Goal: Task Accomplishment & Management: Manage account settings

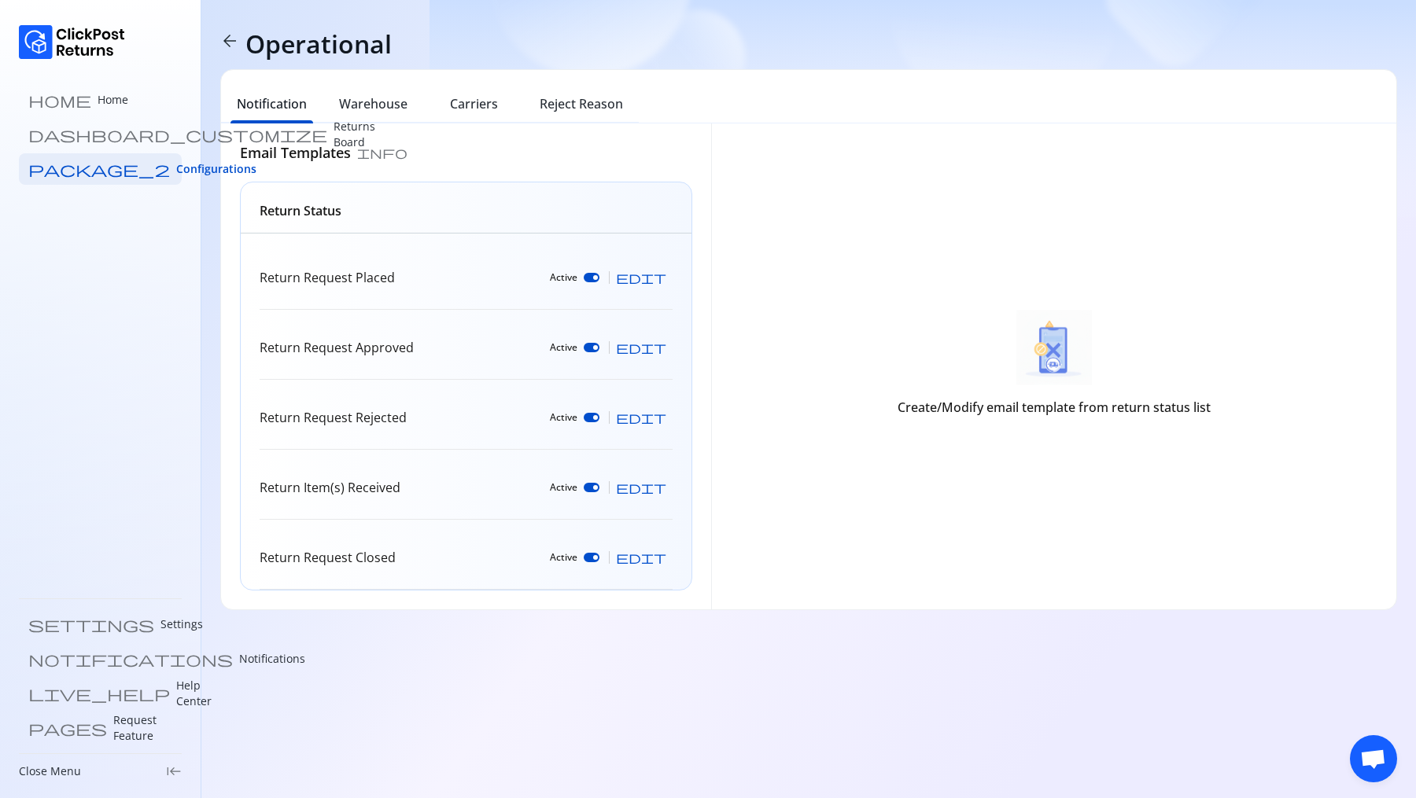
click at [374, 87] on div "Notification Warehouse Carriers Reject Reason" at bounding box center [808, 96] width 1175 height 53
click at [373, 96] on h6 "Warehouse" at bounding box center [373, 103] width 68 height 19
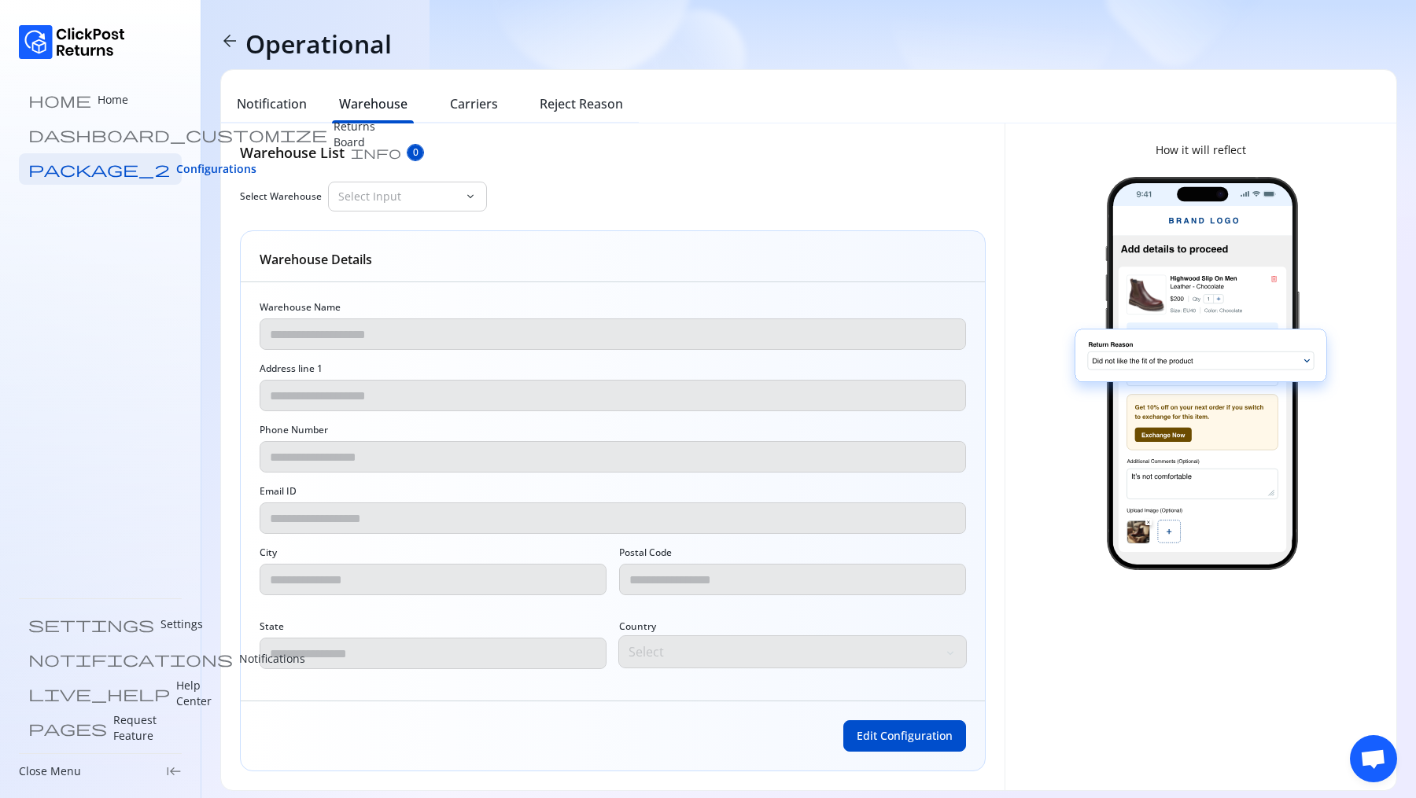
scroll to position [9, 0]
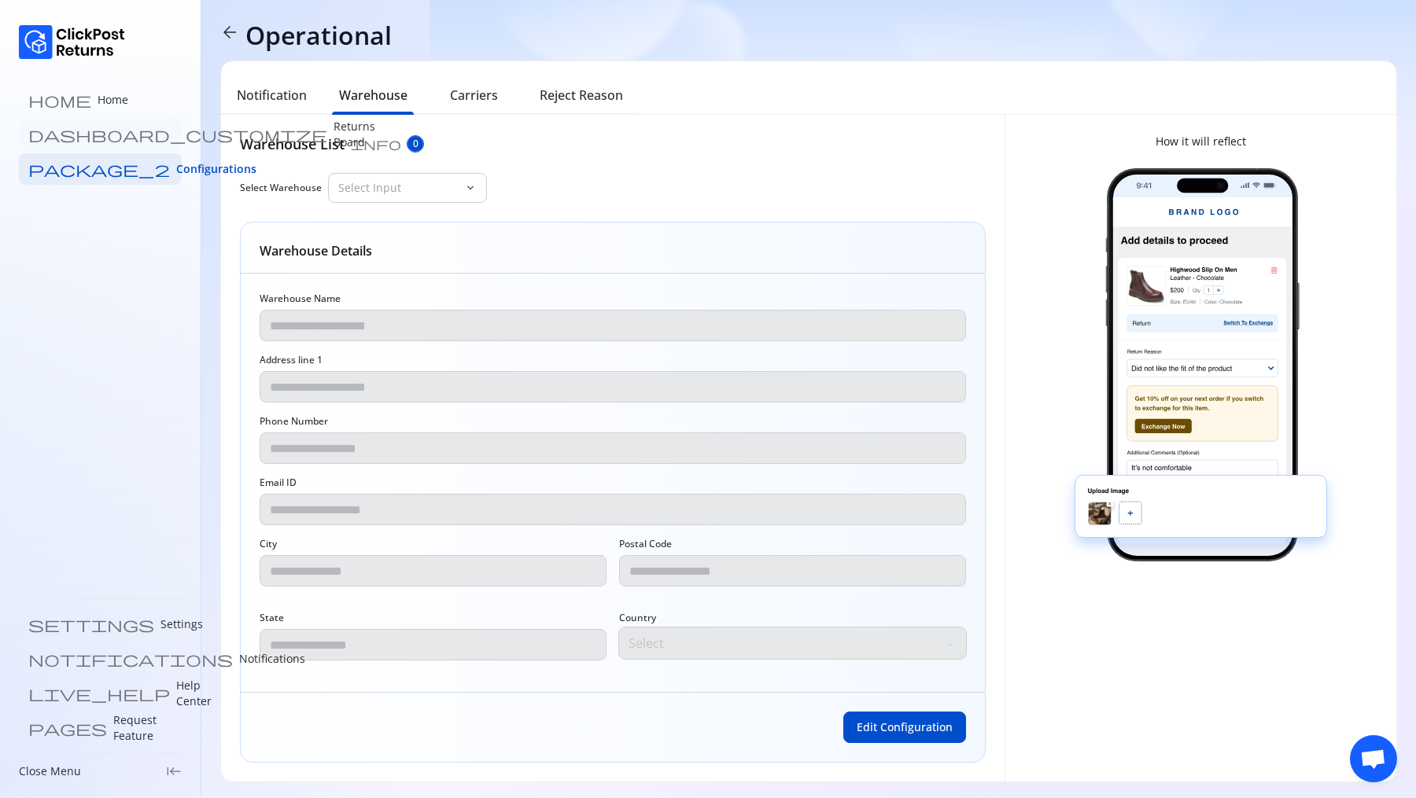
click at [334, 140] on p "Returns Board" at bounding box center [355, 134] width 42 height 31
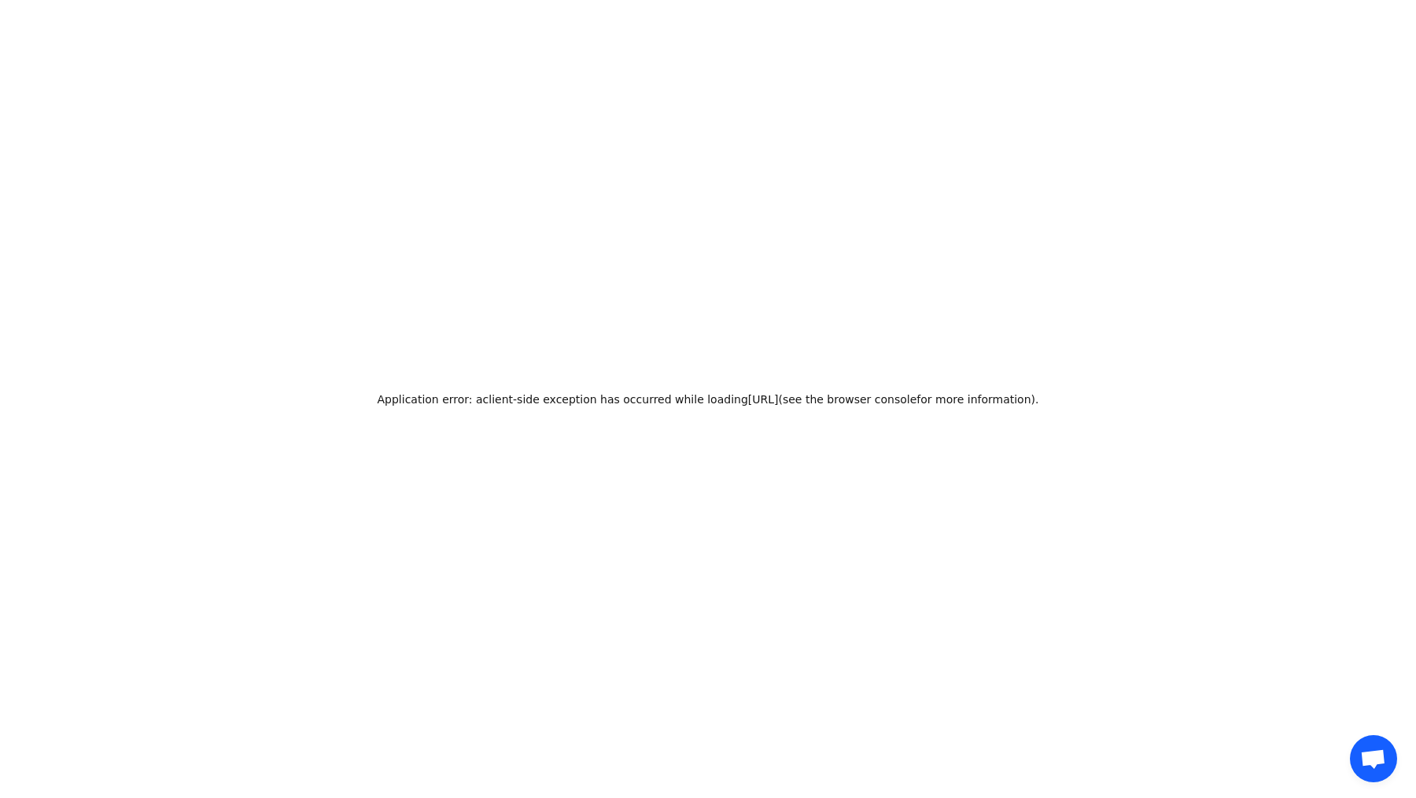
click at [362, 624] on div "Application error: a client -side exception has occurred while loading admin-de…" at bounding box center [708, 399] width 1416 height 798
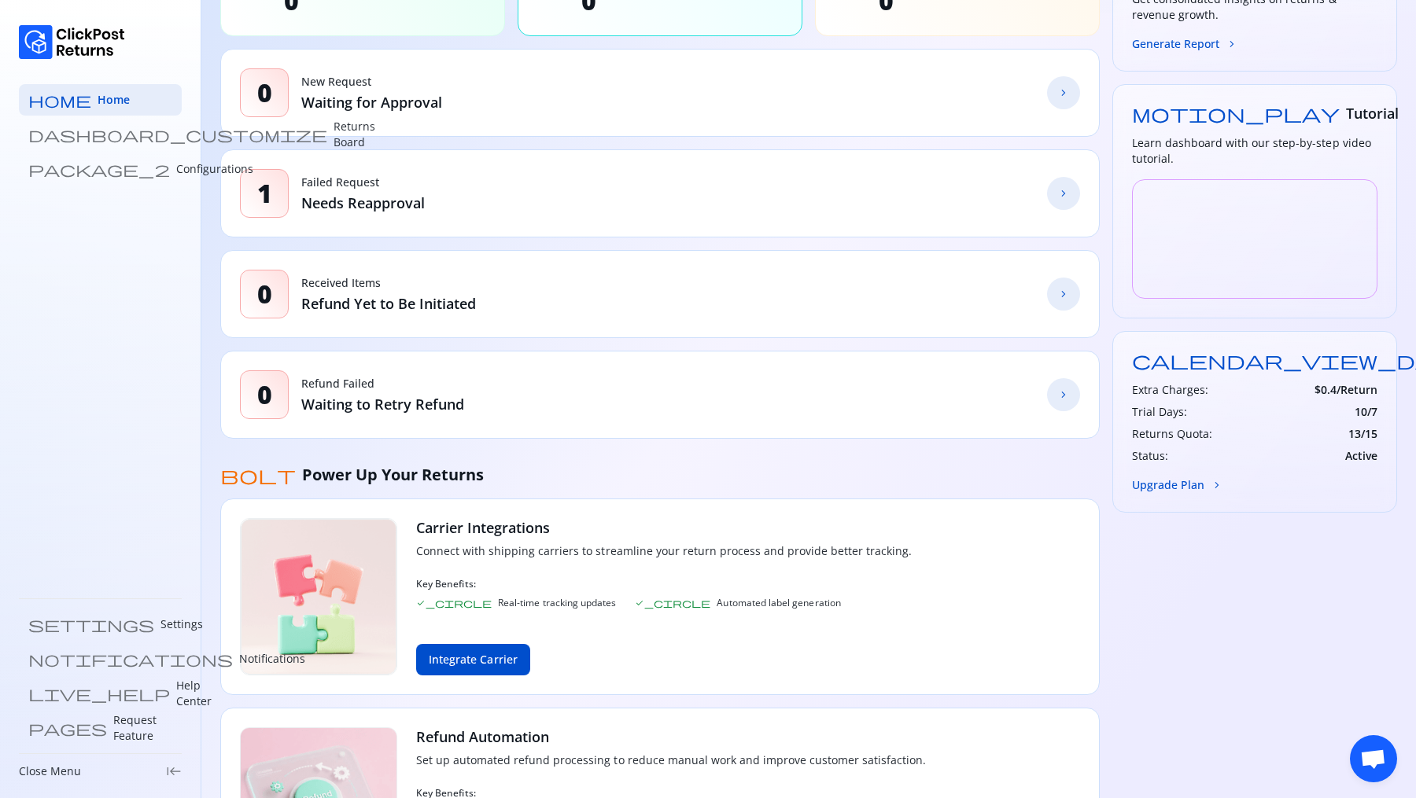
scroll to position [325, 0]
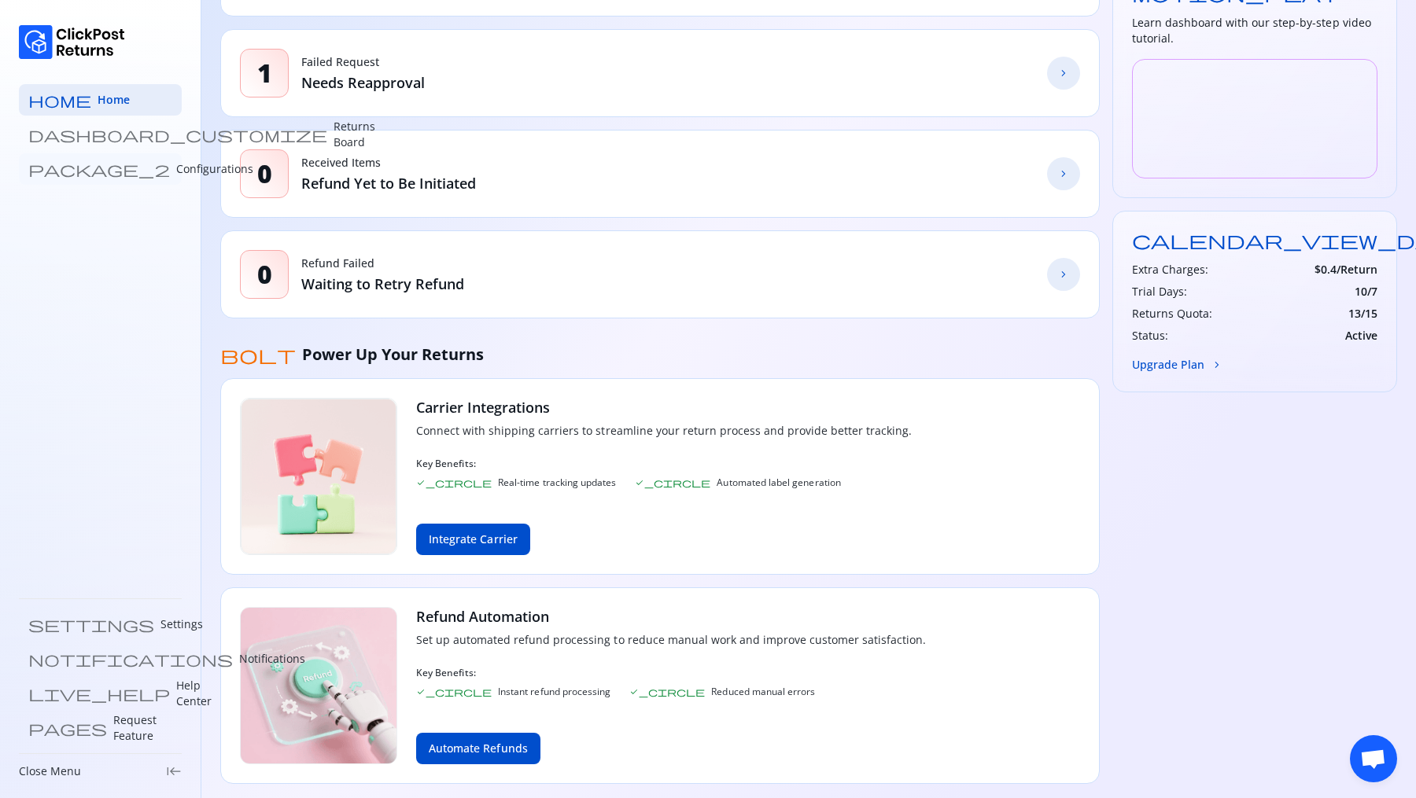
click at [176, 163] on p "Configurations" at bounding box center [214, 169] width 77 height 16
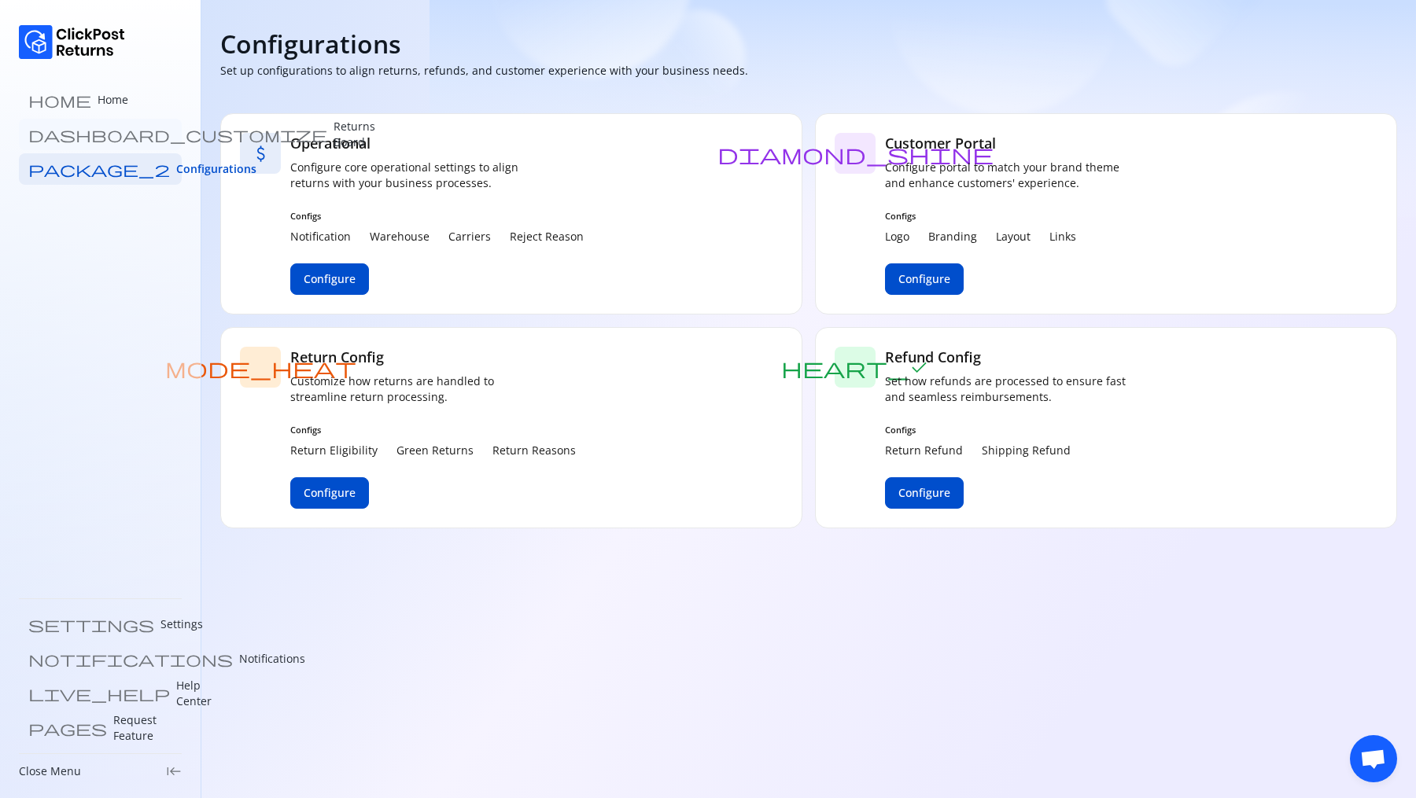
click at [334, 132] on p "Returns Board" at bounding box center [355, 134] width 42 height 31
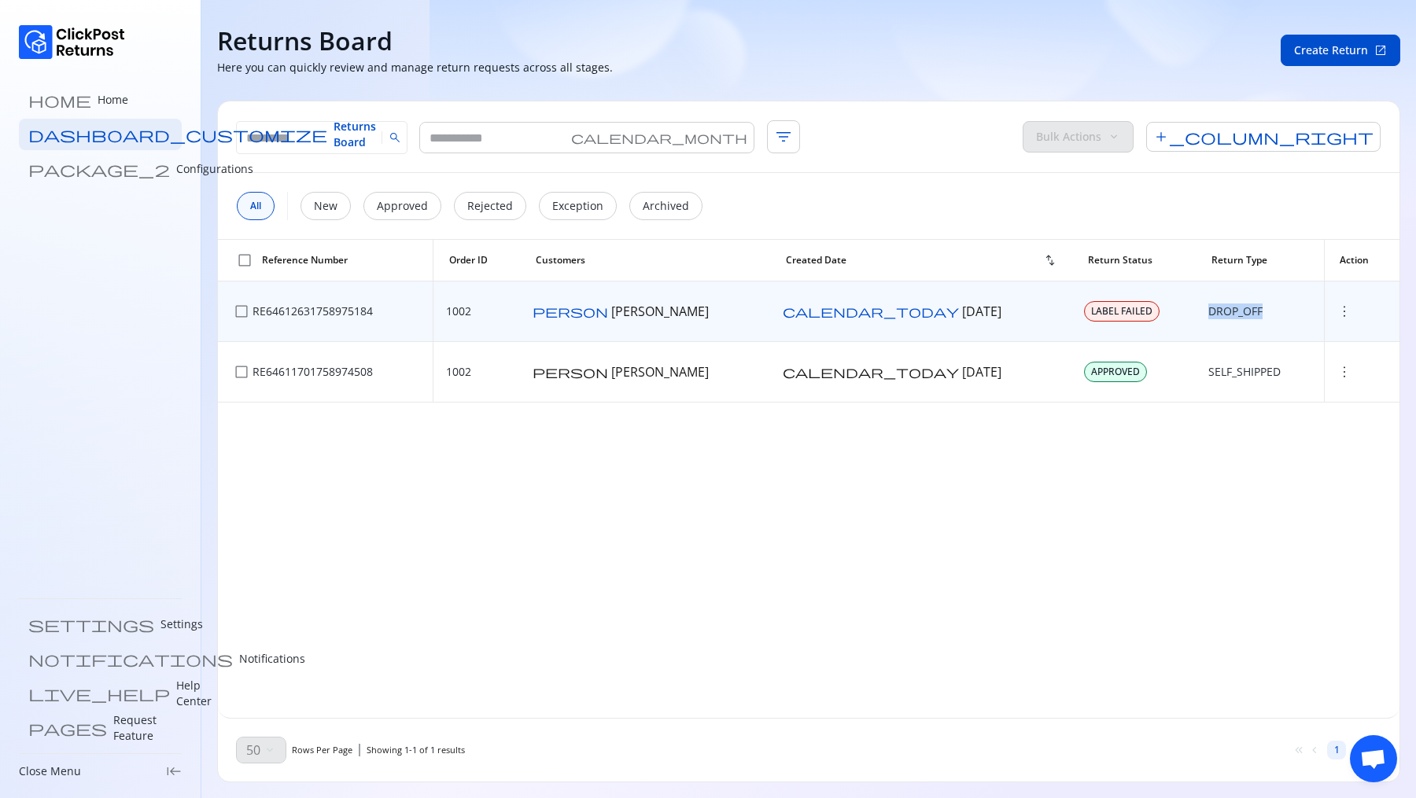
drag, startPoint x: 1147, startPoint y: 310, endPoint x: 1218, endPoint y: 310, distance: 70.8
click at [1218, 310] on td "DROP_OFF" at bounding box center [1260, 312] width 129 height 61
drag, startPoint x: 540, startPoint y: 312, endPoint x: 490, endPoint y: 308, distance: 50.5
click at [490, 308] on td "1002" at bounding box center [476, 312] width 87 height 61
click at [1336, 308] on div "more_vert" at bounding box center [1361, 312] width 50 height 16
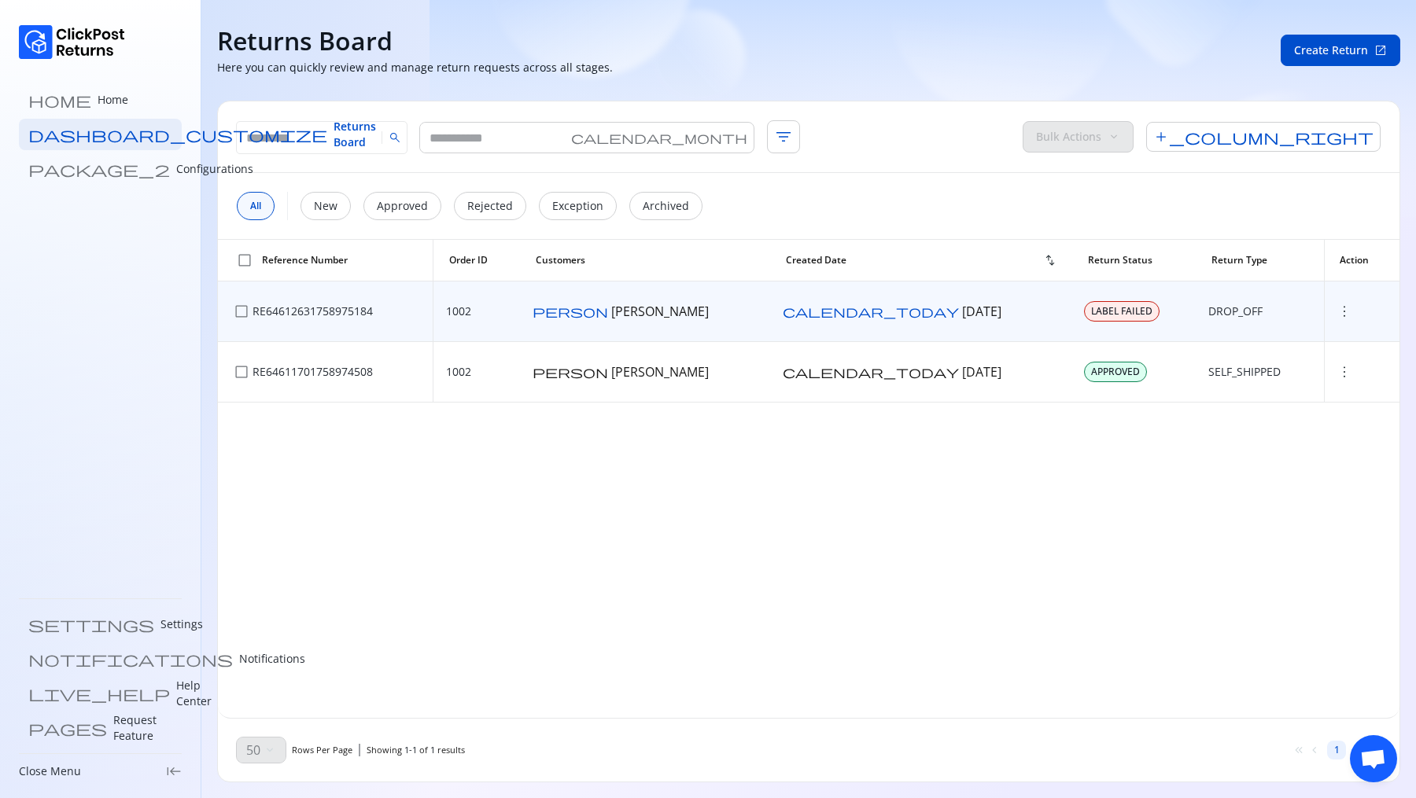
click at [1336, 308] on span "more_vert" at bounding box center [1344, 312] width 16 height 16
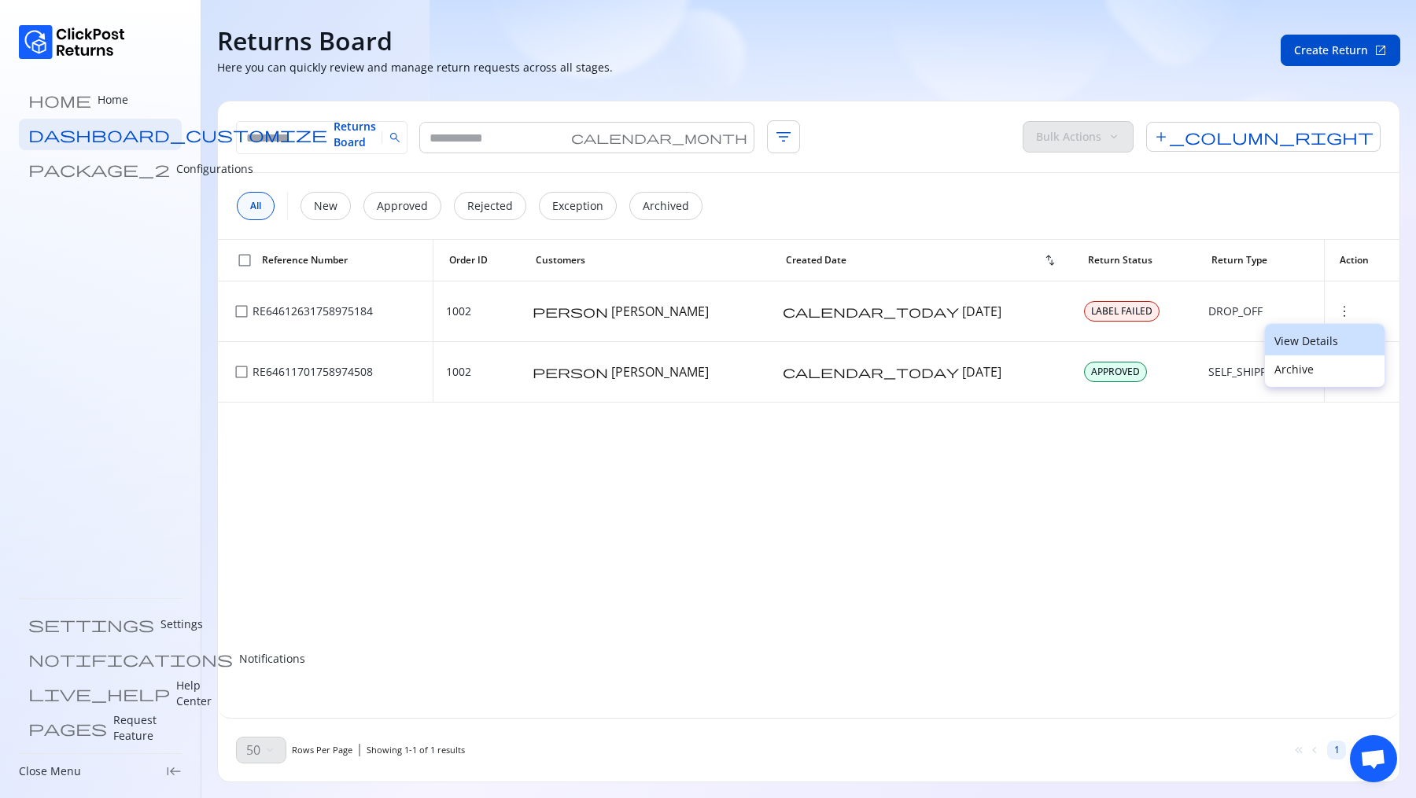
click at [1287, 334] on p "View Details" at bounding box center [1324, 342] width 101 height 16
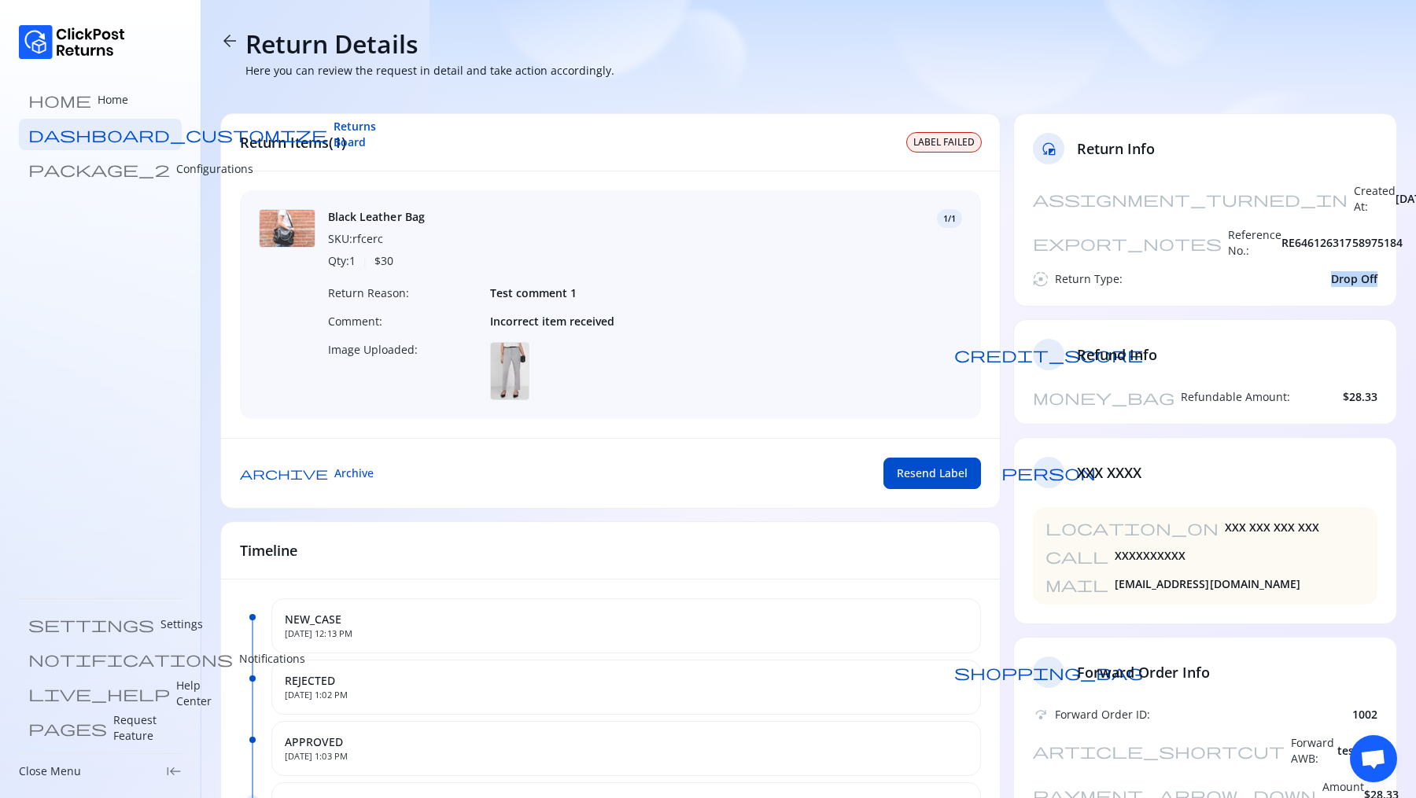
drag, startPoint x: 1309, startPoint y: 251, endPoint x: 1415, endPoint y: 252, distance: 106.2
click at [1415, 252] on section "arrow_back Return Details Here you can review the request in detail and take ac…" at bounding box center [808, 561] width 1215 height 1123
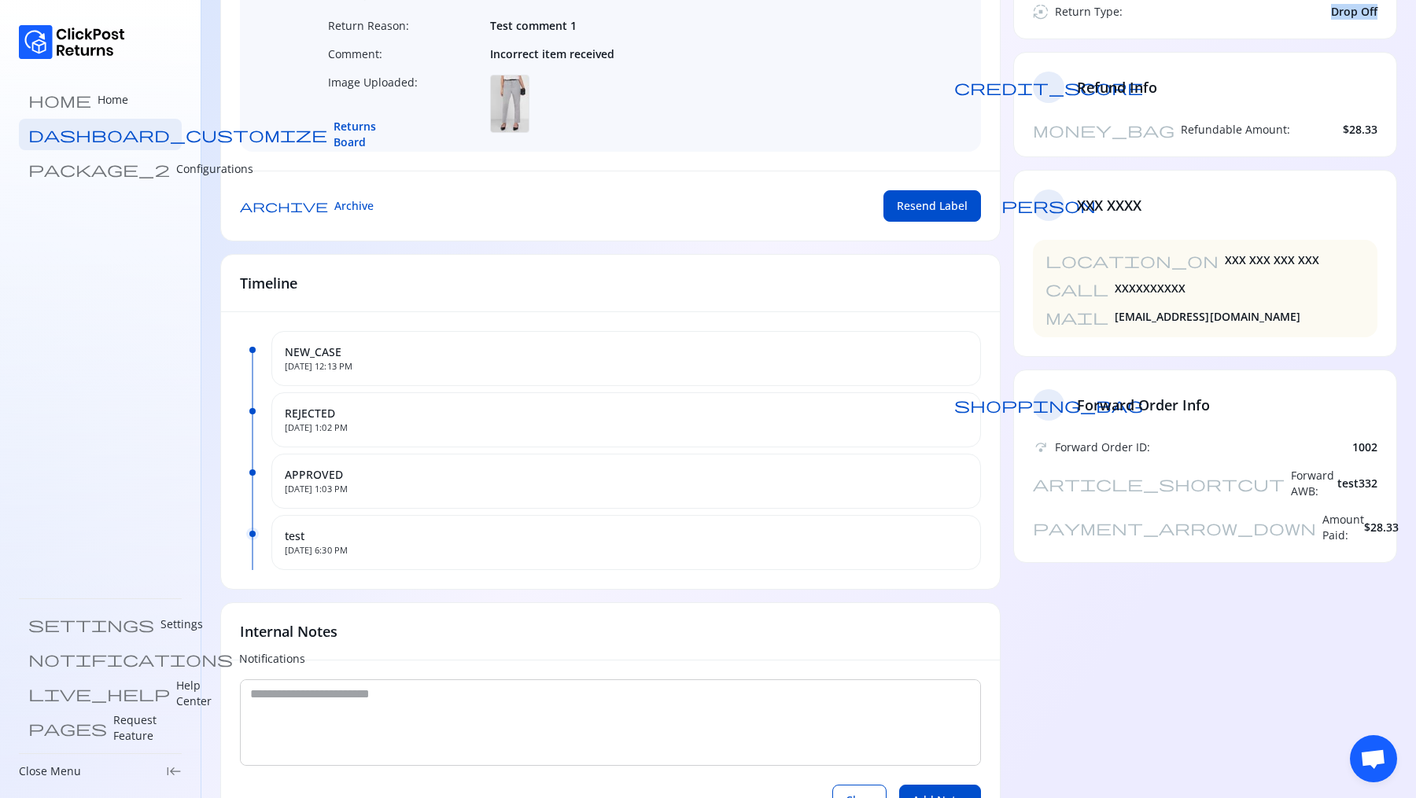
scroll to position [318, 0]
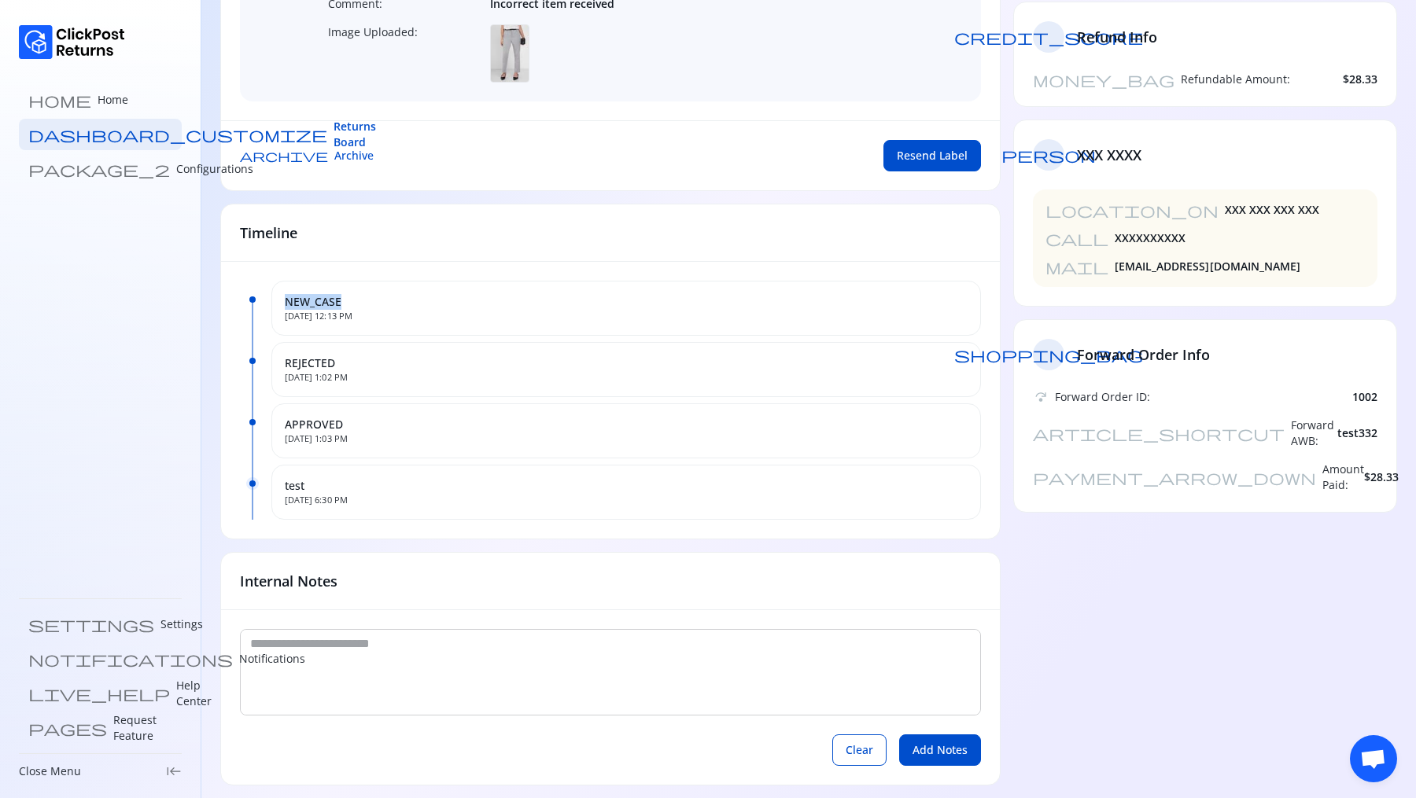
drag, startPoint x: 280, startPoint y: 298, endPoint x: 401, endPoint y: 298, distance: 121.1
click at [401, 298] on div "NEW_CASE Sep 27, 2025, 12:13 PM" at bounding box center [626, 308] width 710 height 55
drag, startPoint x: 275, startPoint y: 346, endPoint x: 409, endPoint y: 346, distance: 134.5
click at [409, 346] on div "REJECTED Sep 27, 2025, 1:02 PM" at bounding box center [626, 369] width 710 height 55
drag, startPoint x: 278, startPoint y: 417, endPoint x: 379, endPoint y: 417, distance: 100.7
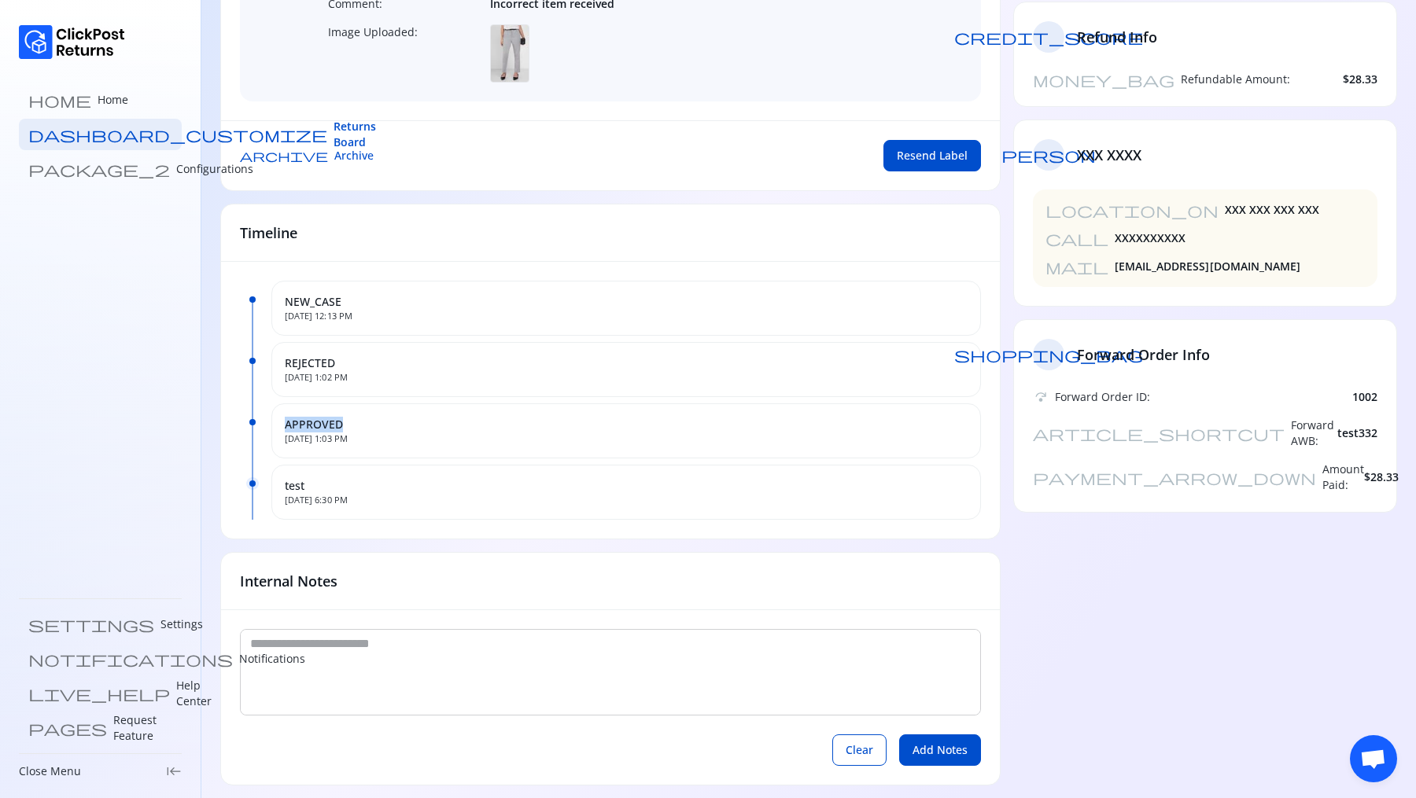
click at [380, 417] on div "APPROVED Sep 27, 2025, 1:03 PM" at bounding box center [626, 431] width 710 height 55
drag, startPoint x: 276, startPoint y: 490, endPoint x: 393, endPoint y: 488, distance: 117.2
click at [394, 489] on div "test Sep 27, 2025, 6:30 PM" at bounding box center [626, 492] width 710 height 55
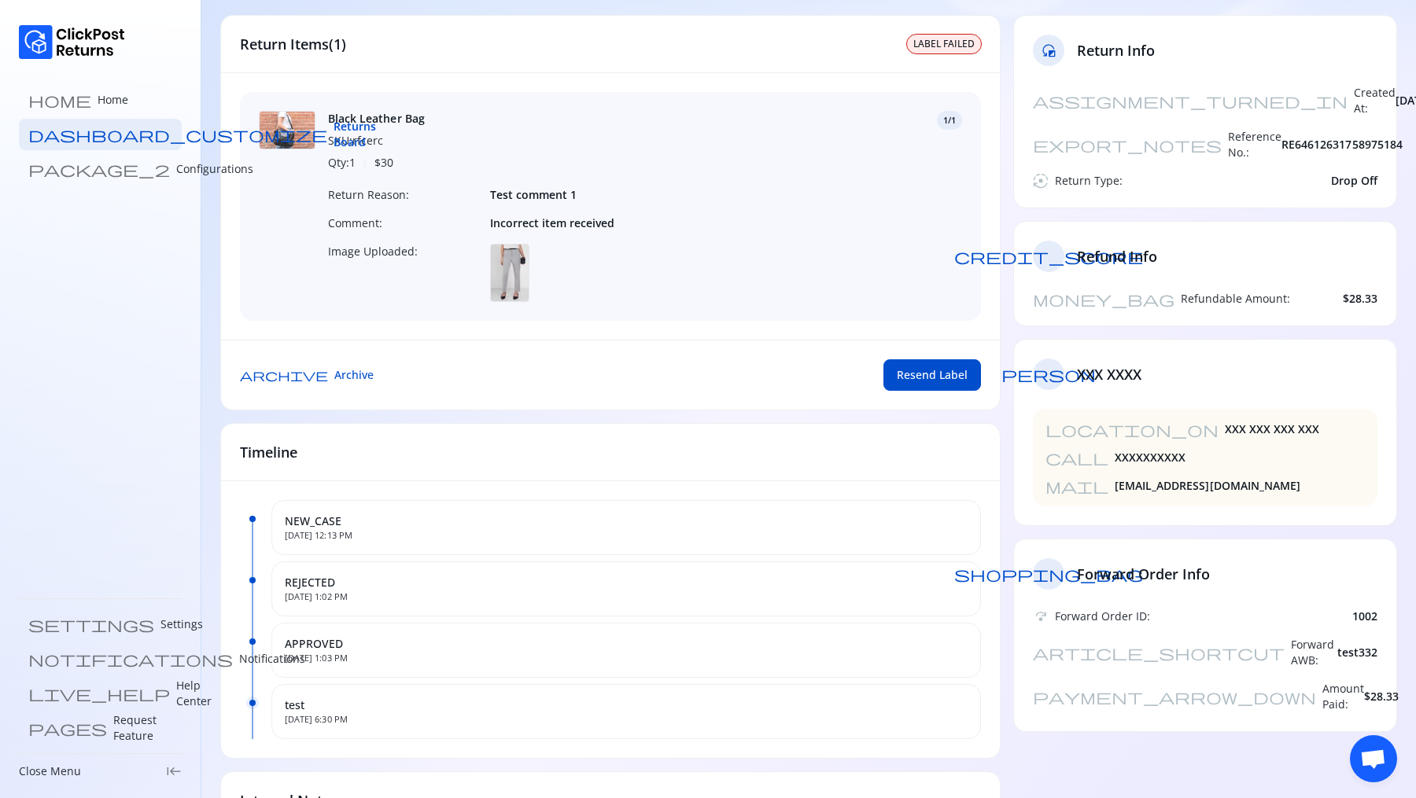
scroll to position [199, 0]
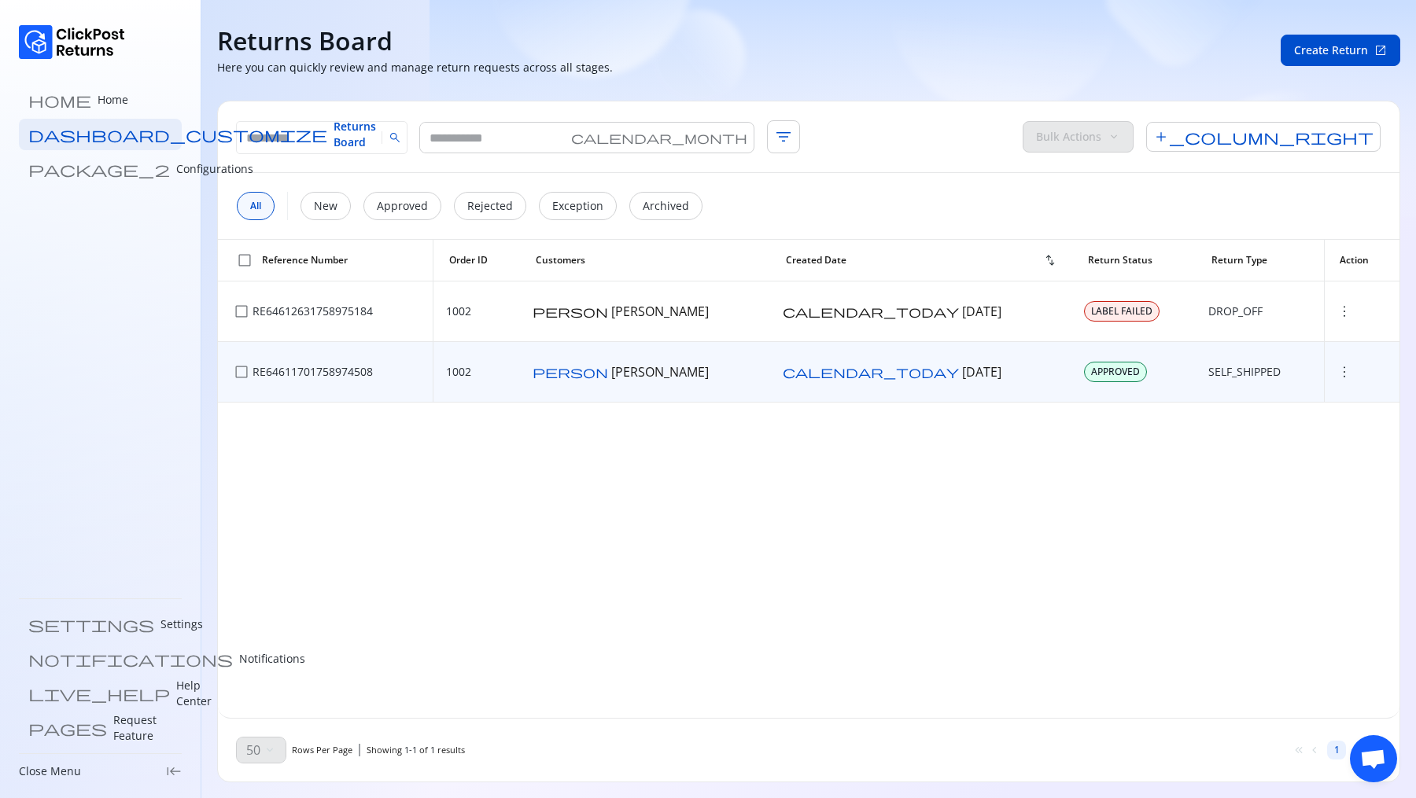
click at [1336, 367] on span "more_vert" at bounding box center [1344, 372] width 16 height 16
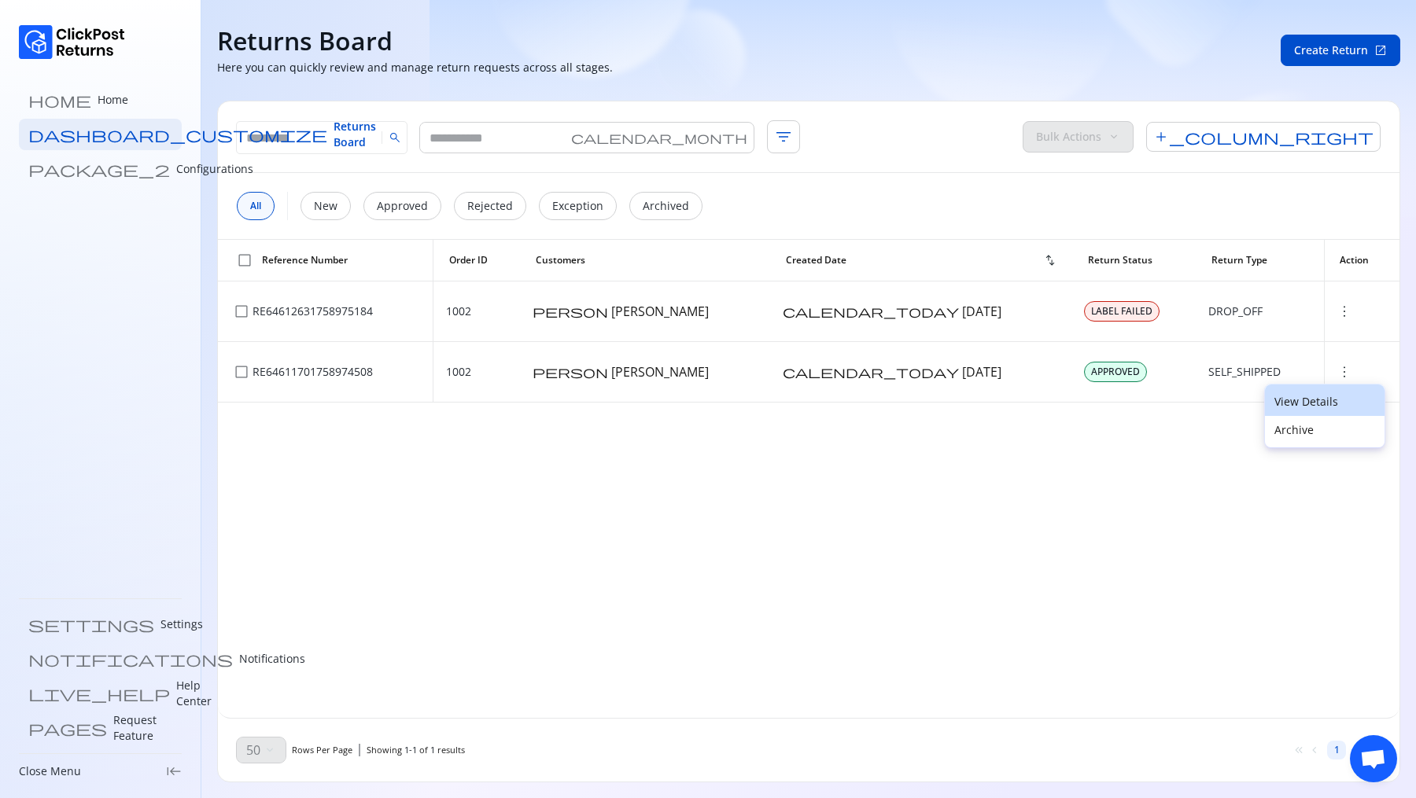
click at [1284, 395] on p "View Details" at bounding box center [1324, 402] width 101 height 16
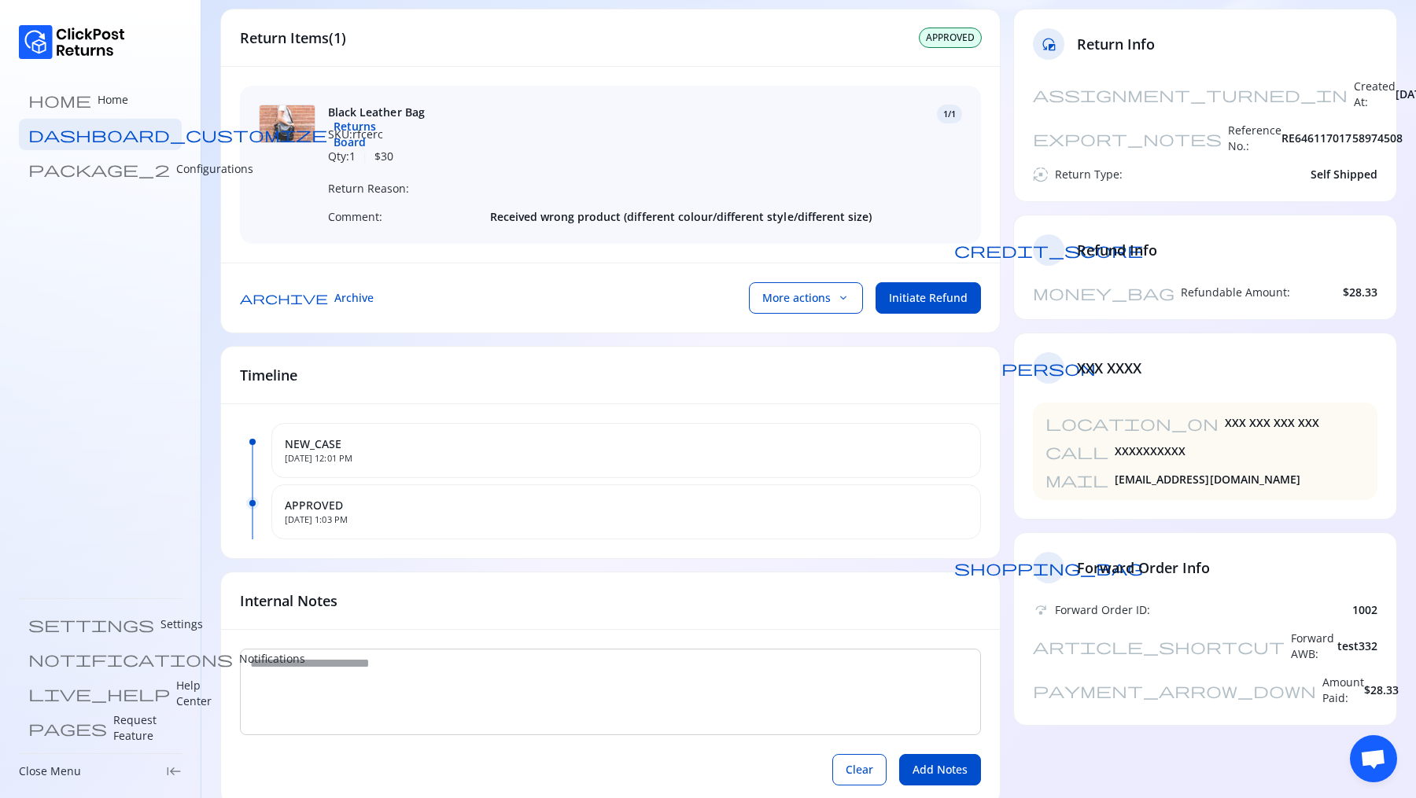
scroll to position [126, 0]
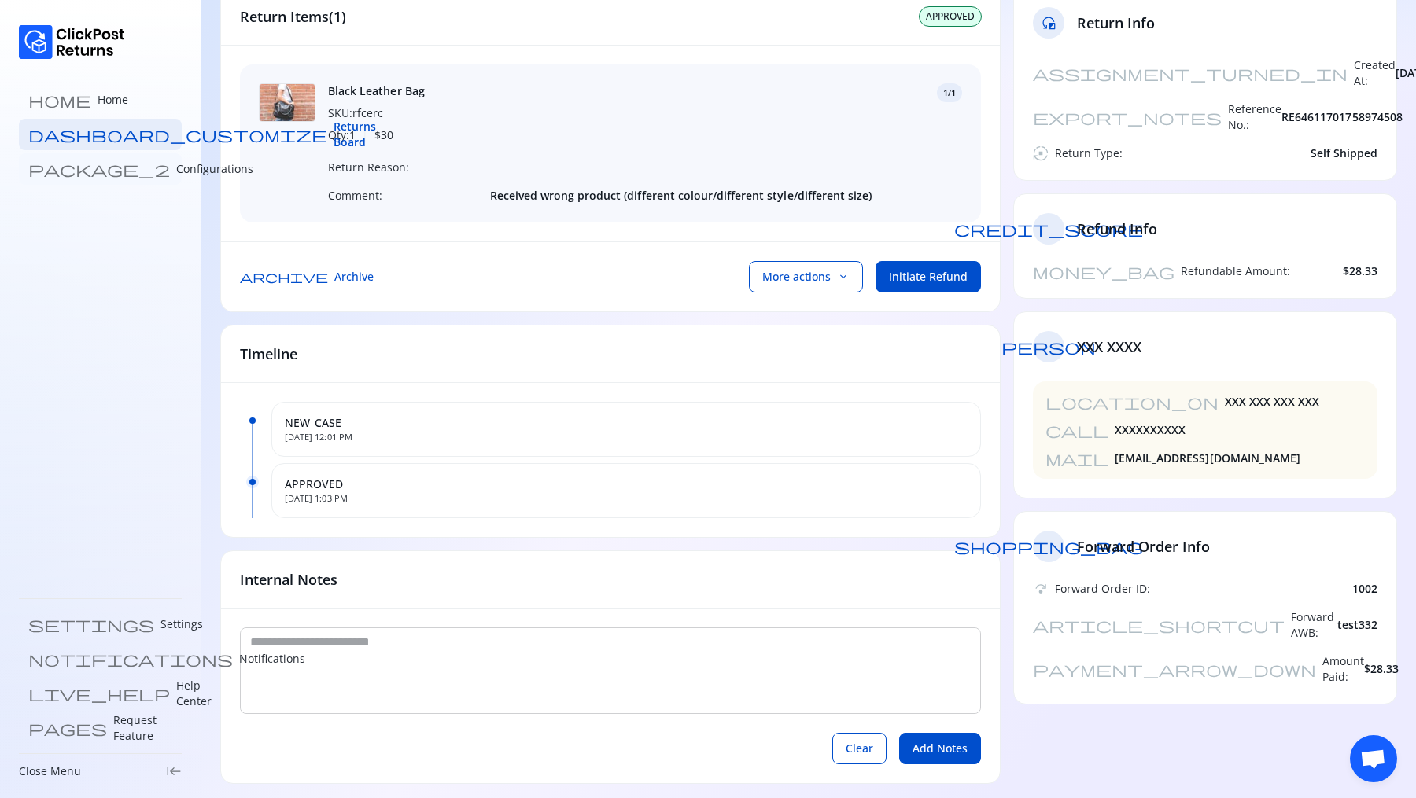
click at [98, 177] on link "package_2 Configurations" at bounding box center [100, 168] width 163 height 31
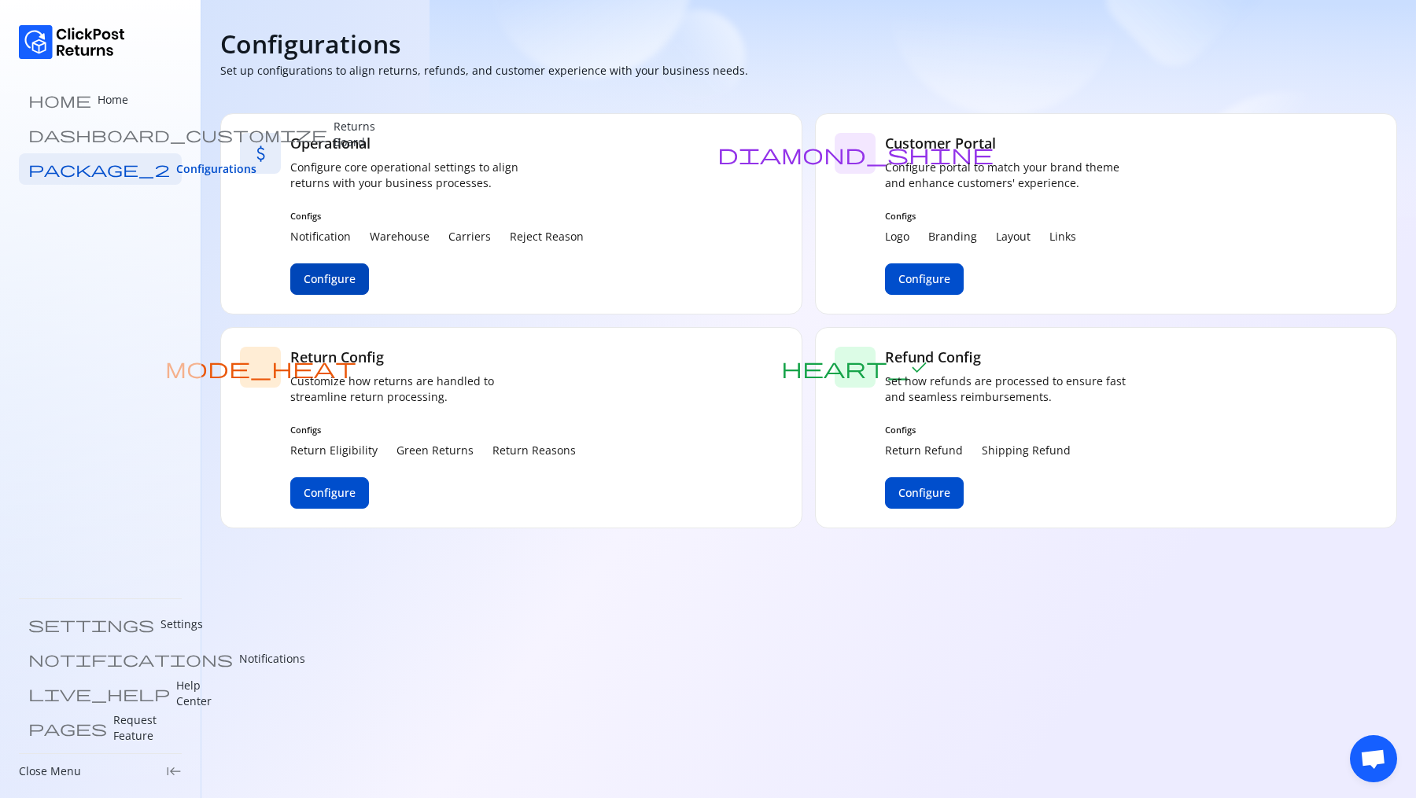
click at [348, 270] on button "Configure" at bounding box center [329, 279] width 79 height 31
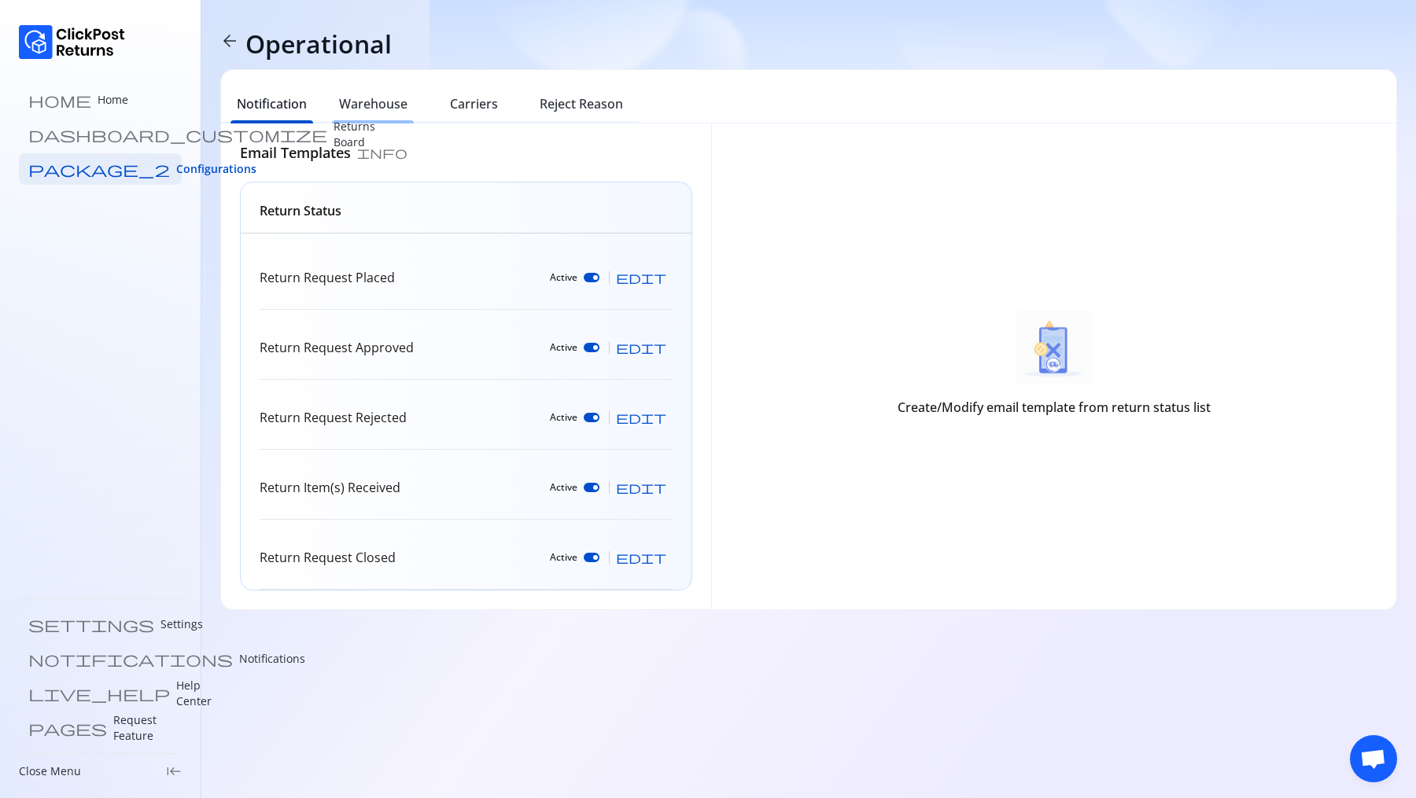
click at [389, 102] on h6 "Warehouse" at bounding box center [373, 103] width 68 height 19
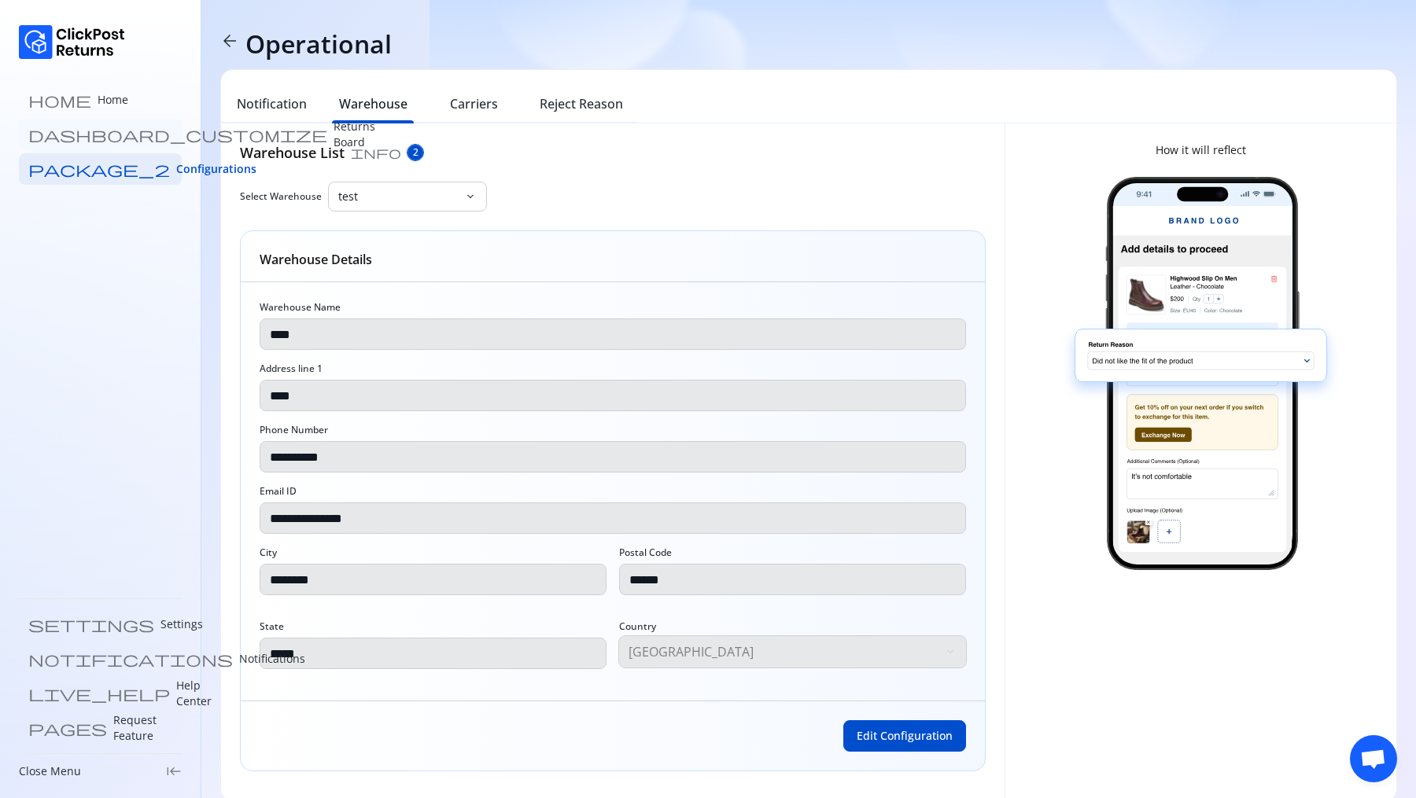
click at [334, 139] on p "Returns Board" at bounding box center [355, 134] width 42 height 31
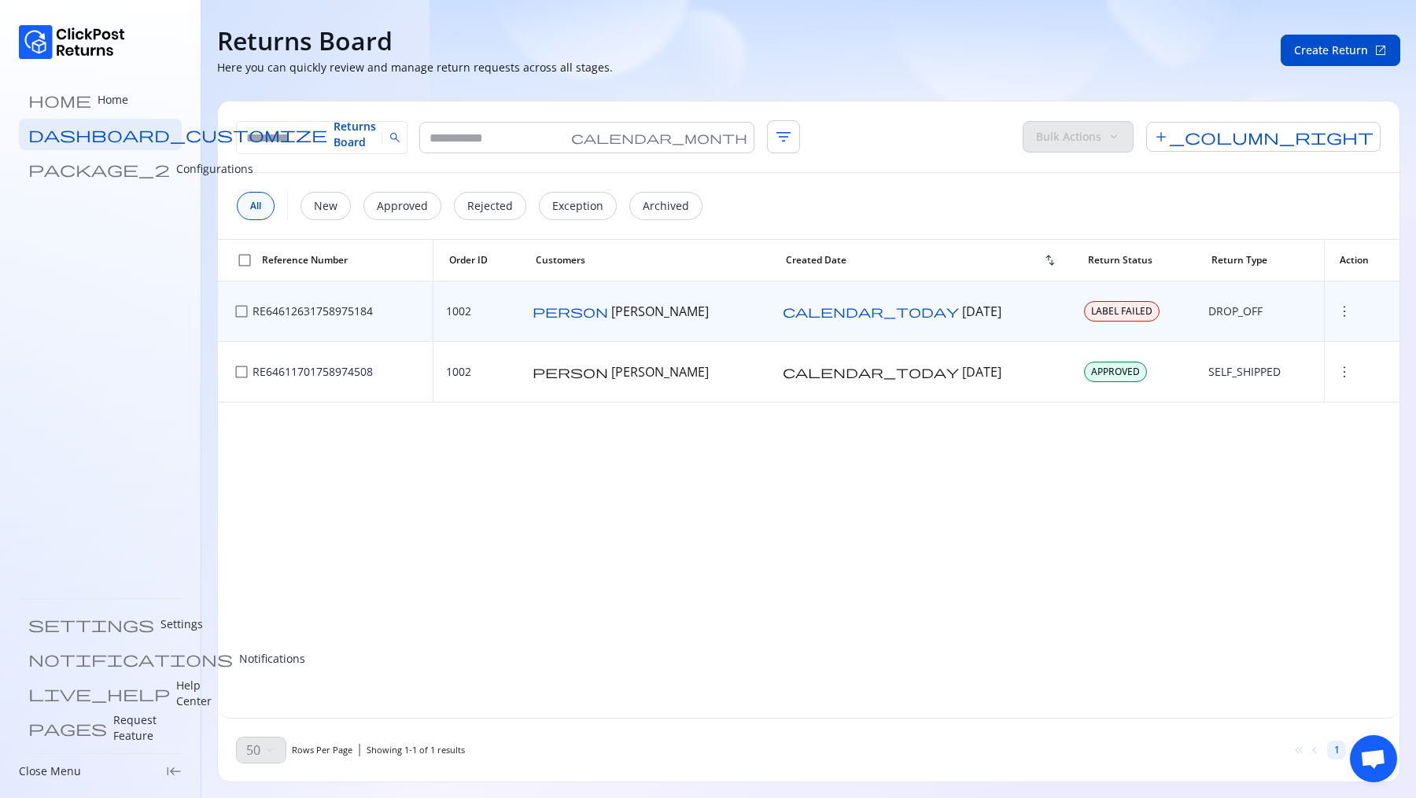
click at [1336, 308] on span "more_vert" at bounding box center [1344, 312] width 16 height 16
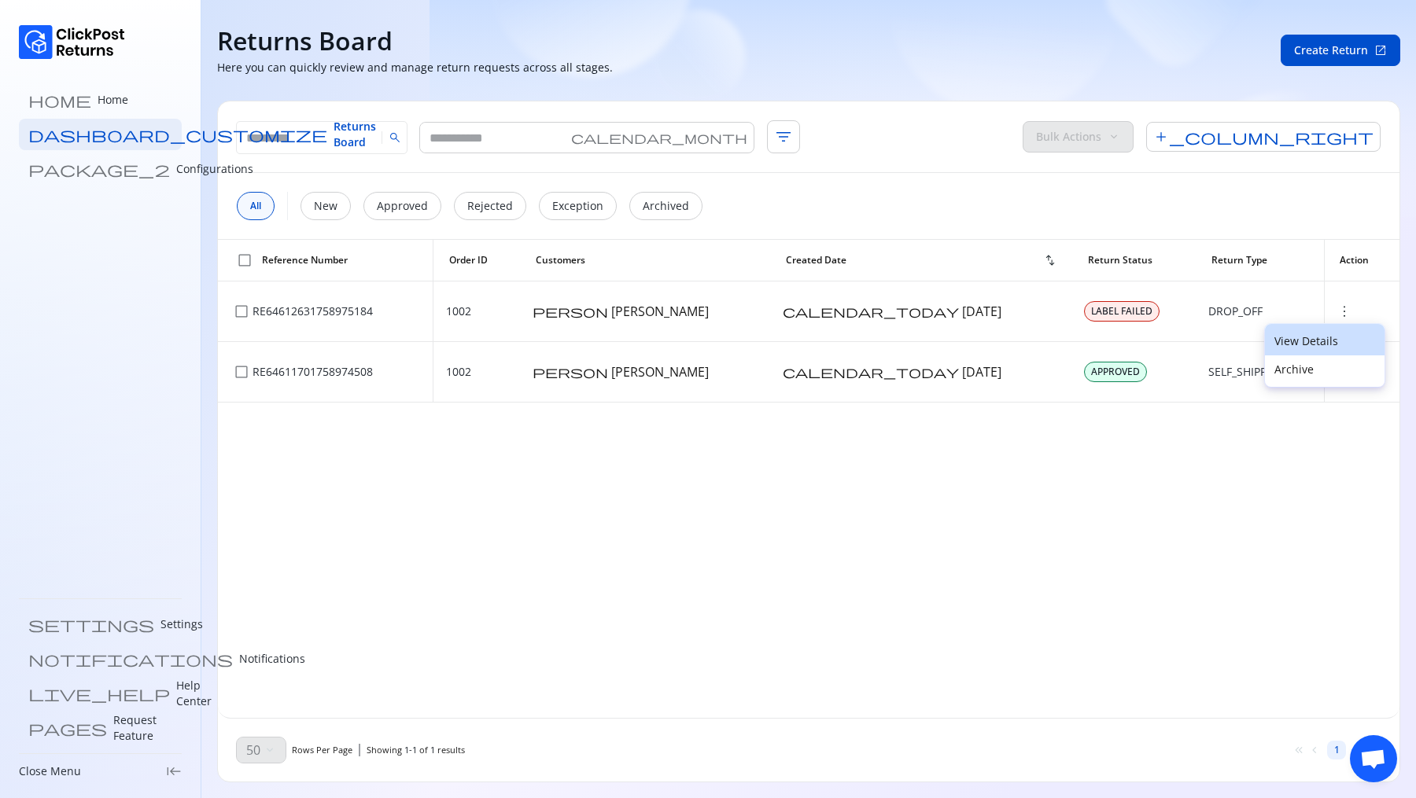
click at [1301, 341] on p "View Details" at bounding box center [1324, 342] width 101 height 16
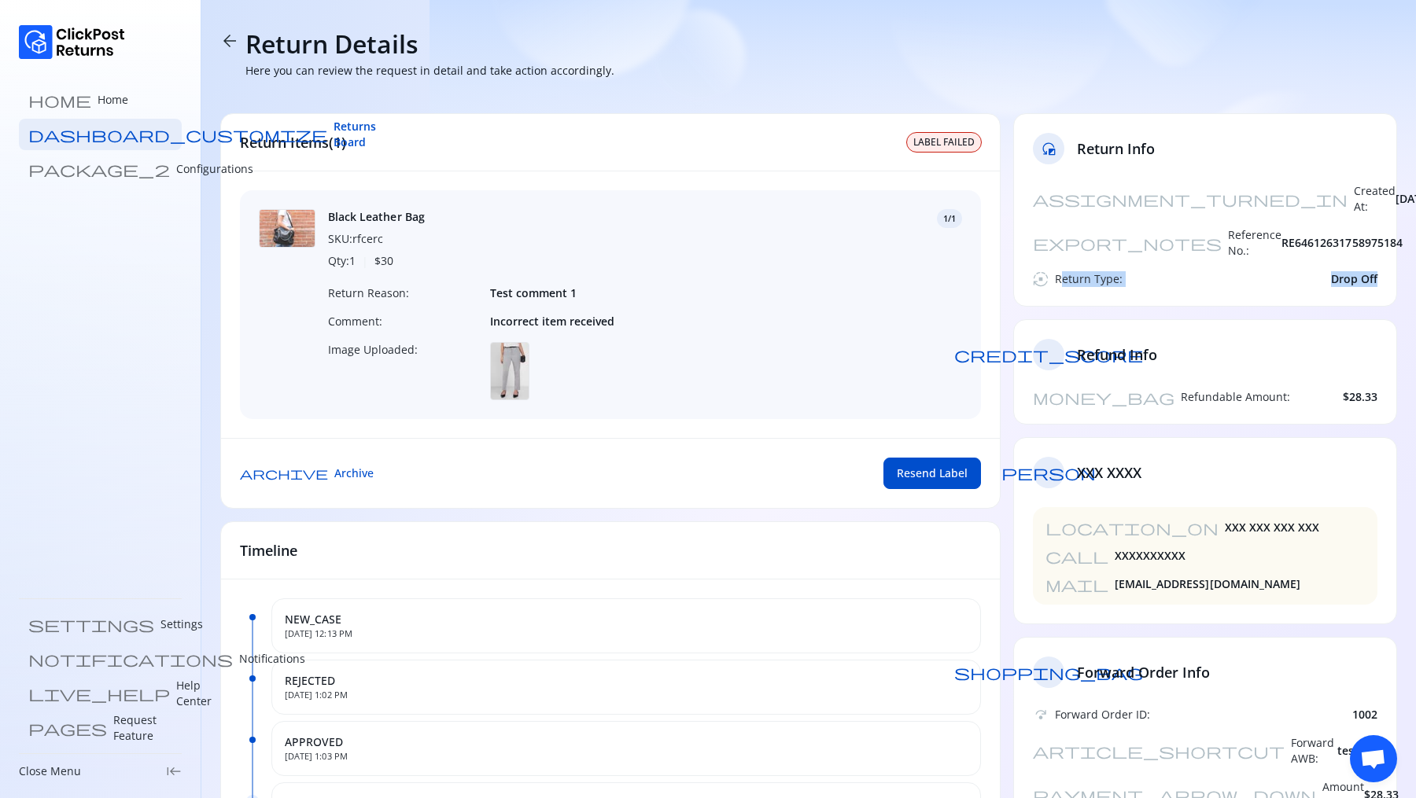
drag, startPoint x: 1061, startPoint y: 255, endPoint x: 1198, endPoint y: 261, distance: 137.0
click at [1200, 261] on div "assignment_turned_in Created At: 27 Sep 2025 export_notes Reference No.: RE6461…" at bounding box center [1205, 244] width 382 height 123
click at [334, 131] on span "Returns Board" at bounding box center [355, 134] width 42 height 31
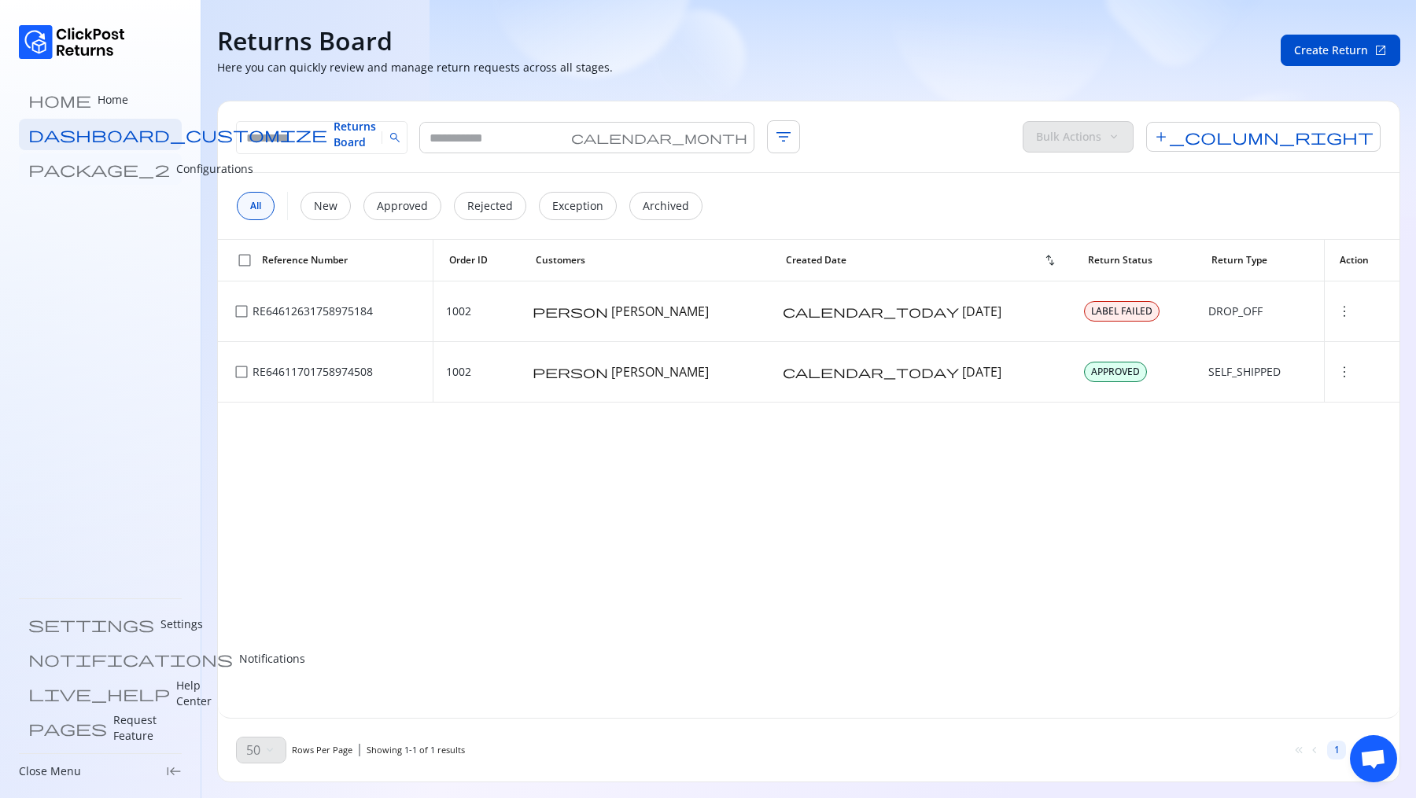
click at [100, 160] on link "package_2 Configurations" at bounding box center [100, 168] width 163 height 31
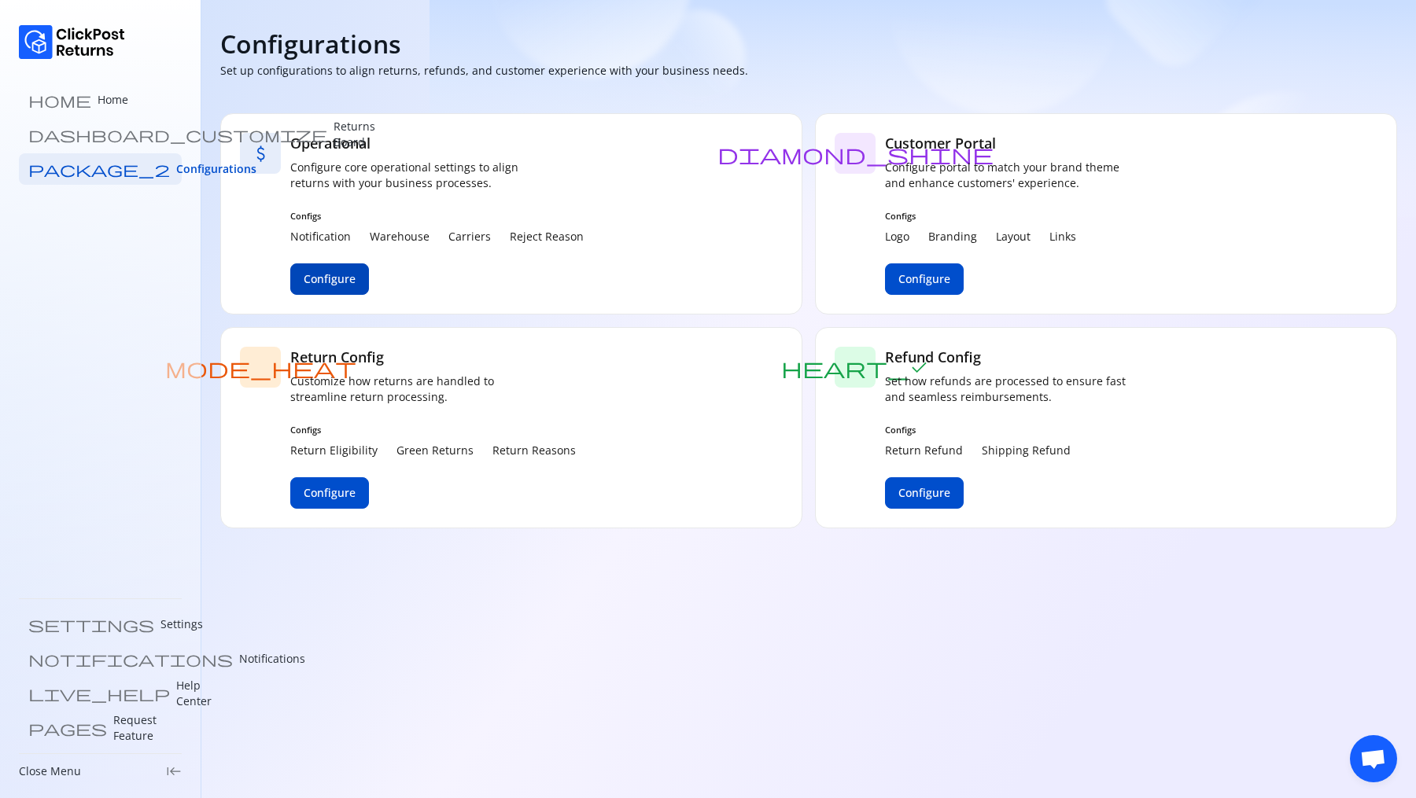
click at [334, 276] on span "Configure" at bounding box center [330, 279] width 52 height 16
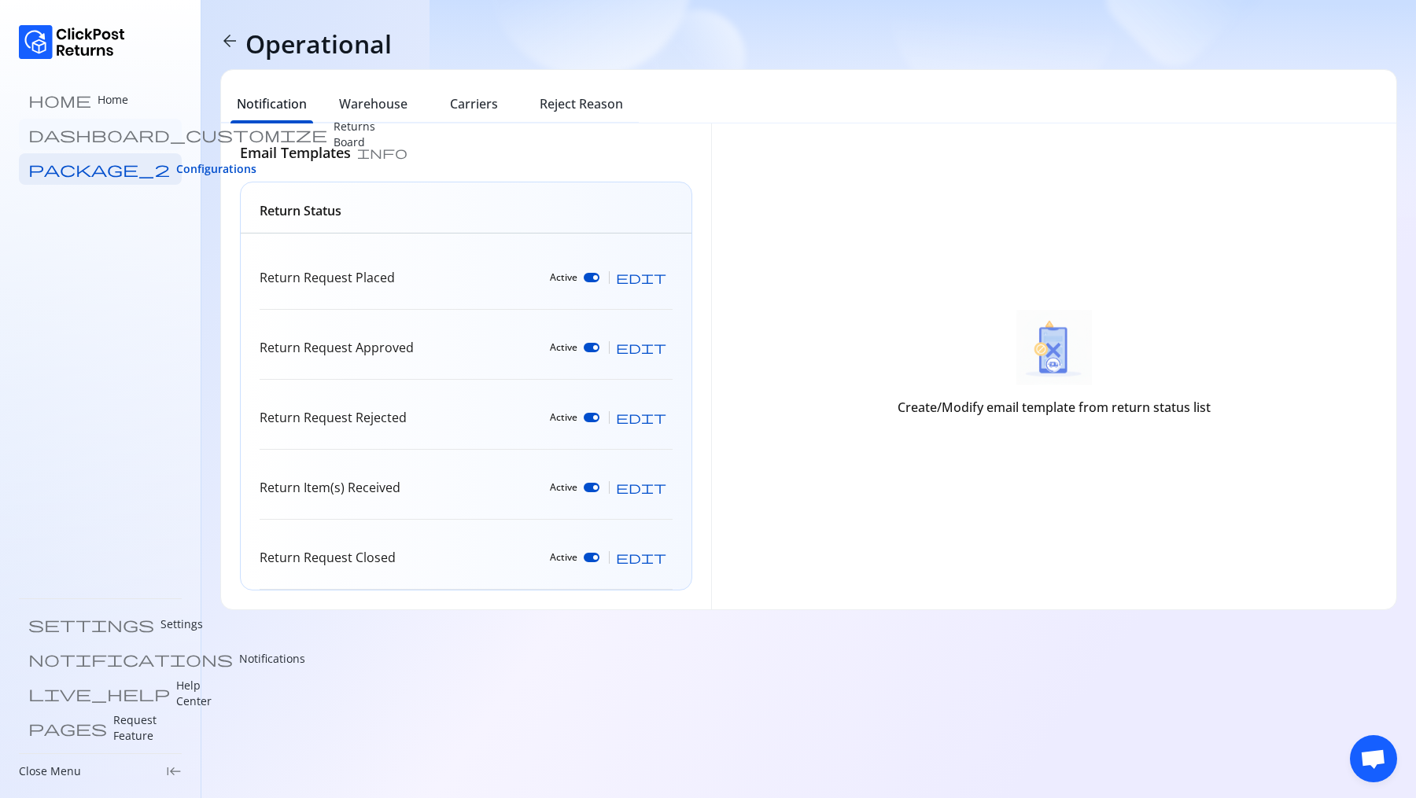
click at [334, 138] on p "Returns Board" at bounding box center [355, 134] width 42 height 31
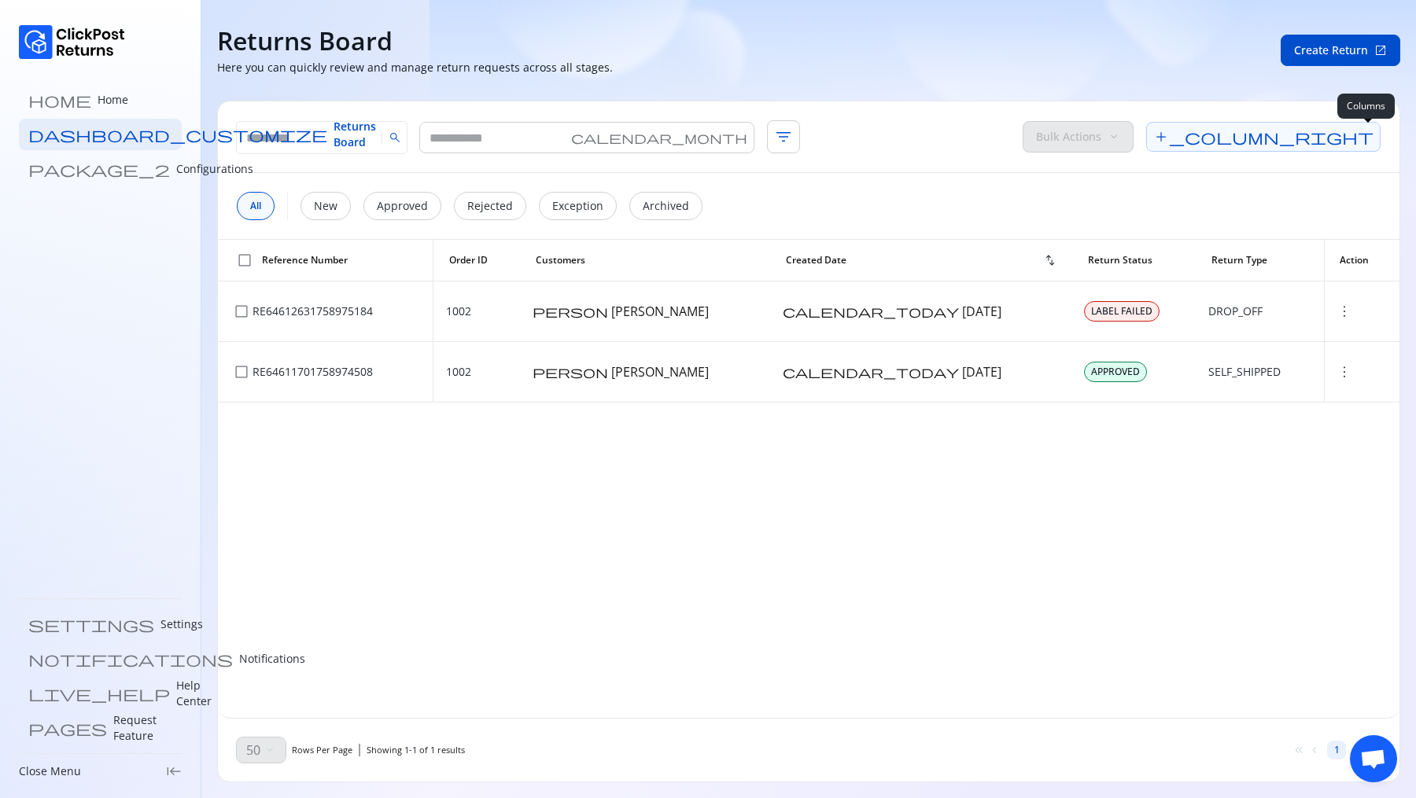
click at [1362, 137] on span "add_column_right" at bounding box center [1263, 137] width 234 height 30
click at [1108, 150] on div "search calendar_month filter_list Bulk Actions keyboard_arrow_down add_column_r…" at bounding box center [809, 137] width 1182 height 72
click at [1366, 138] on span "add_column_right" at bounding box center [1263, 137] width 234 height 30
click at [1055, 459] on div "check_box_outline_blank Reference Number Order ID Customers Created Date swap_v…" at bounding box center [809, 479] width 1182 height 478
click at [1378, 139] on span "add_column_right" at bounding box center [1263, 137] width 234 height 30
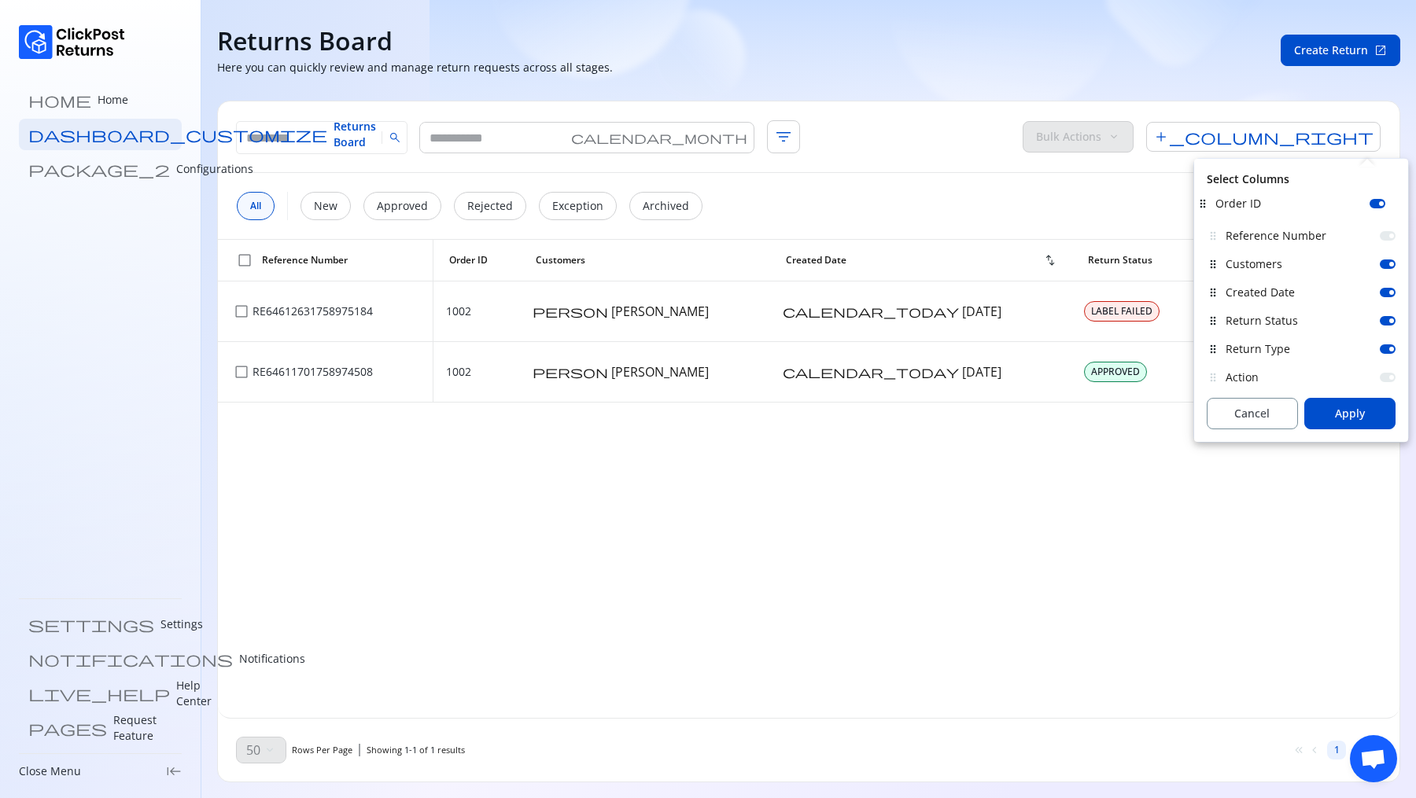
drag, startPoint x: 1241, startPoint y: 244, endPoint x: 1236, endPoint y: 212, distance: 32.7
click at [1236, 212] on div "drag_indicator Reference Number drag_indicator Order ID drag_indicator Customer…" at bounding box center [1301, 293] width 189 height 198
click at [644, 477] on div "check_box_outline_blank Reference Number Order ID Customers Created Date swap_v…" at bounding box center [809, 479] width 1182 height 478
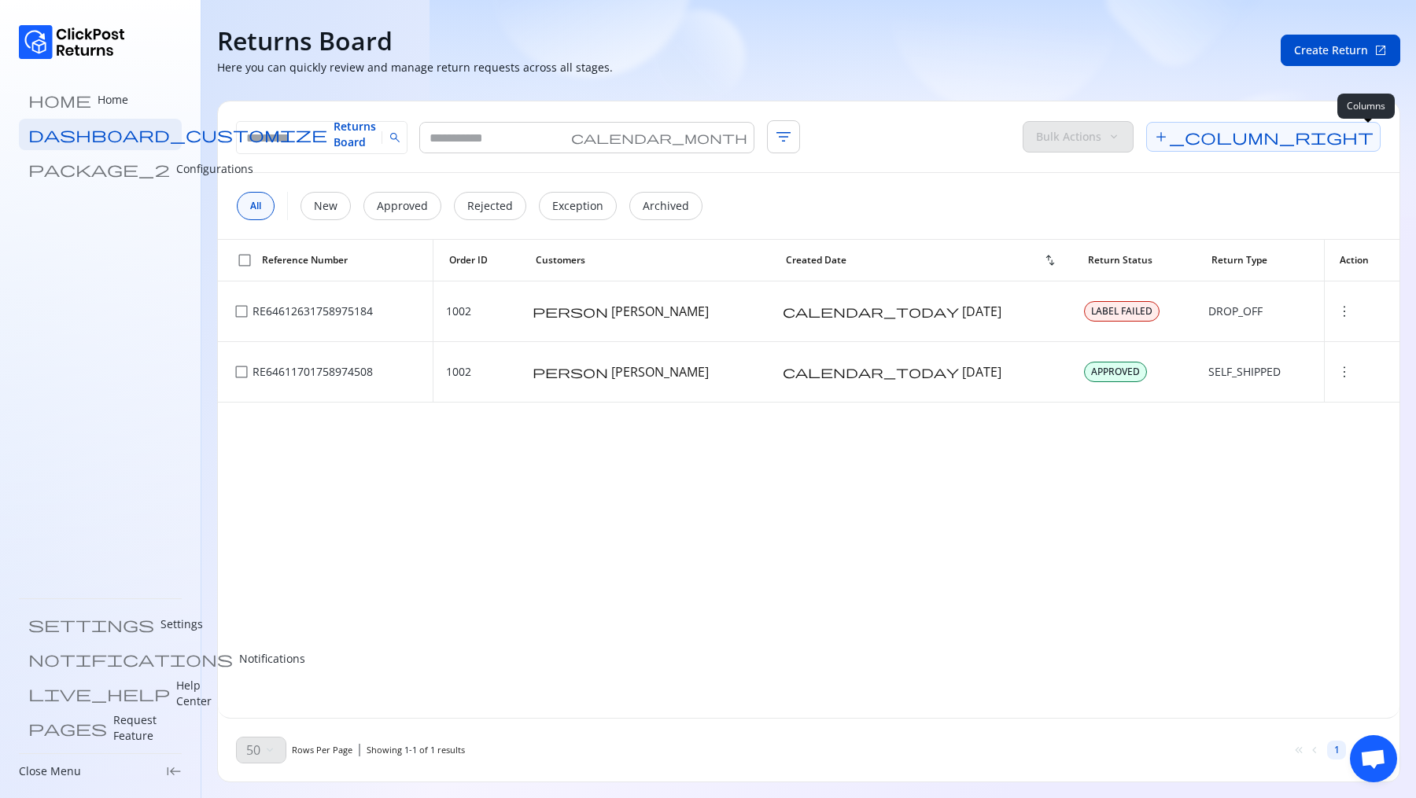
click at [1363, 138] on span "add_column_right" at bounding box center [1263, 137] width 234 height 30
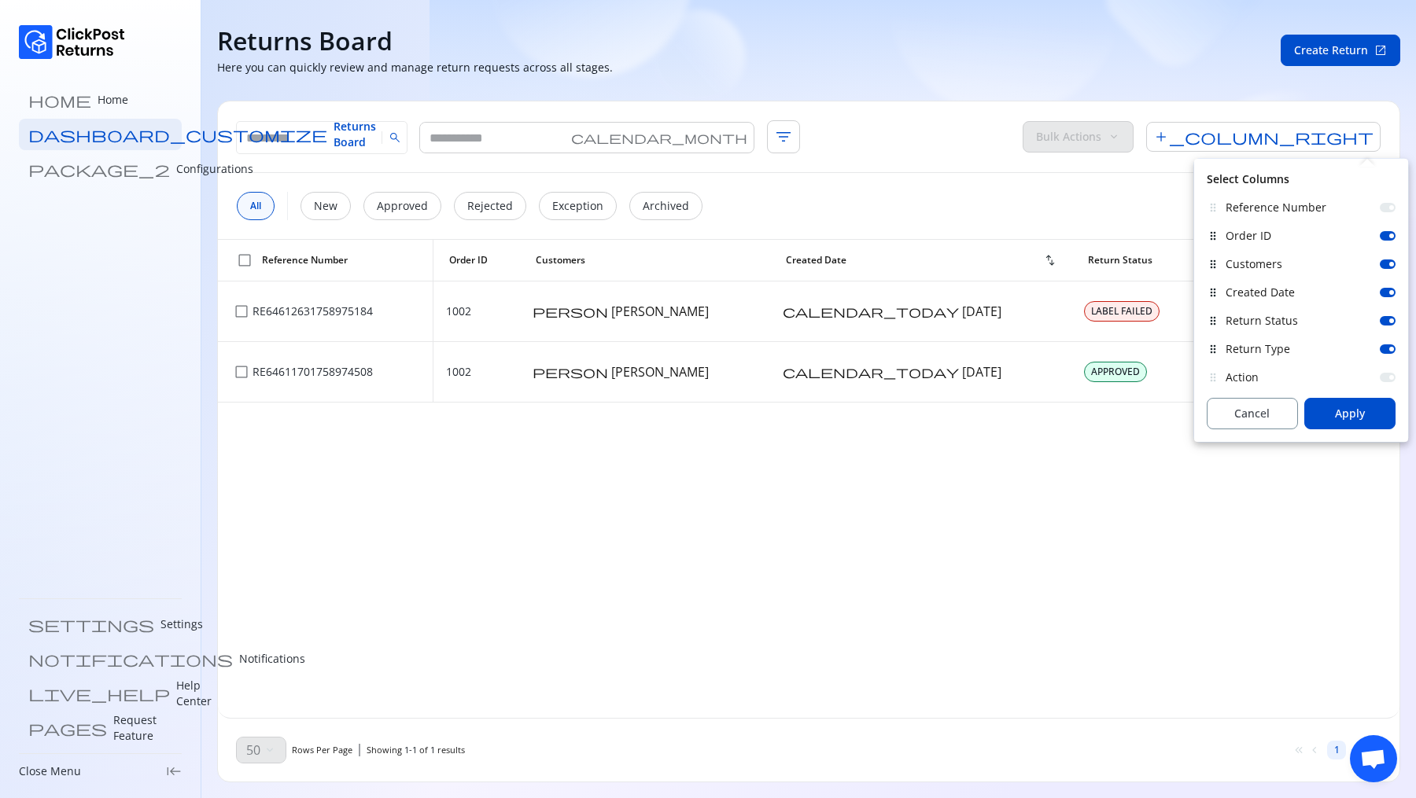
click at [1259, 208] on p "Reference Number" at bounding box center [1276, 208] width 101 height 16
click at [1259, 203] on p "Reference Number" at bounding box center [1276, 208] width 101 height 16
drag, startPoint x: 1239, startPoint y: 234, endPoint x: 1230, endPoint y: 197, distance: 38.2
click at [1230, 197] on div "drag_indicator Reference Number drag_indicator Order ID drag_indicator Customer…" at bounding box center [1301, 293] width 189 height 198
drag, startPoint x: 1232, startPoint y: 267, endPoint x: 1227, endPoint y: 198, distance: 68.6
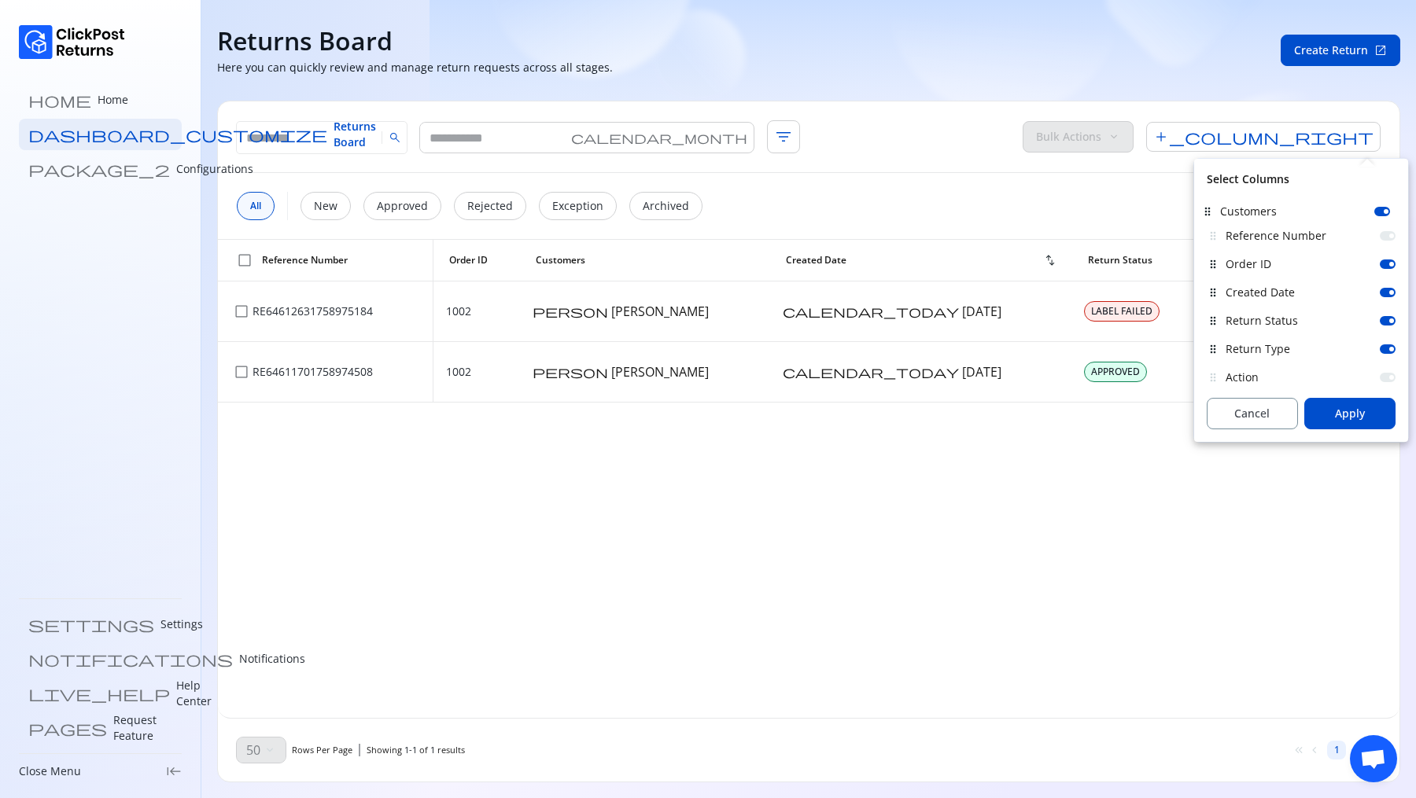
click at [1227, 198] on div "drag_indicator Reference Number drag_indicator Order ID drag_indicator Customer…" at bounding box center [1301, 293] width 189 height 198
drag, startPoint x: 1245, startPoint y: 270, endPoint x: 1244, endPoint y: 208, distance: 62.1
click at [1244, 208] on div "drag_indicator Reference Number drag_indicator Order ID drag_indicator Customer…" at bounding box center [1301, 293] width 189 height 198
drag, startPoint x: 1248, startPoint y: 267, endPoint x: 1244, endPoint y: 232, distance: 35.6
click at [1244, 232] on div "drag_indicator Reference Number drag_indicator Order ID drag_indicator Customer…" at bounding box center [1301, 293] width 189 height 198
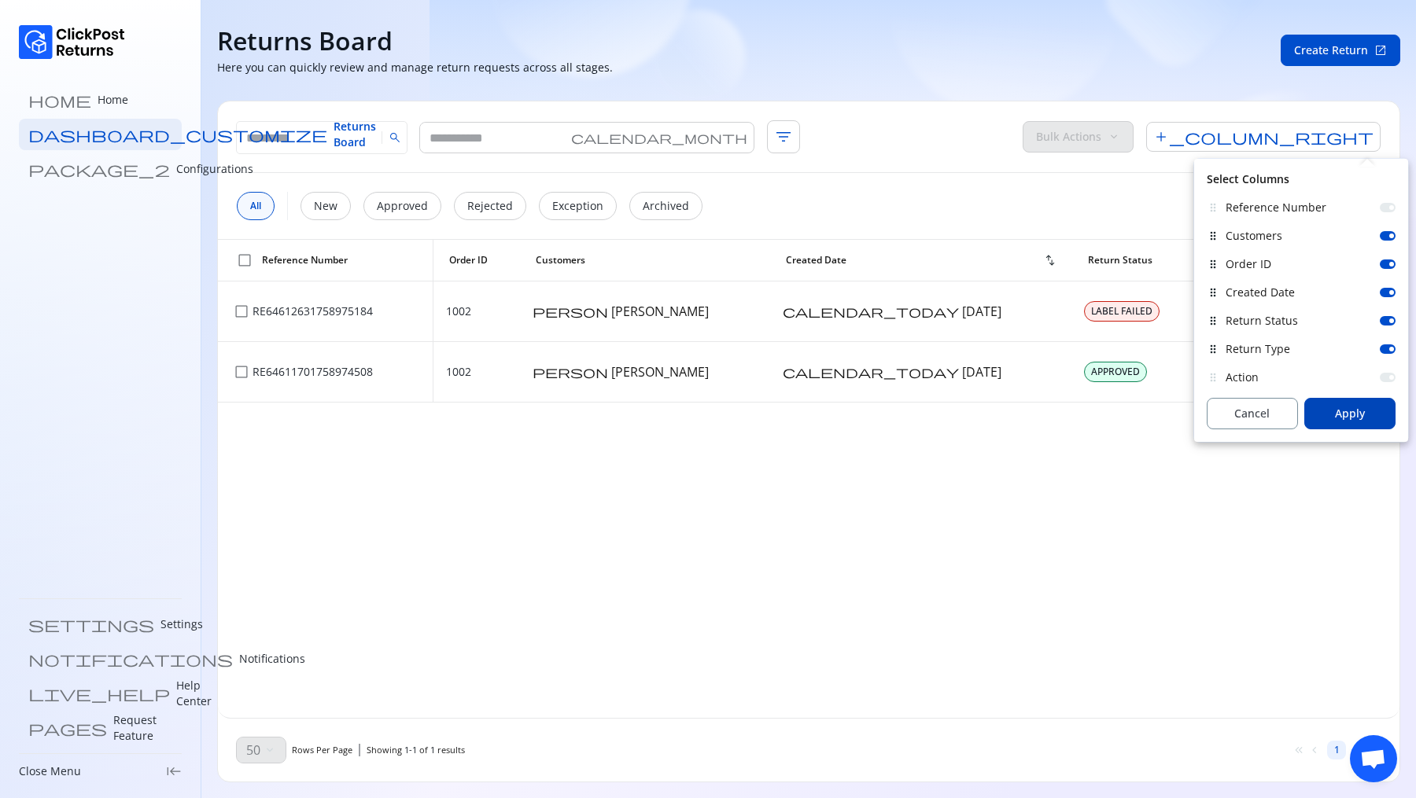
click at [1322, 407] on button "Apply" at bounding box center [1349, 413] width 91 height 31
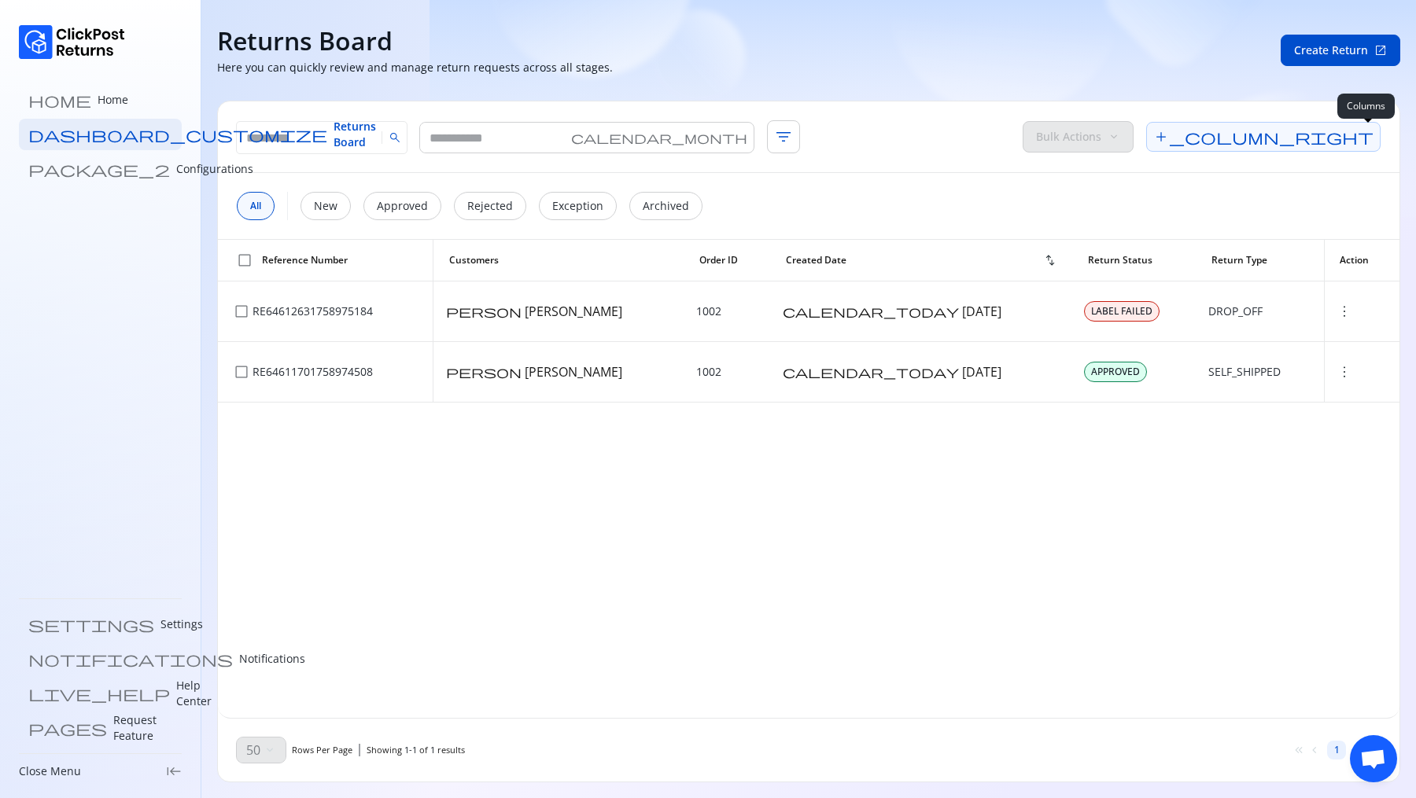
click at [1368, 134] on span "add_column_right" at bounding box center [1263, 137] width 234 height 30
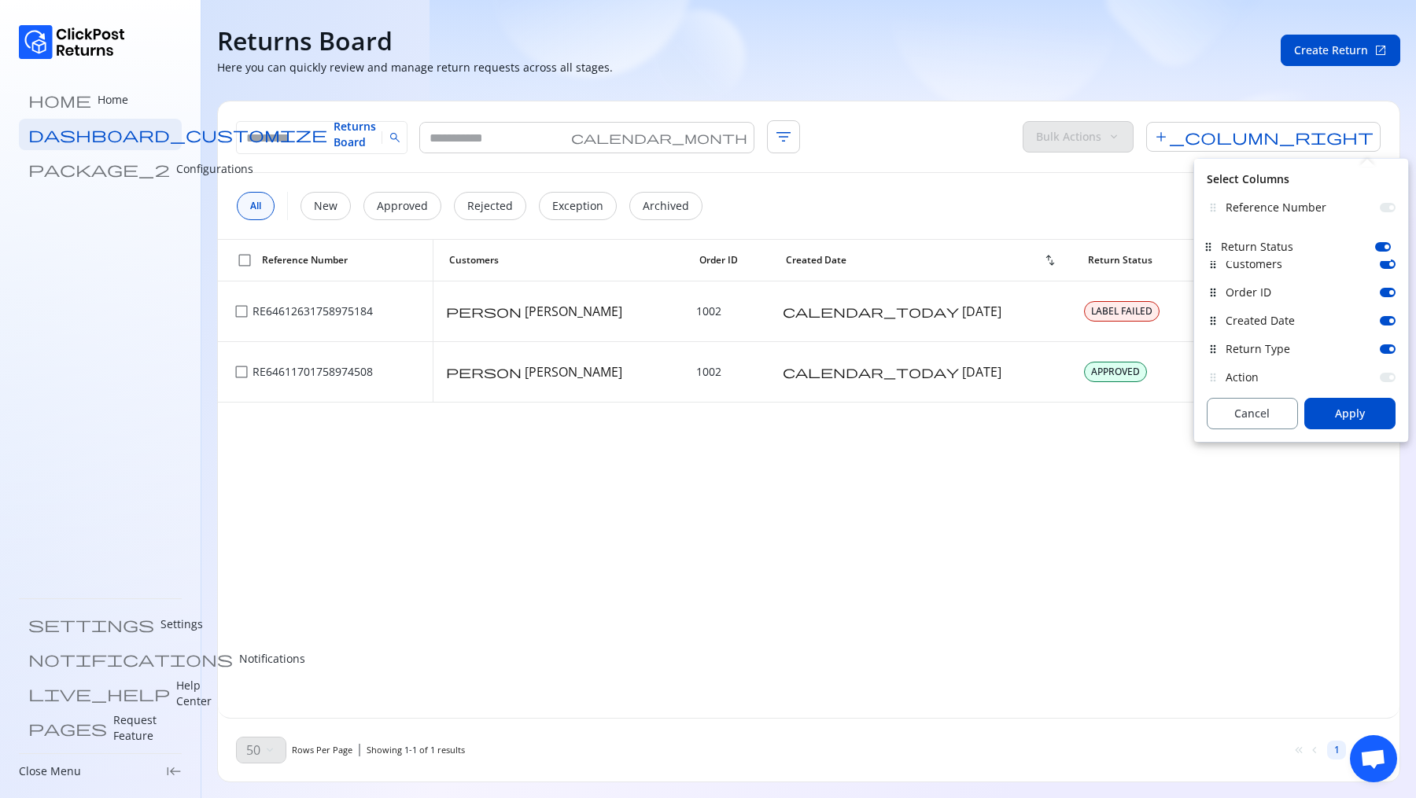
drag, startPoint x: 1271, startPoint y: 326, endPoint x: 1268, endPoint y: 244, distance: 82.7
click at [1268, 244] on div "drag_indicator Reference Number drag_indicator Customers drag_indicator Order I…" at bounding box center [1301, 293] width 189 height 198
click at [1350, 412] on span "Apply" at bounding box center [1350, 414] width 30 height 16
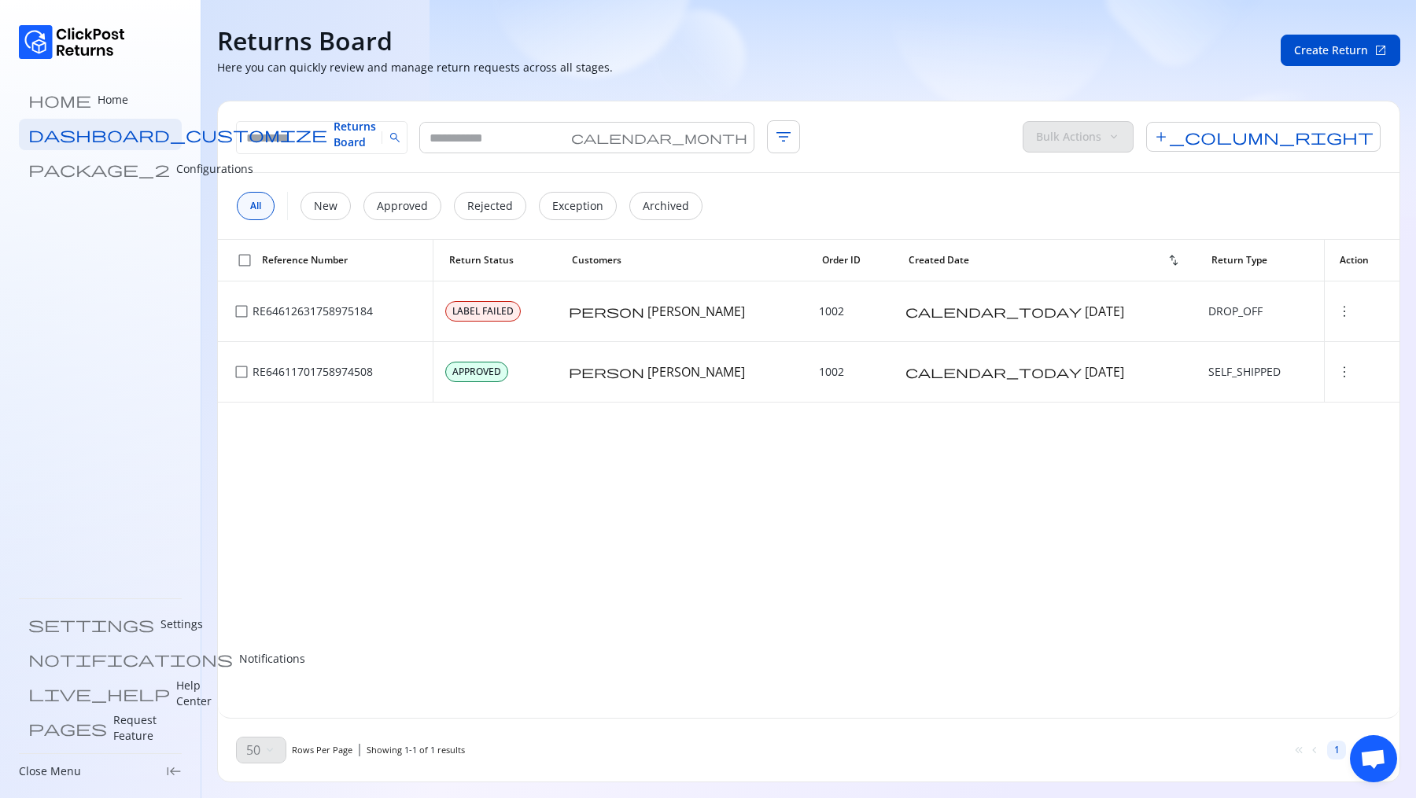
click at [1134, 145] on div "Bulk Actions keyboard_arrow_down" at bounding box center [1078, 136] width 111 height 31
click at [245, 263] on span "check_box_outline_blank" at bounding box center [245, 261] width 16 height 16
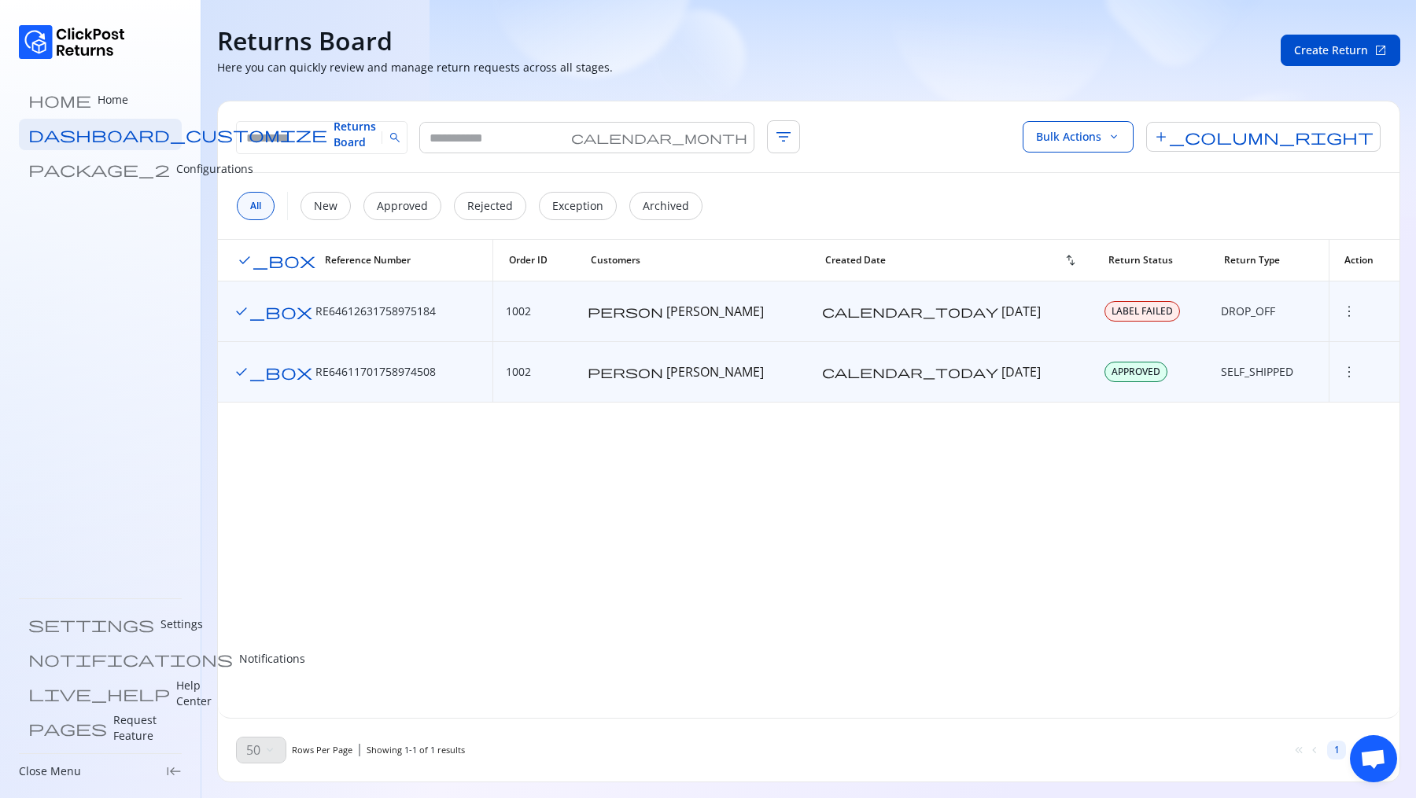
click at [245, 263] on span "check_box" at bounding box center [276, 261] width 79 height 16
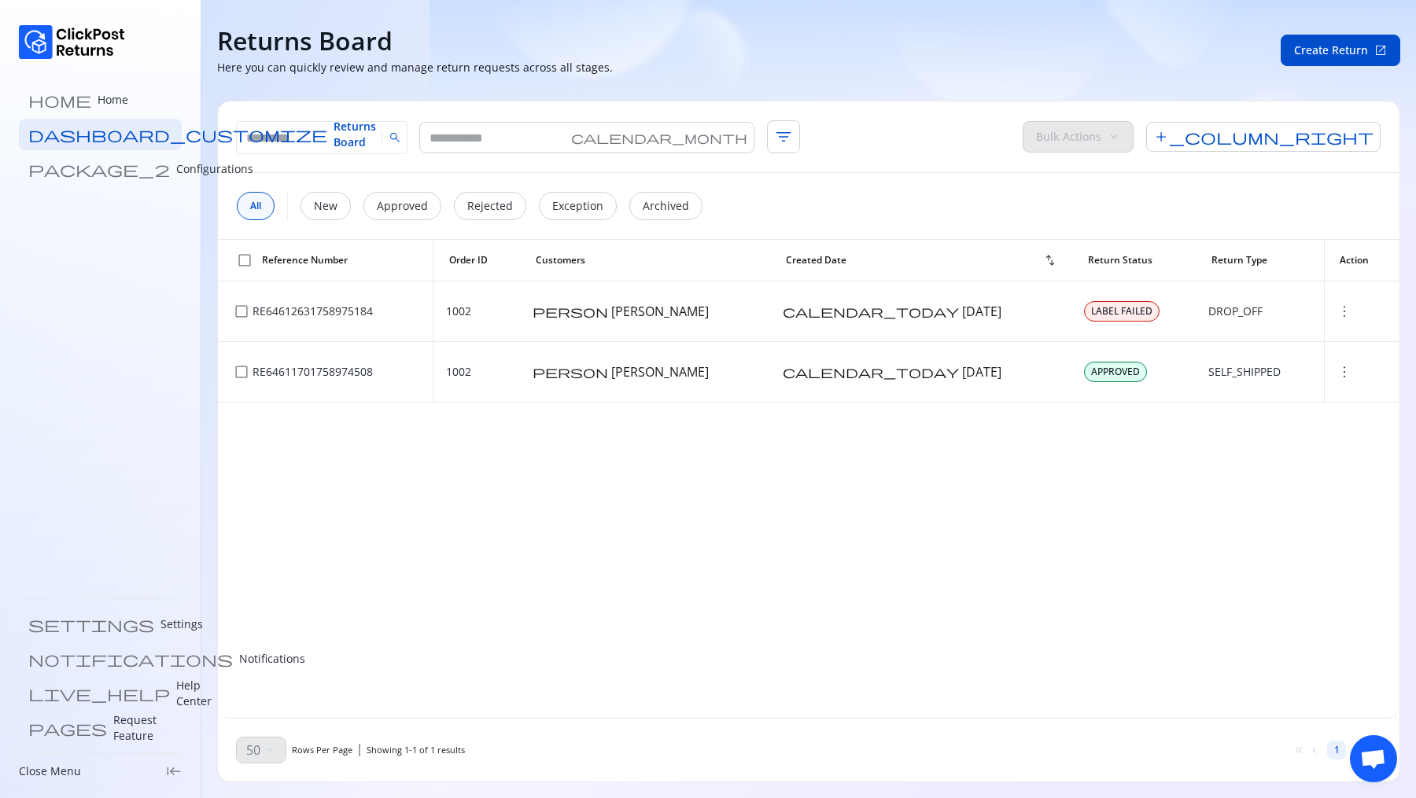
click at [1134, 130] on div "Bulk Actions keyboard_arrow_down" at bounding box center [1078, 136] width 111 height 31
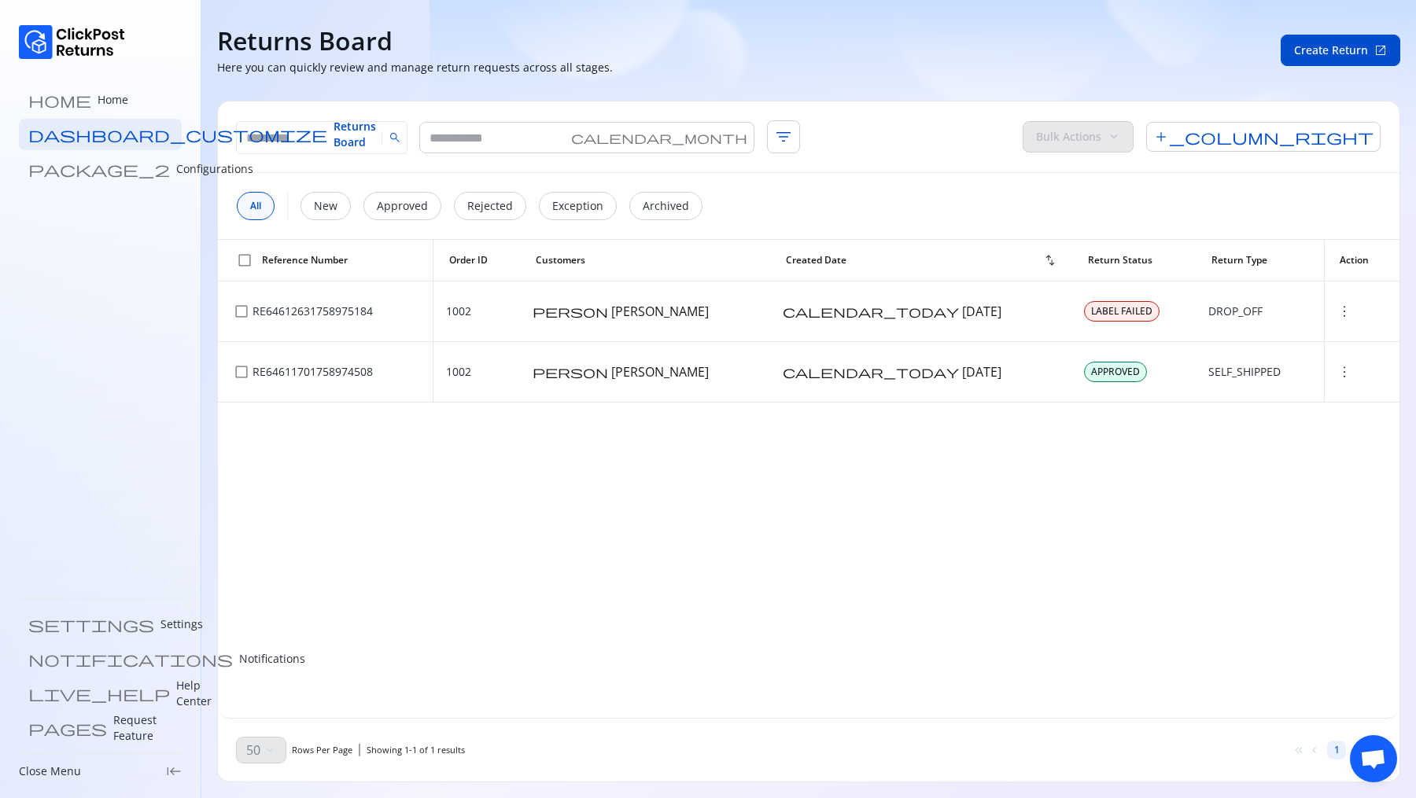
click at [1134, 130] on div "Bulk Actions keyboard_arrow_down" at bounding box center [1078, 136] width 111 height 31
click at [245, 259] on span "check_box_outline_blank" at bounding box center [245, 261] width 16 height 16
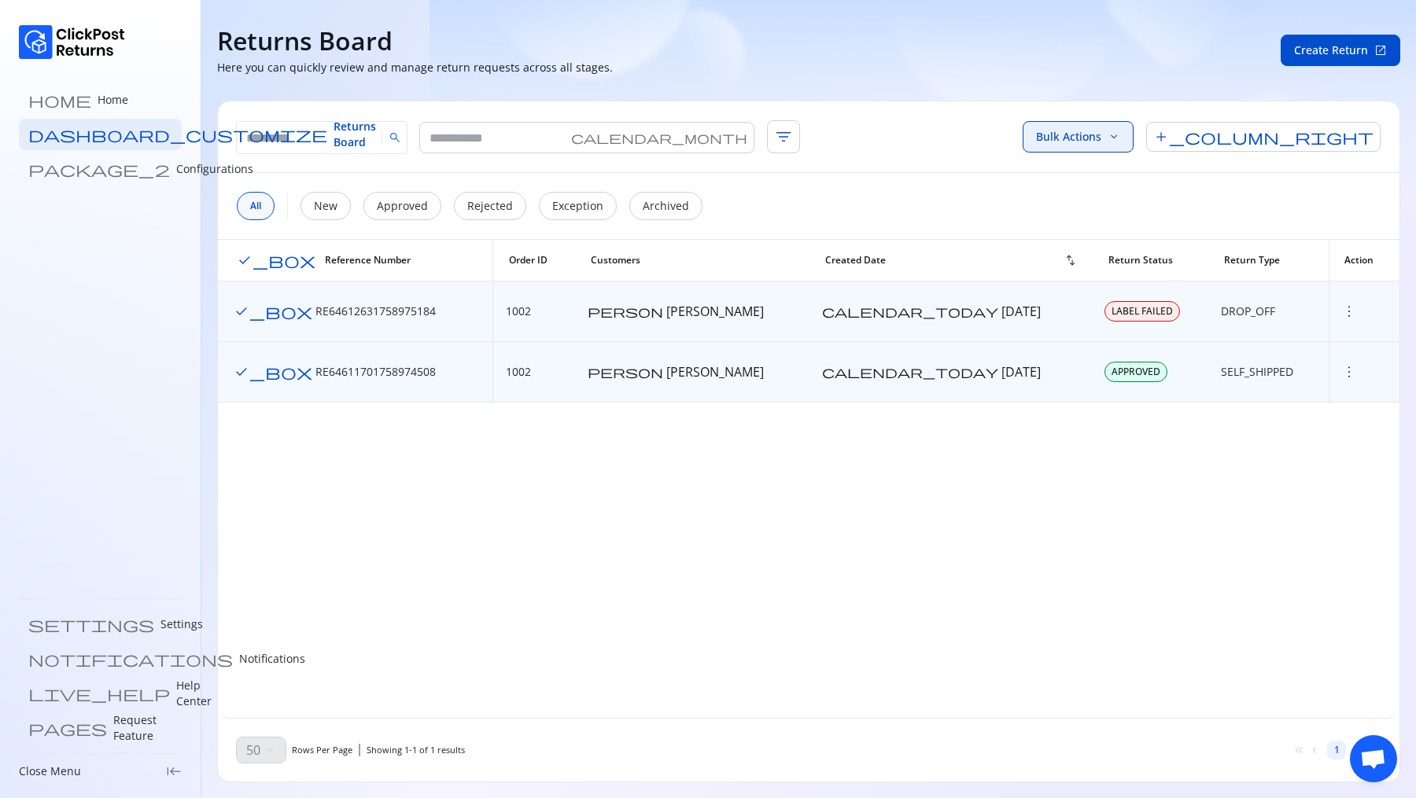
click at [1134, 124] on button "Bulk Actions keyboard_arrow_down" at bounding box center [1078, 136] width 111 height 31
click at [1101, 178] on div "All New Approved Rejected Exception Archived" at bounding box center [809, 206] width 1182 height 66
click at [1341, 306] on span "more_vert" at bounding box center [1349, 312] width 16 height 16
click at [1274, 340] on p "View Details" at bounding box center [1324, 342] width 101 height 16
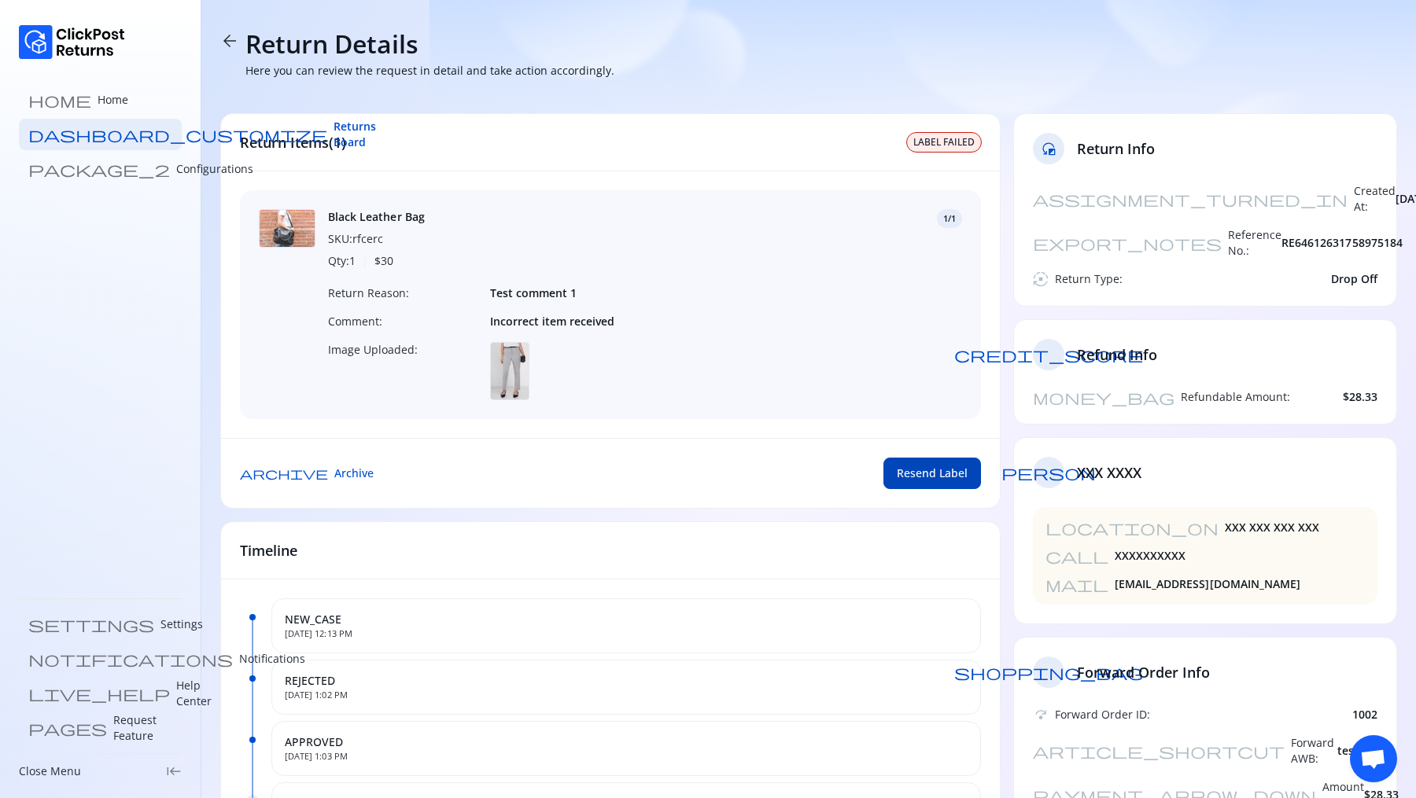
click at [937, 470] on span "Resend Label" at bounding box center [932, 474] width 71 height 16
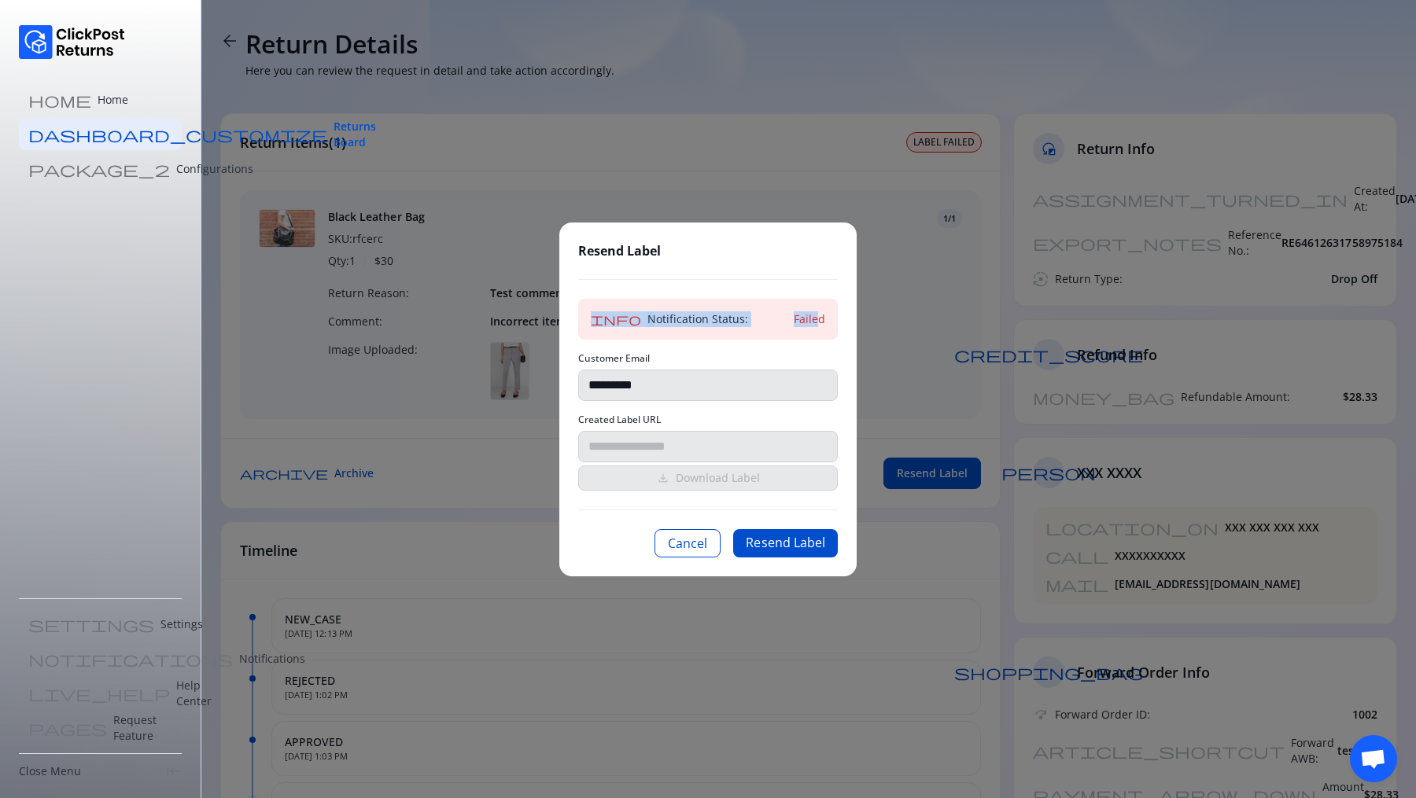
drag, startPoint x: 576, startPoint y: 300, endPoint x: 820, endPoint y: 321, distance: 244.7
click at [820, 321] on div "Resend Label info Notification Status: Failed Customer Email ********* Created …" at bounding box center [707, 400] width 297 height 354
click at [785, 535] on button "Resend Label" at bounding box center [785, 543] width 105 height 28
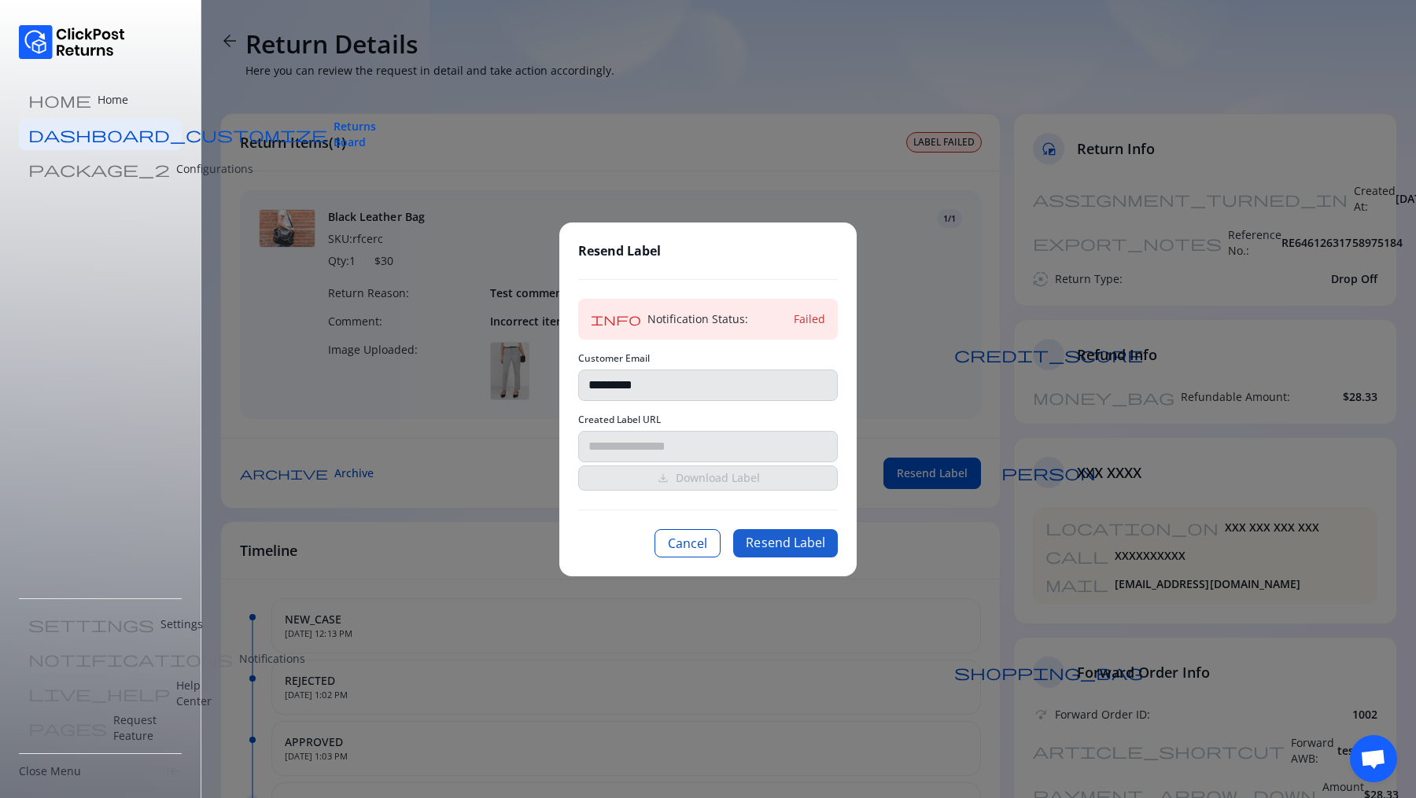
click at [785, 535] on button "Resend Label" at bounding box center [785, 543] width 105 height 28
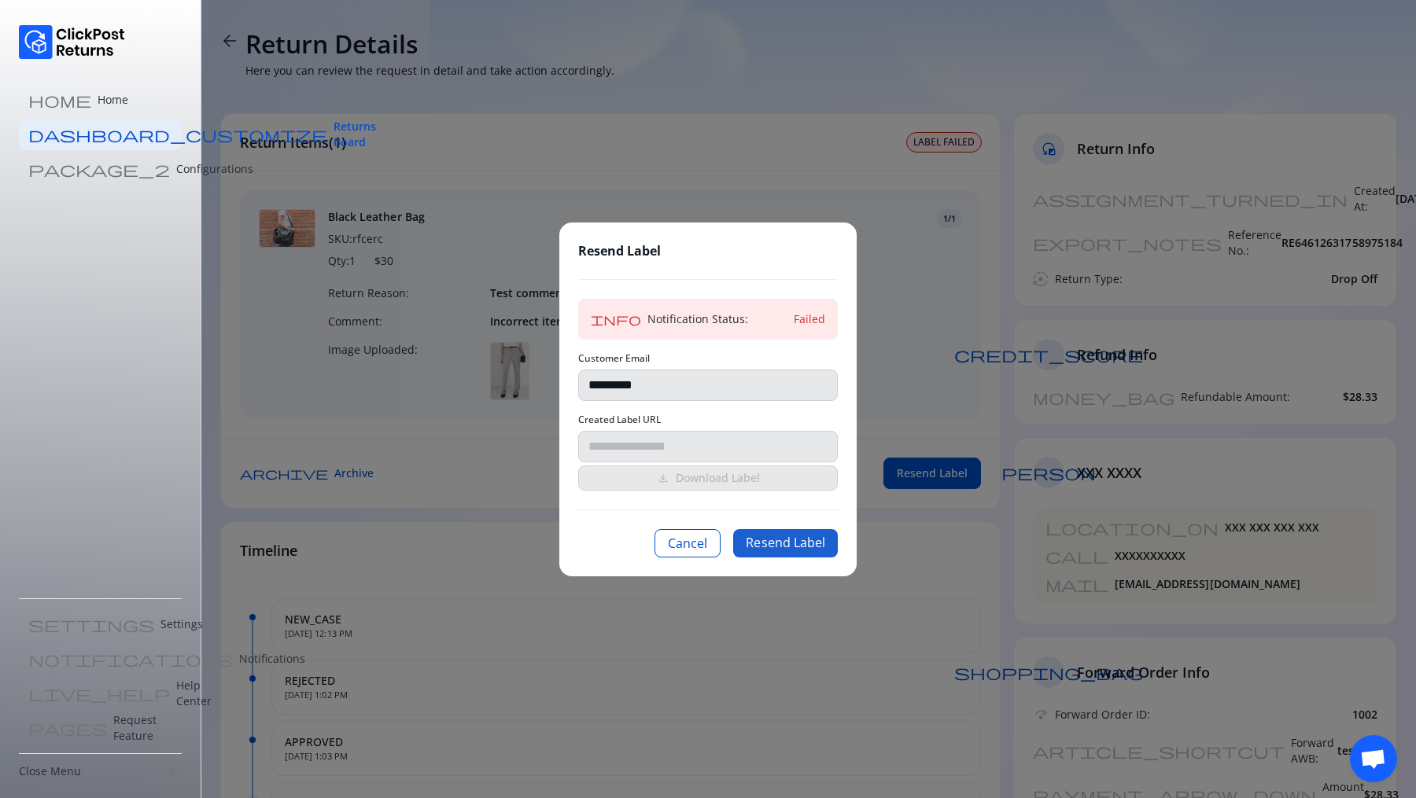
click at [770, 547] on button "Resend Label" at bounding box center [785, 543] width 105 height 28
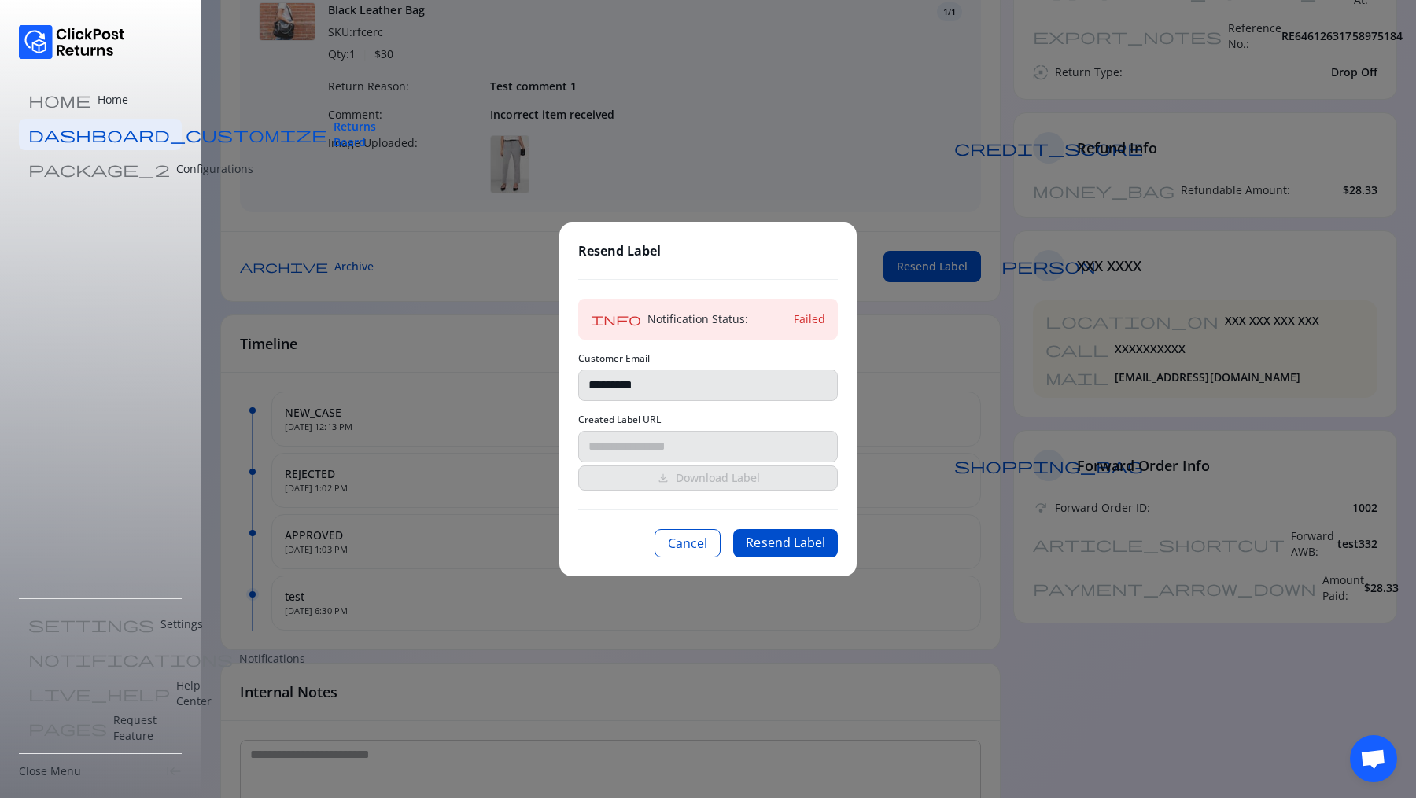
scroll to position [318, 0]
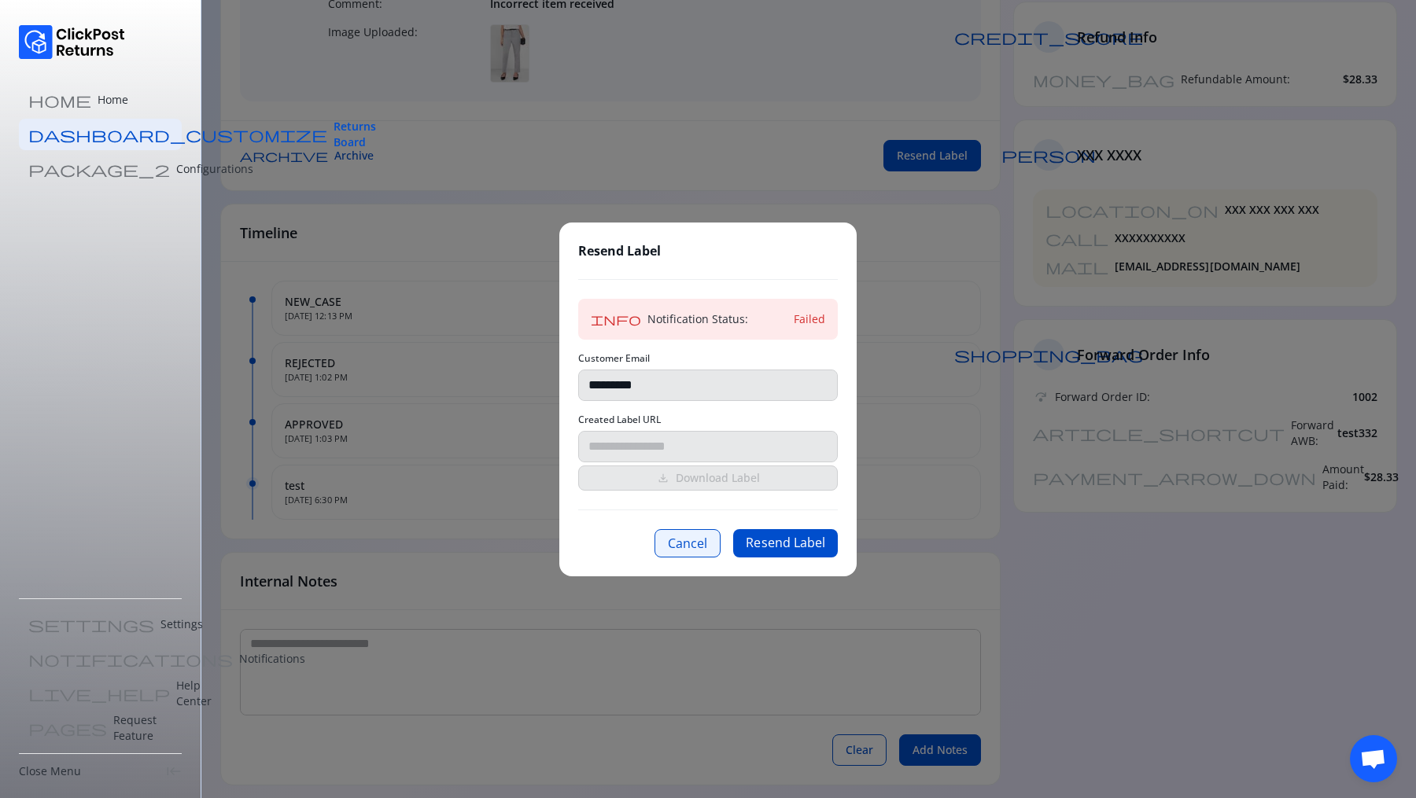
click at [700, 552] on button "Cancel" at bounding box center [687, 543] width 66 height 28
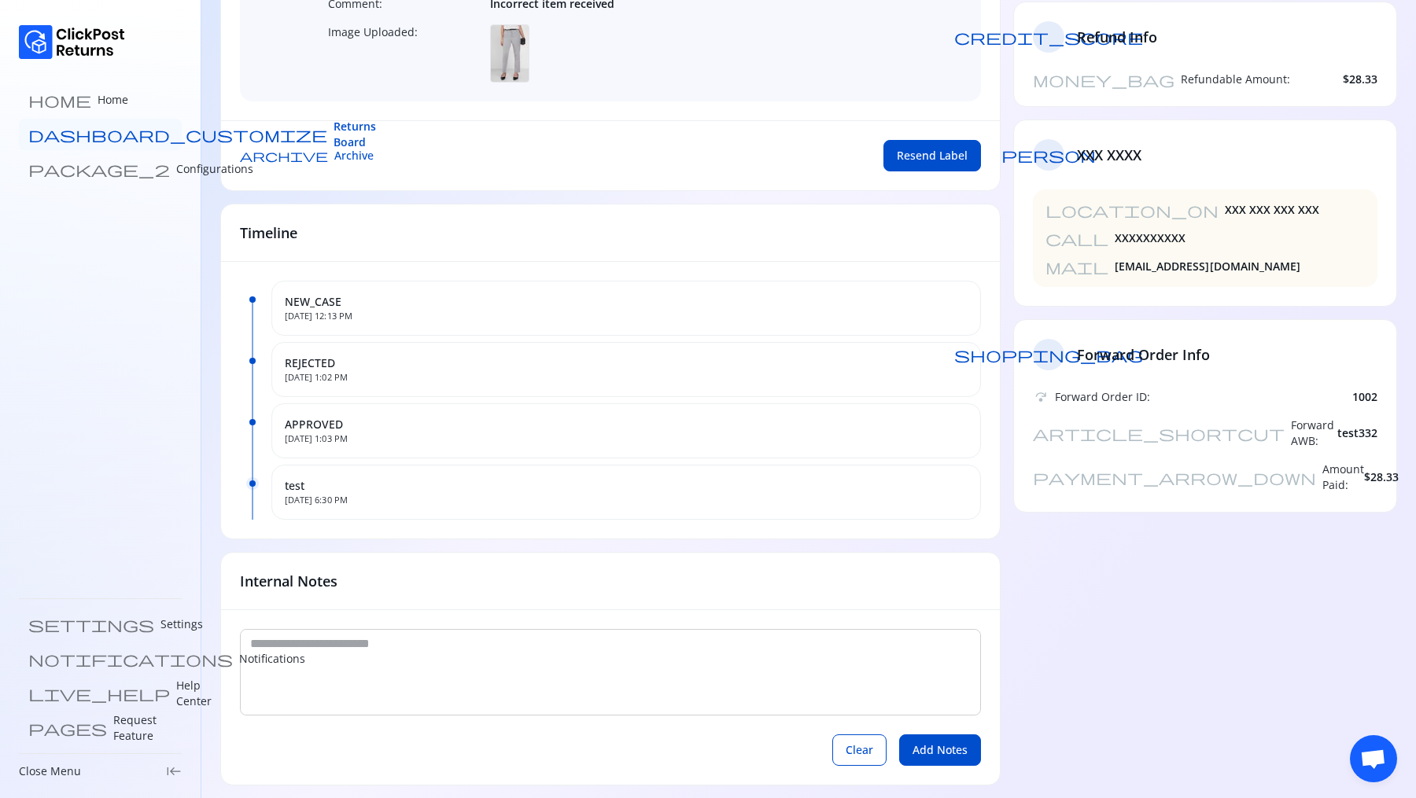
click at [88, 149] on link "dashboard_customize Returns Board" at bounding box center [100, 134] width 163 height 31
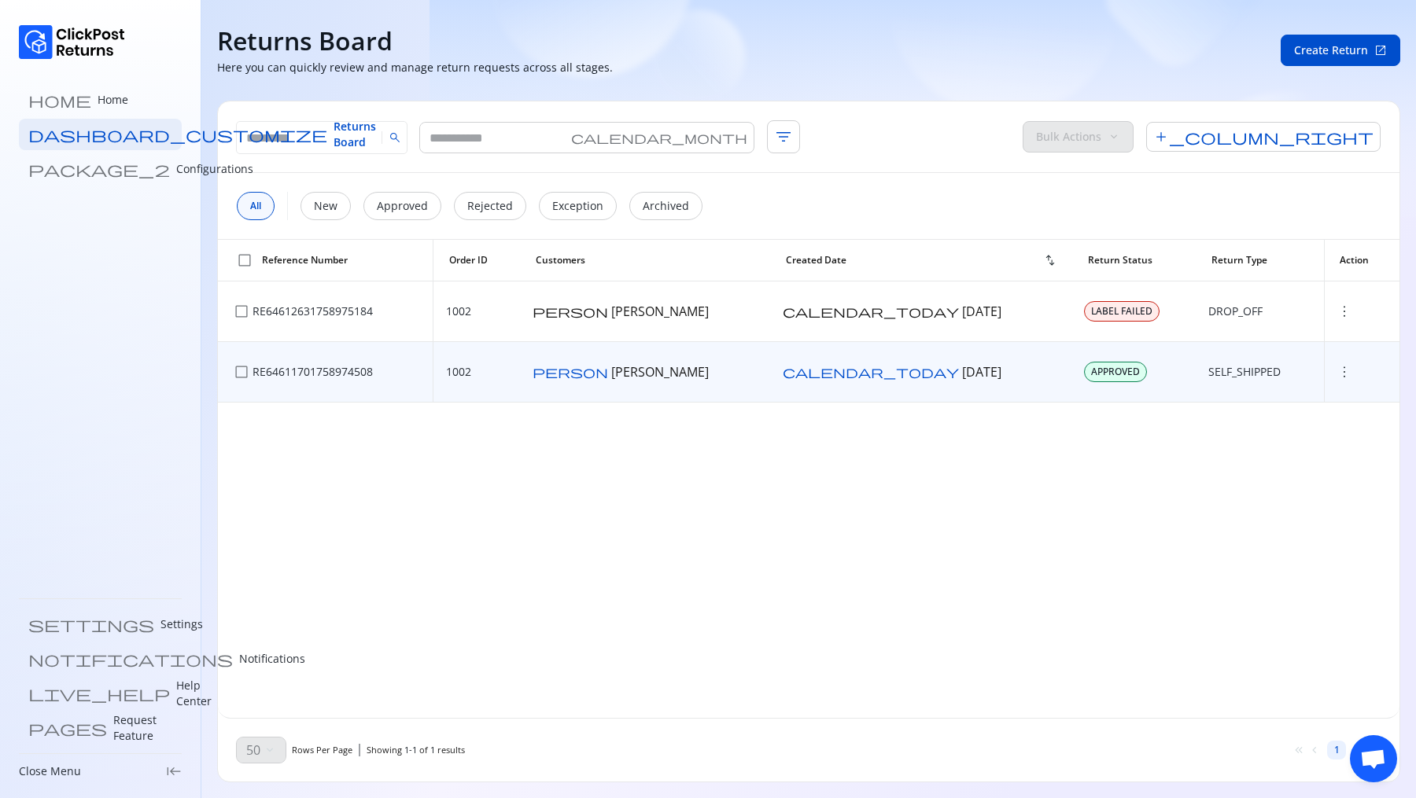
click at [1336, 368] on div "more_vert" at bounding box center [1361, 372] width 50 height 16
click at [1336, 368] on span "more_vert" at bounding box center [1344, 372] width 16 height 16
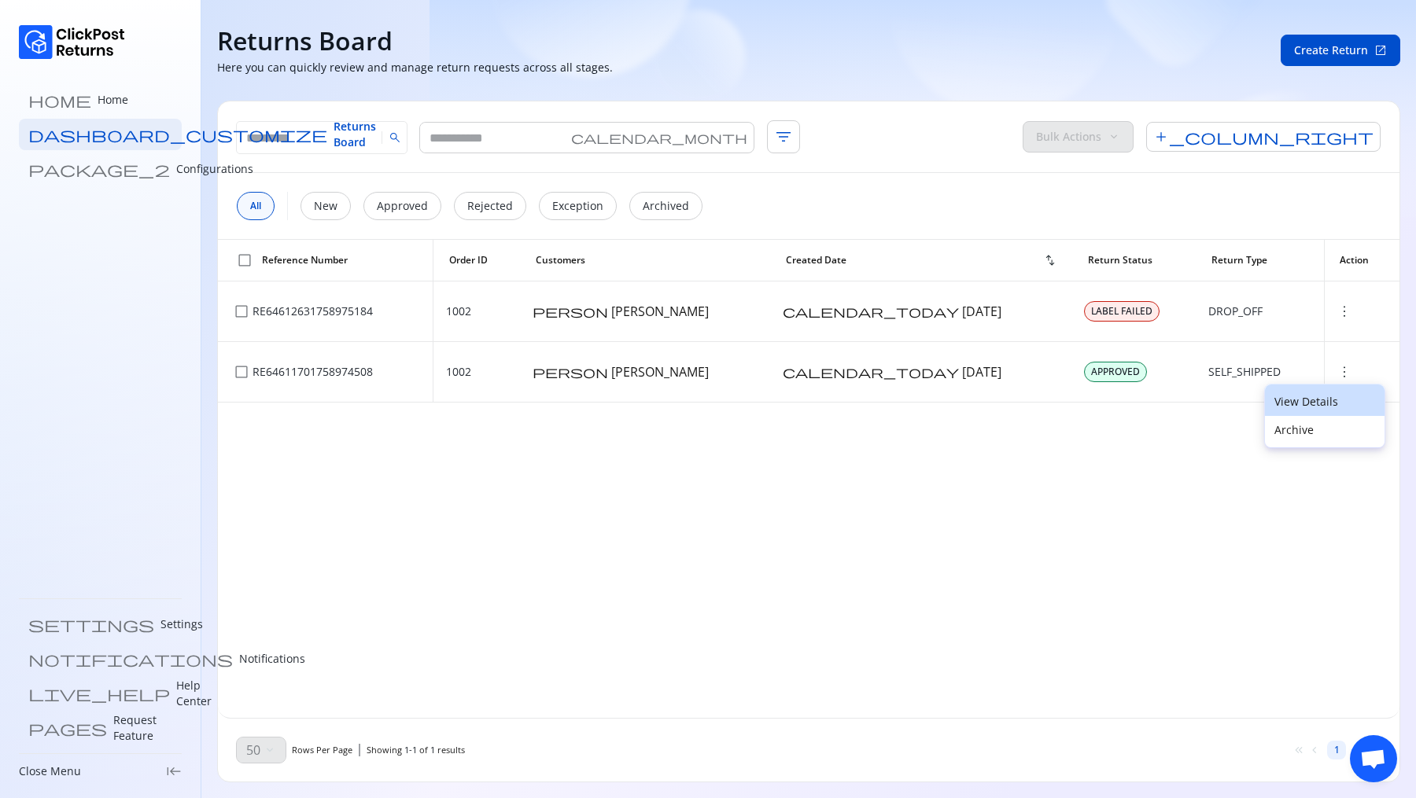
click at [1289, 404] on p "View Details" at bounding box center [1324, 402] width 101 height 16
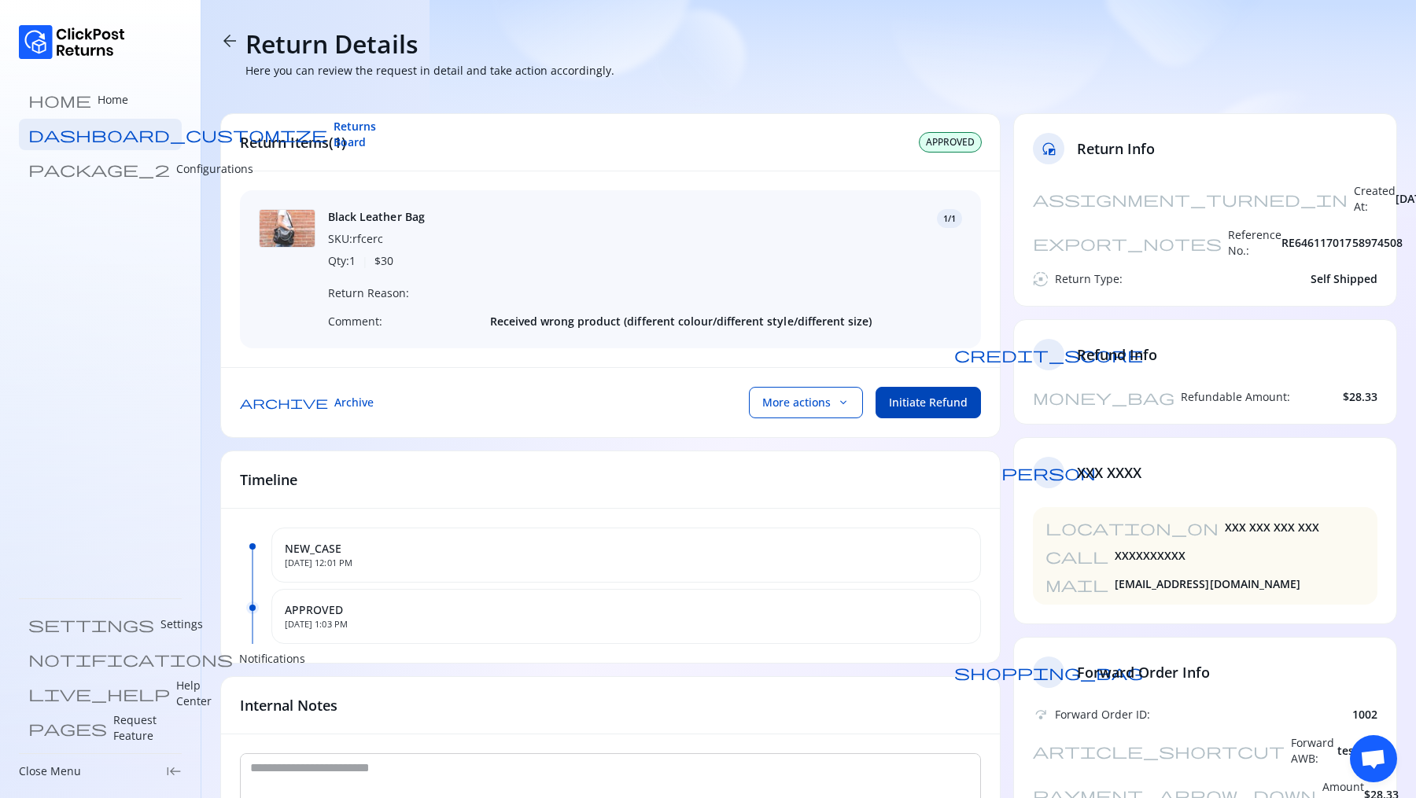
click at [910, 396] on span "Initiate Refund" at bounding box center [928, 403] width 79 height 16
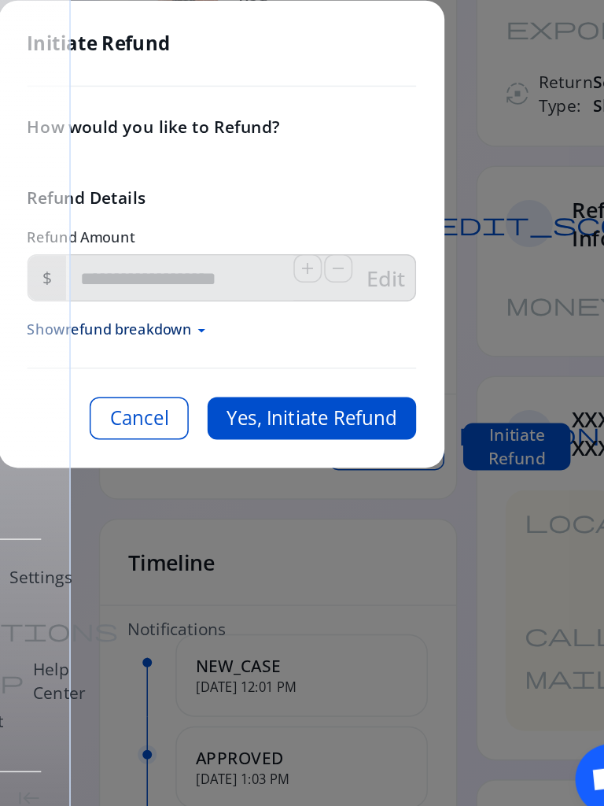
click at [280, 540] on button "Cancel" at bounding box center [247, 525] width 66 height 28
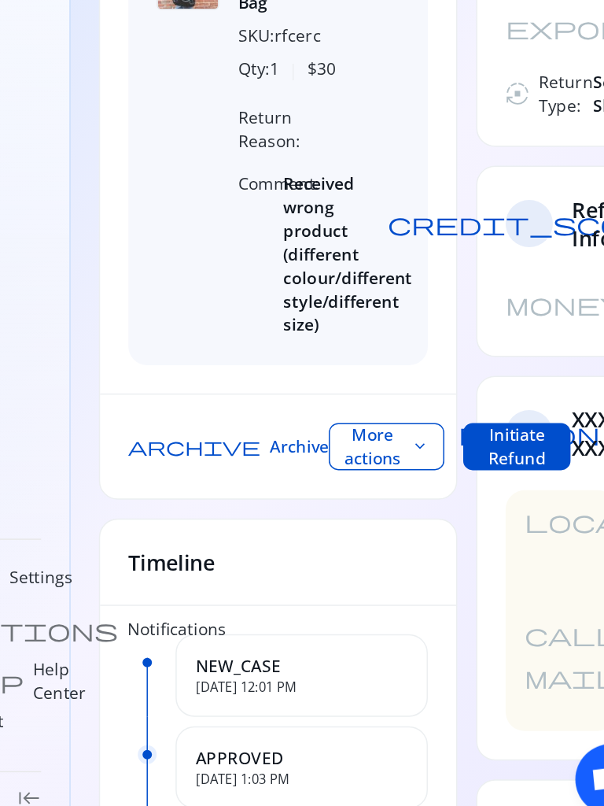
click at [477, 548] on span "Initiate Refund" at bounding box center [499, 544] width 45 height 31
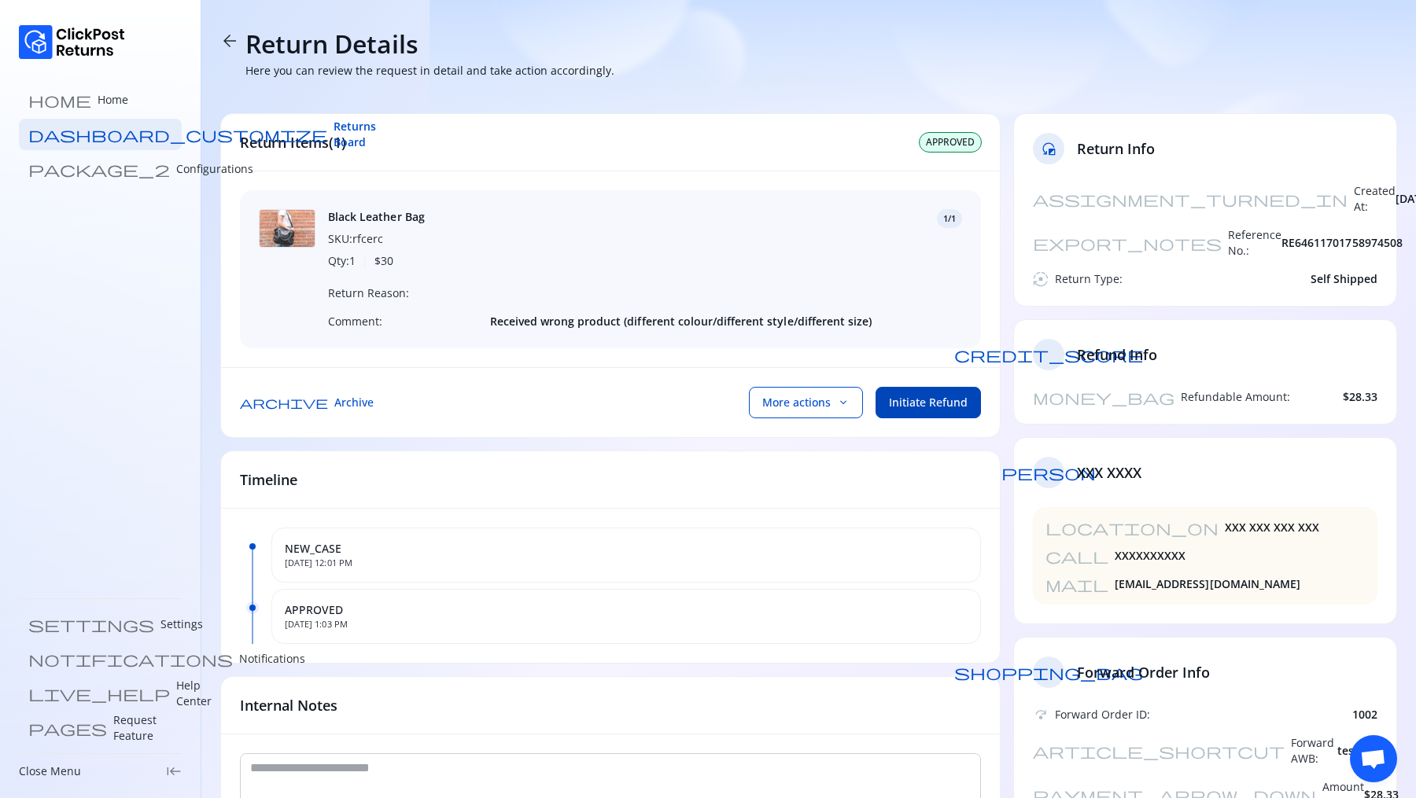
click at [603, 393] on button "Initiate Refund" at bounding box center [928, 402] width 105 height 31
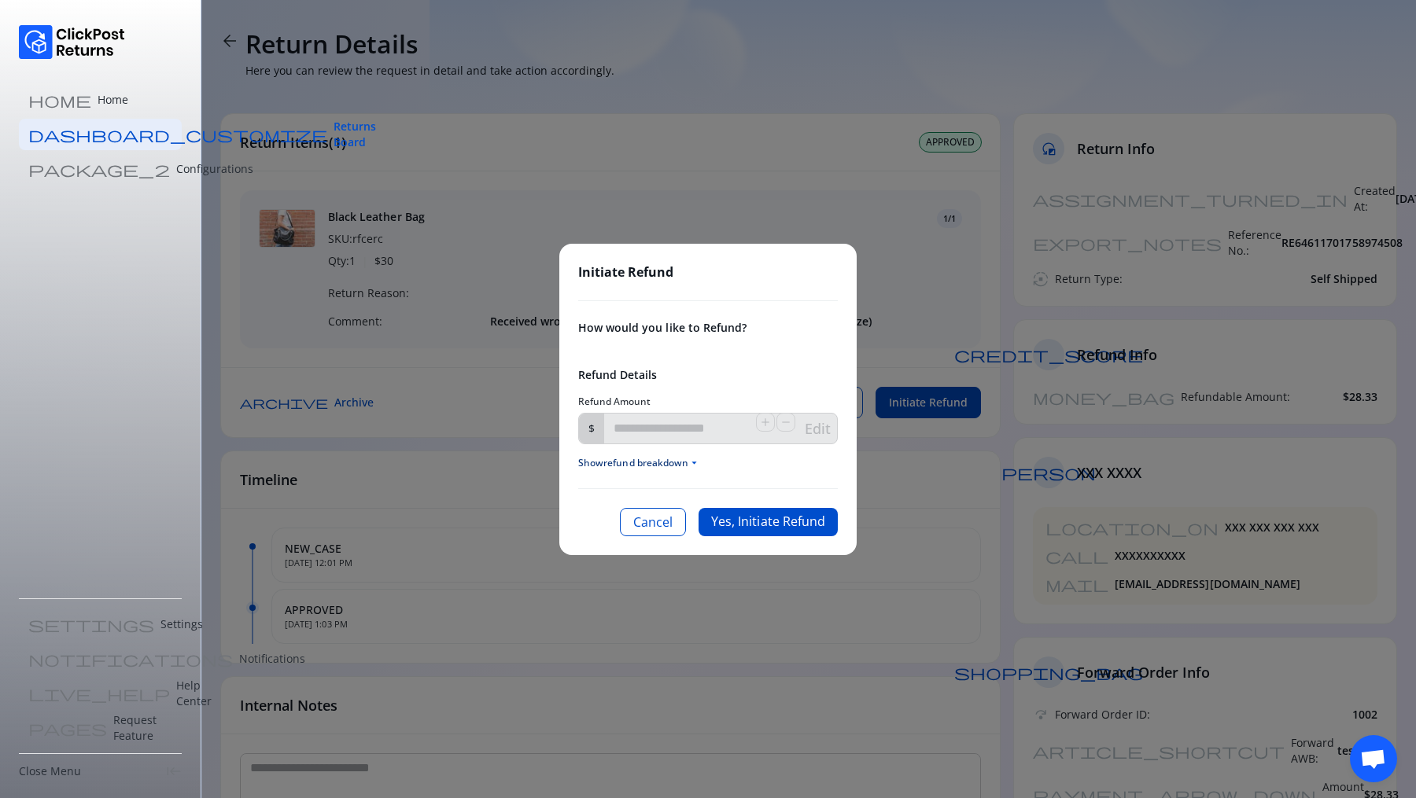
type input "*****"
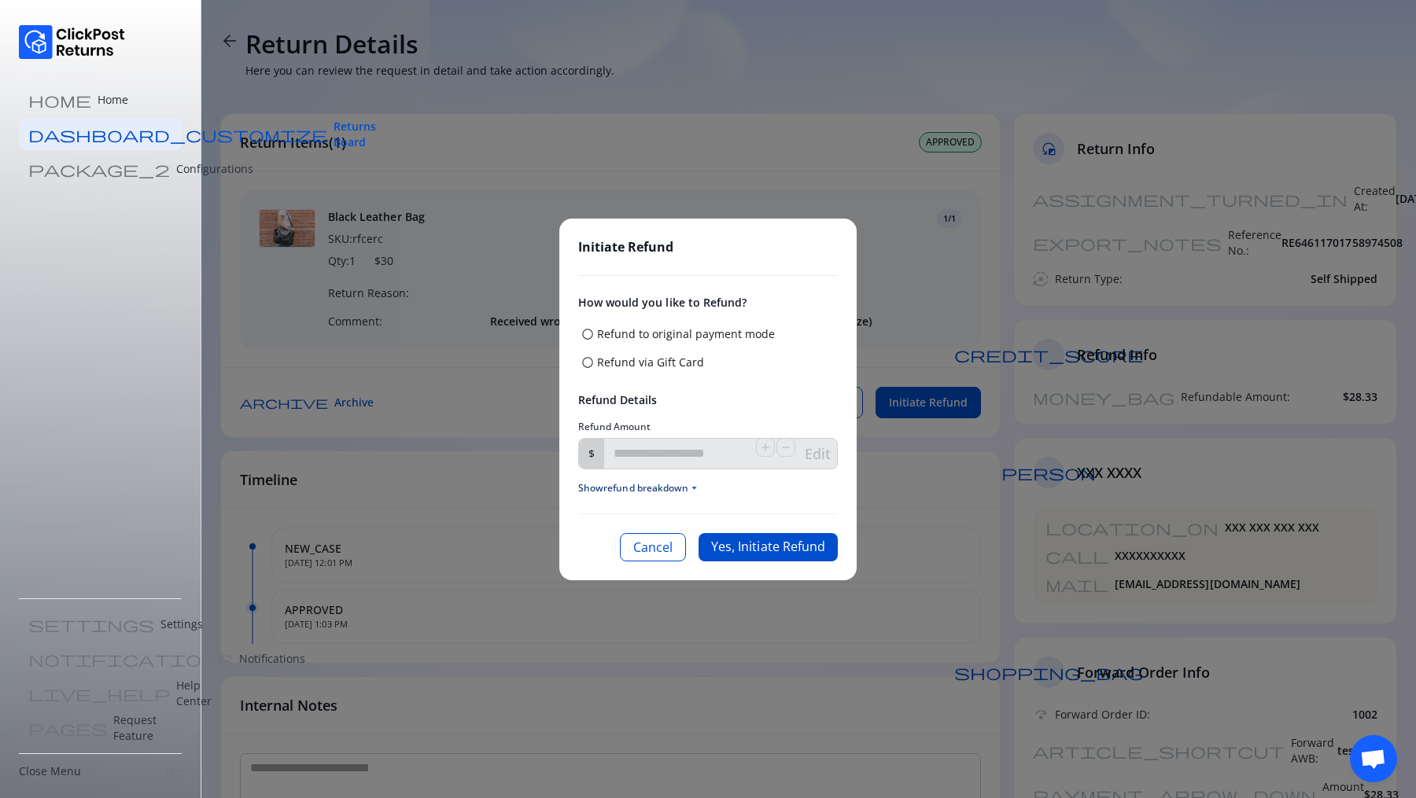
click at [599, 337] on p "Refund to original payment mode" at bounding box center [686, 334] width 178 height 16
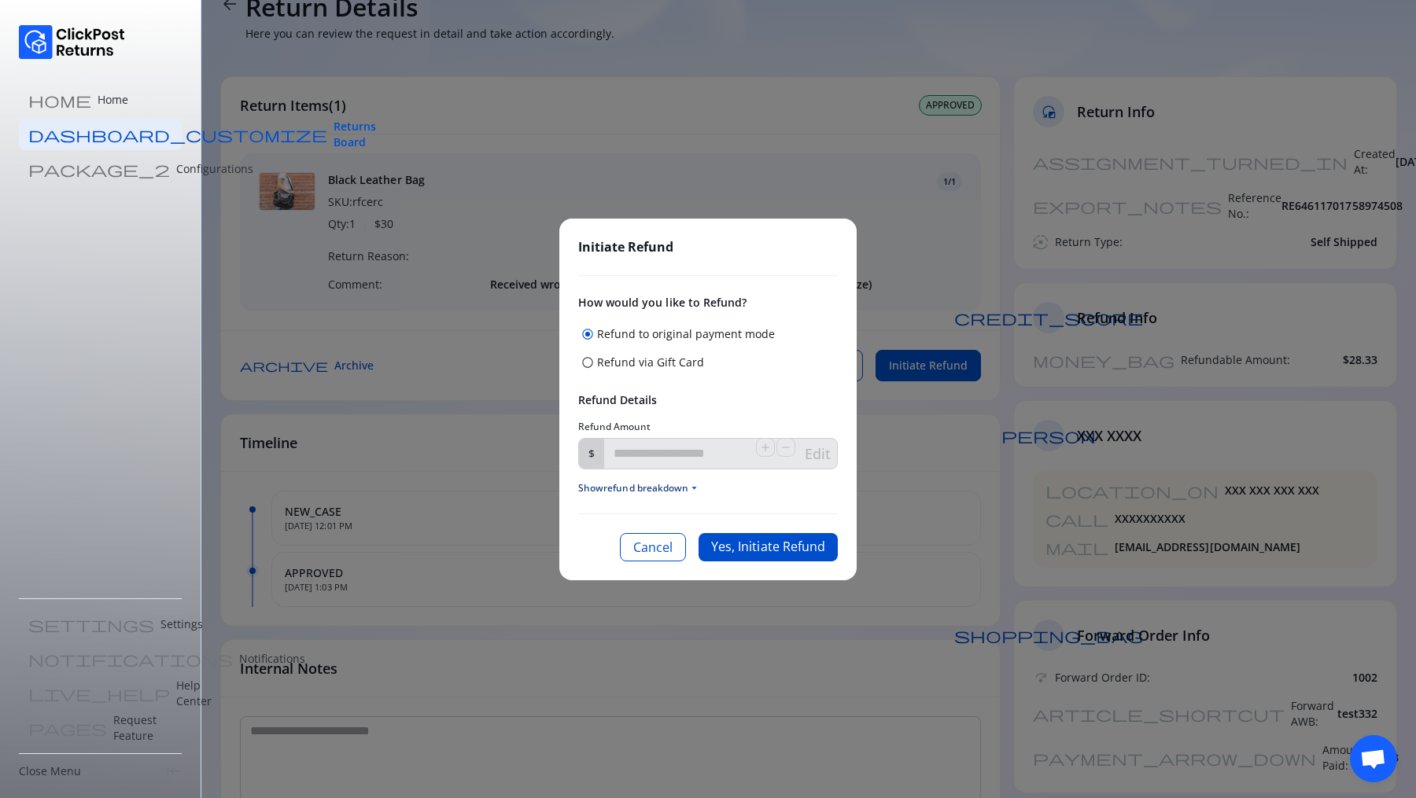
scroll to position [40, 0]
click at [222, 369] on div "Initiate Refund How would you like to Refund? radio_button_checked Refund to or…" at bounding box center [708, 399] width 1416 height 798
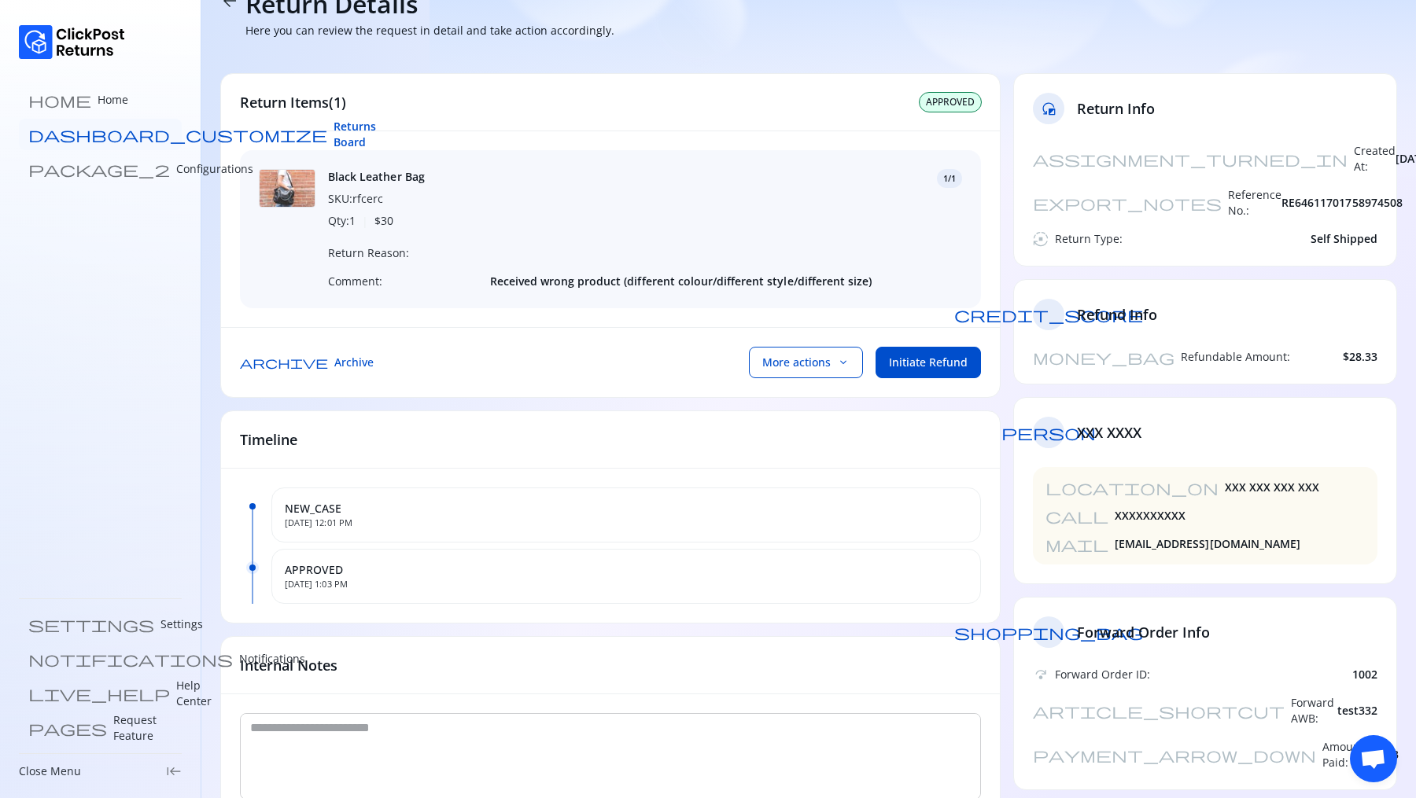
click at [334, 138] on span "Returns Board" at bounding box center [355, 134] width 42 height 31
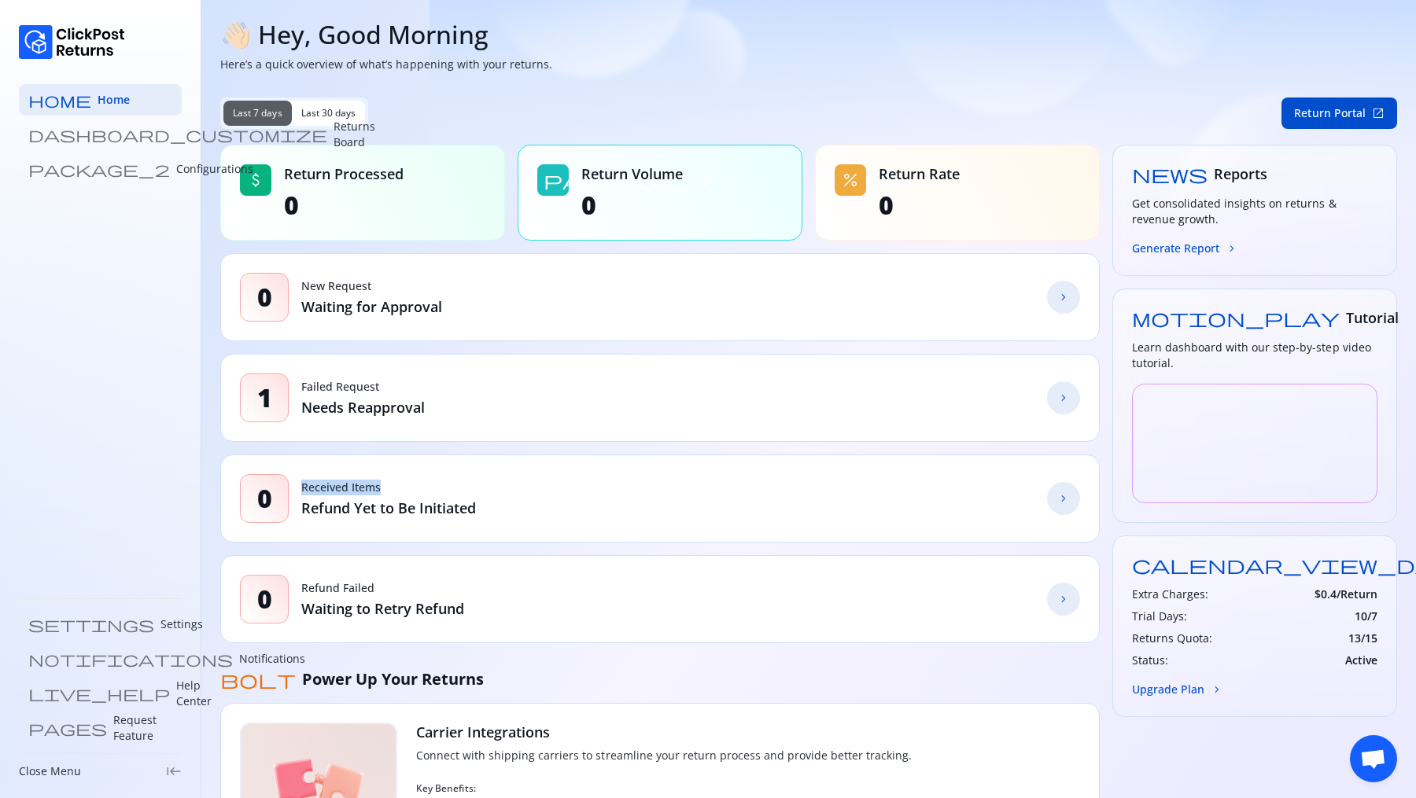
drag, startPoint x: 300, startPoint y: 482, endPoint x: 421, endPoint y: 481, distance: 120.4
click at [422, 481] on p "Received Items" at bounding box center [388, 488] width 175 height 16
click at [91, 124] on link "dashboard_customize Returns Board" at bounding box center [100, 134] width 163 height 31
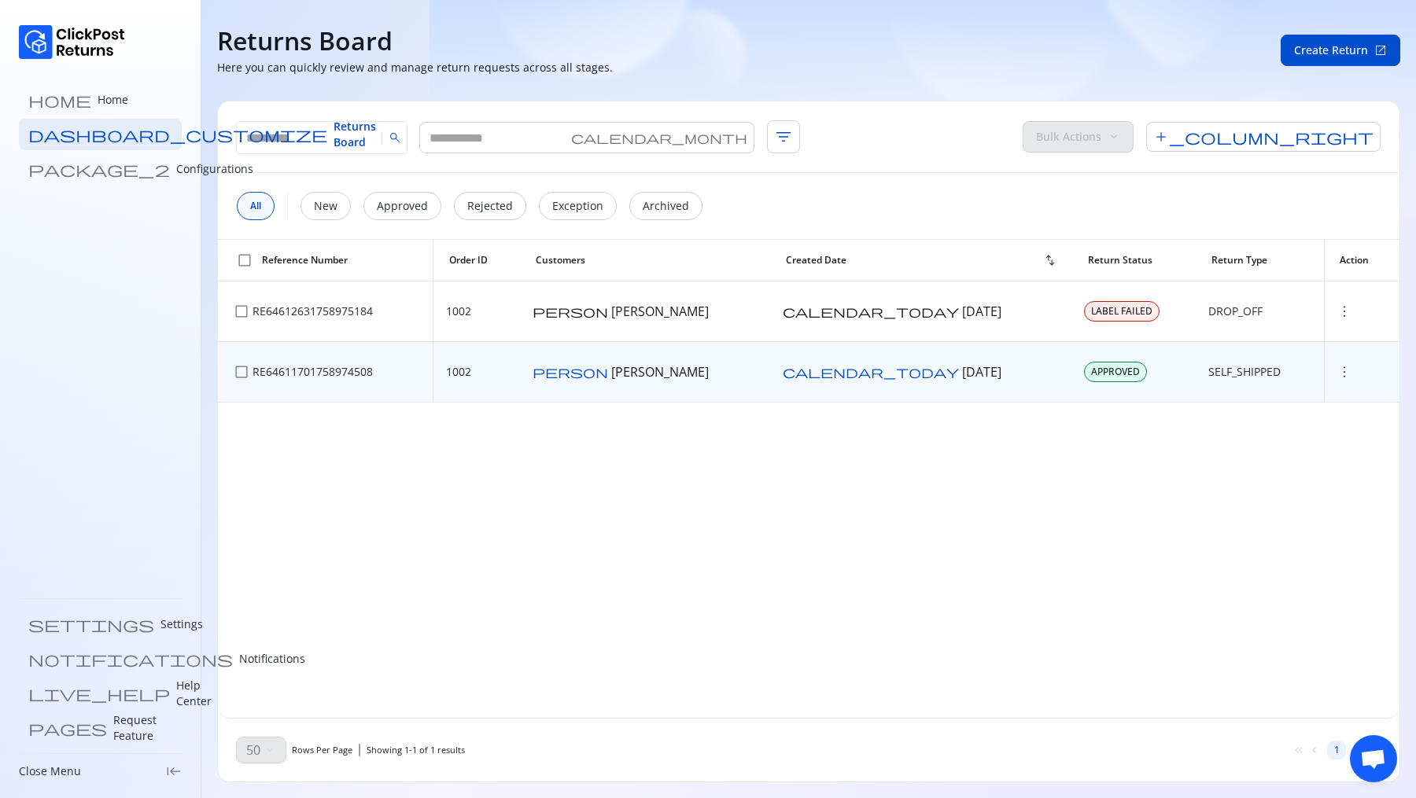
click at [1336, 374] on span "more_vert" at bounding box center [1344, 372] width 16 height 16
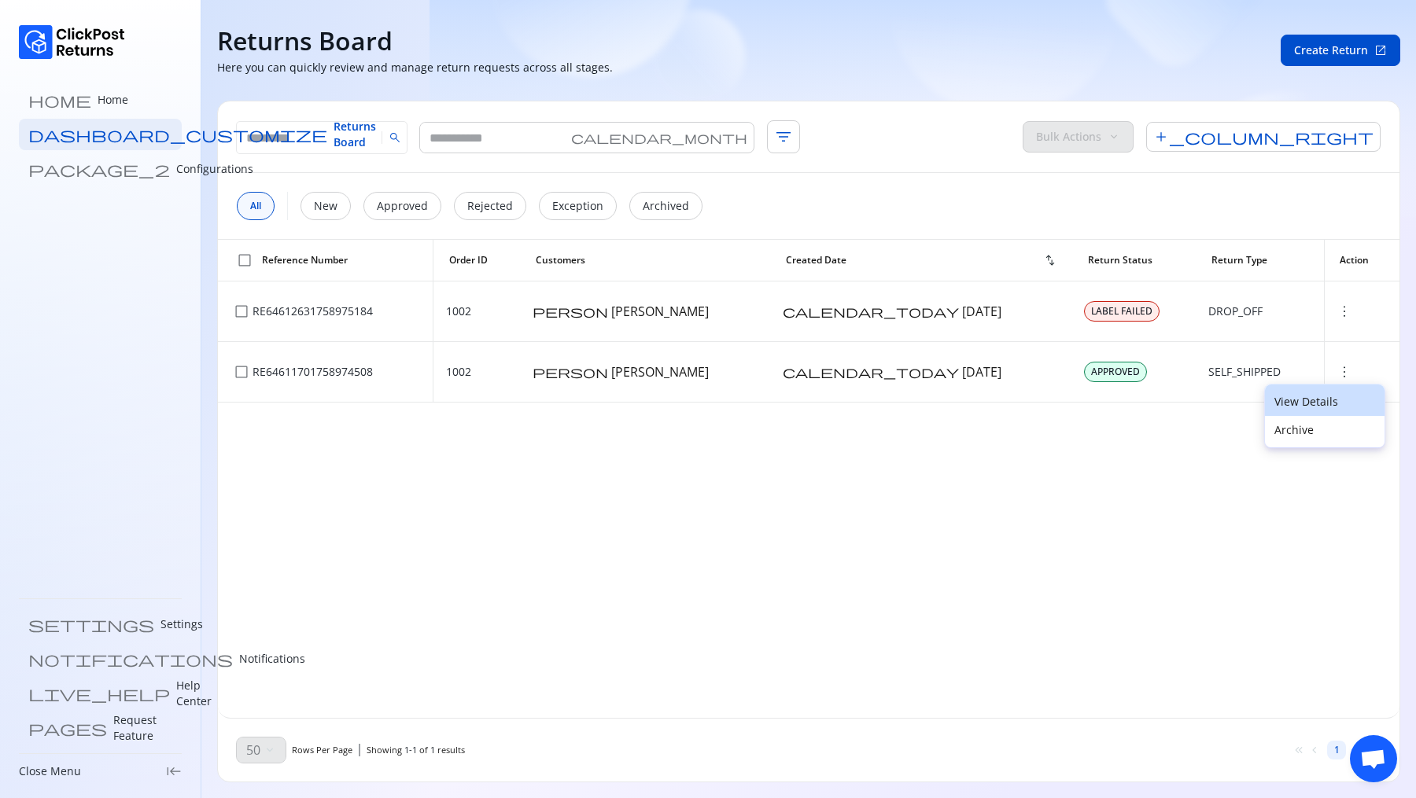
click at [1285, 400] on p "View Details" at bounding box center [1324, 402] width 101 height 16
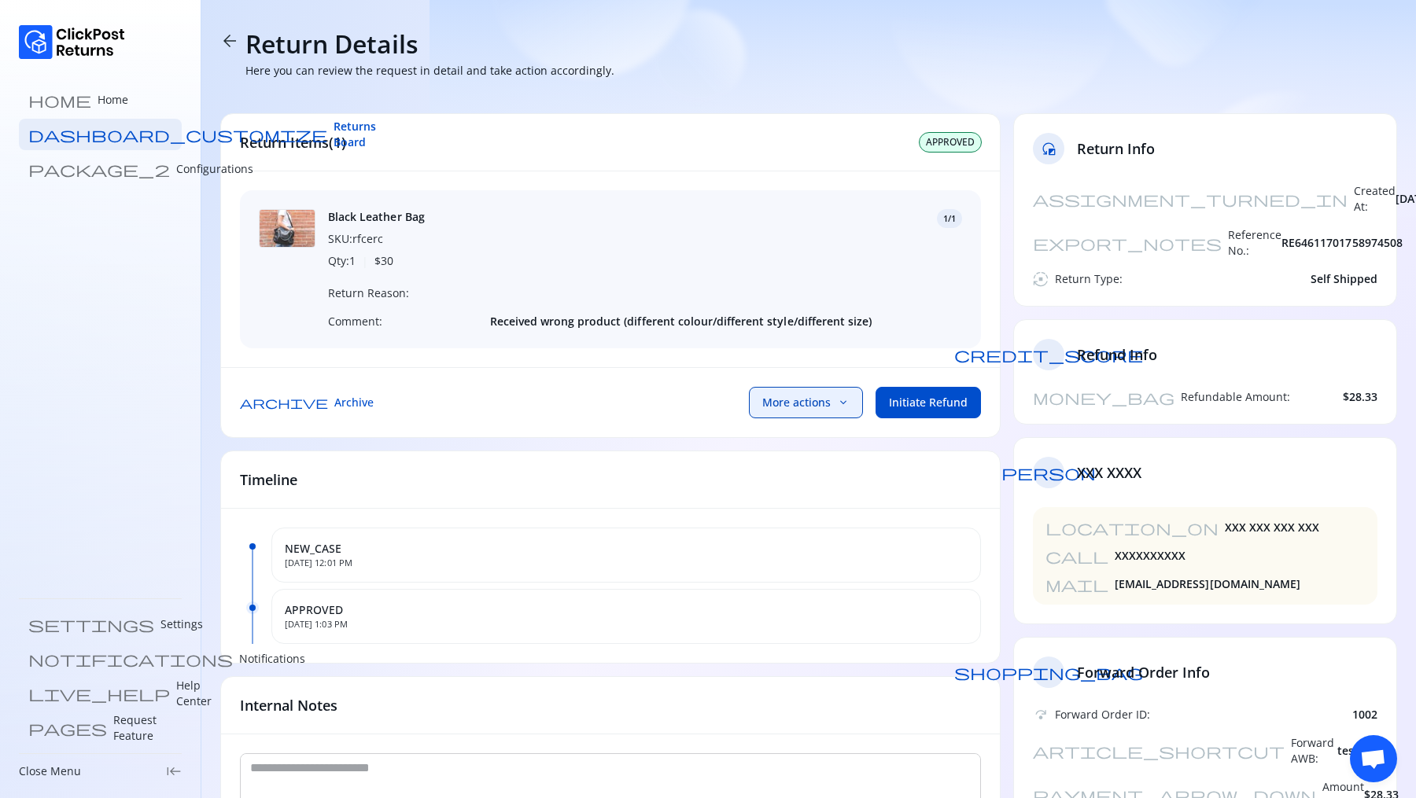
click at [800, 411] on button "More actions keyboard_arrow_down" at bounding box center [806, 402] width 114 height 31
click at [802, 489] on p "Mark as Received" at bounding box center [798, 498] width 102 height 19
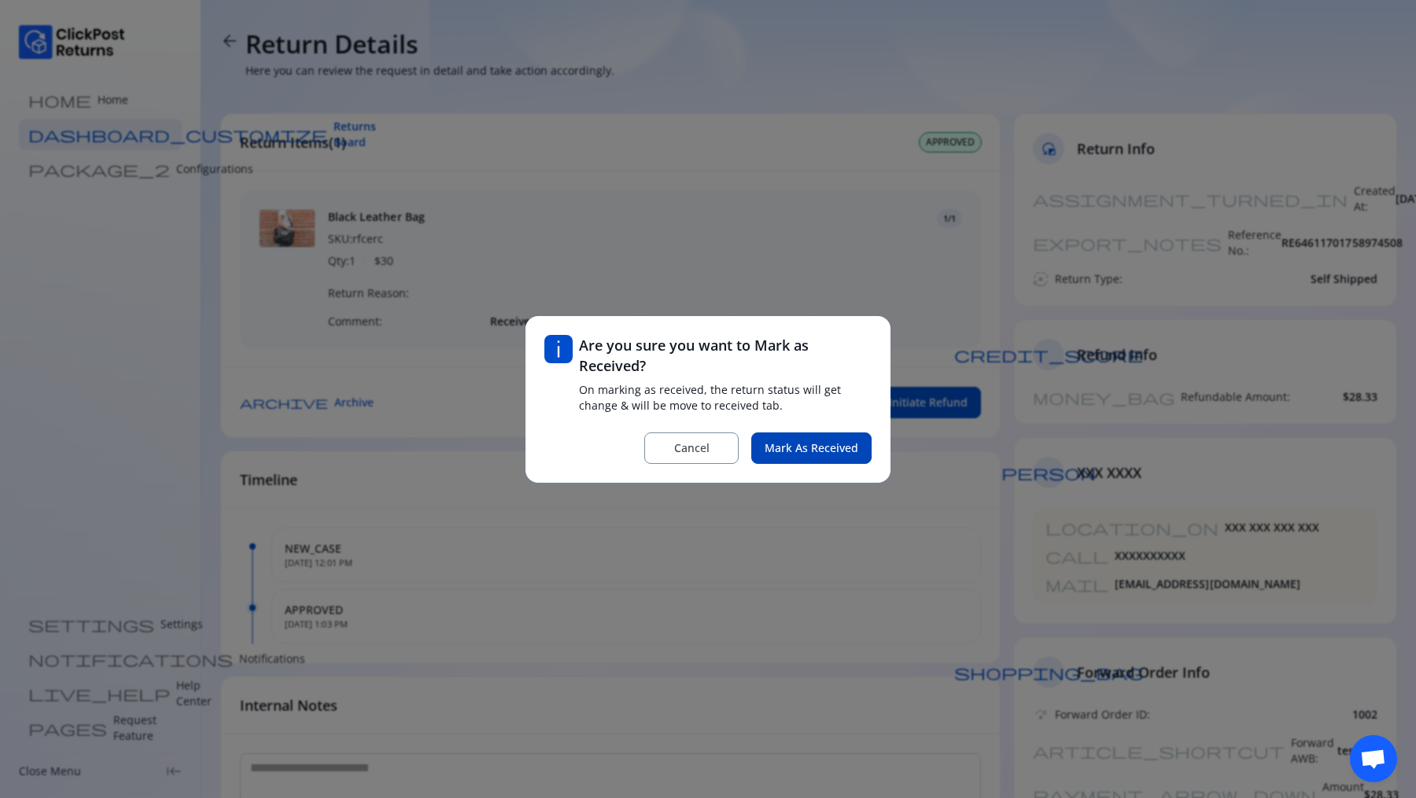
click at [792, 442] on span "Mark as Received" at bounding box center [812, 449] width 94 height 16
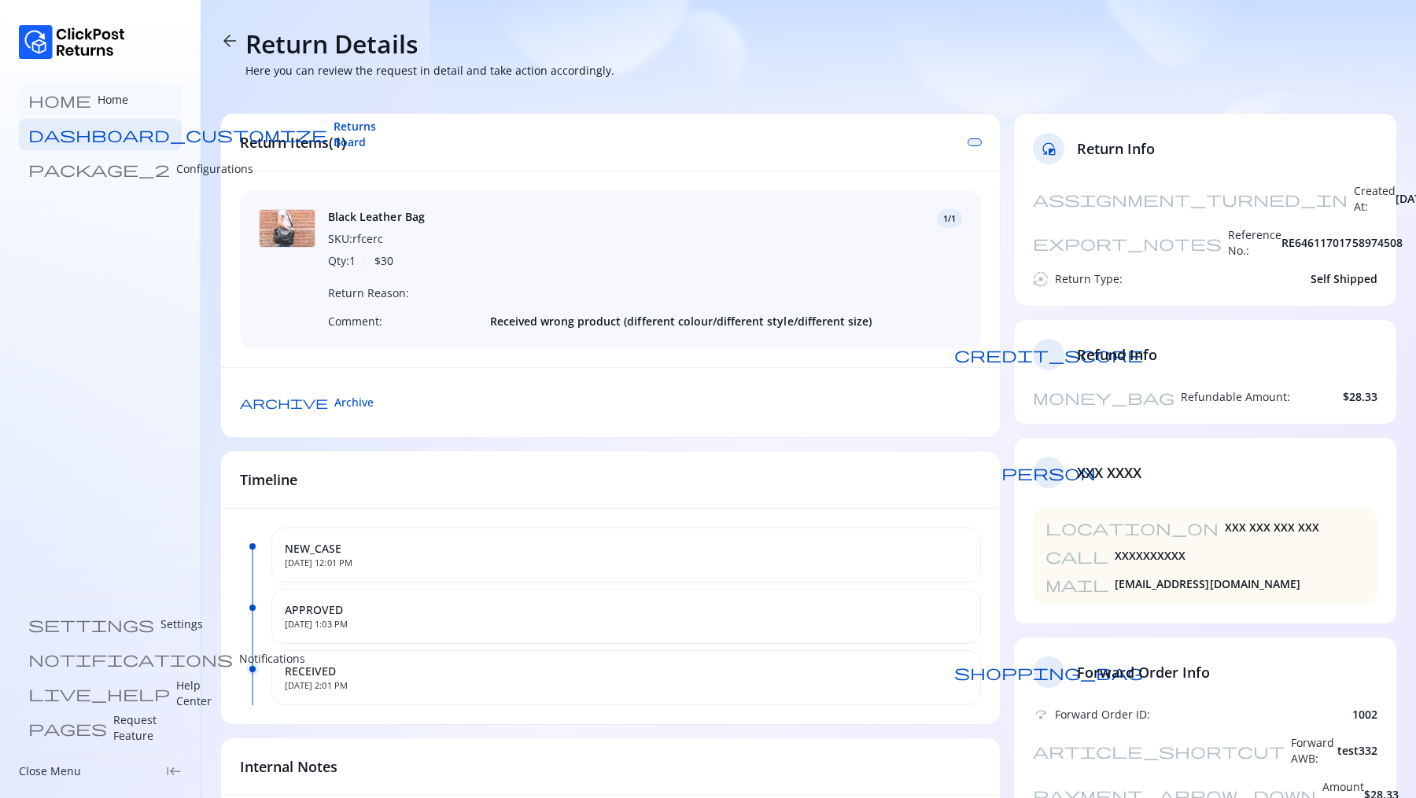
click at [87, 111] on link "home Home" at bounding box center [100, 99] width 163 height 31
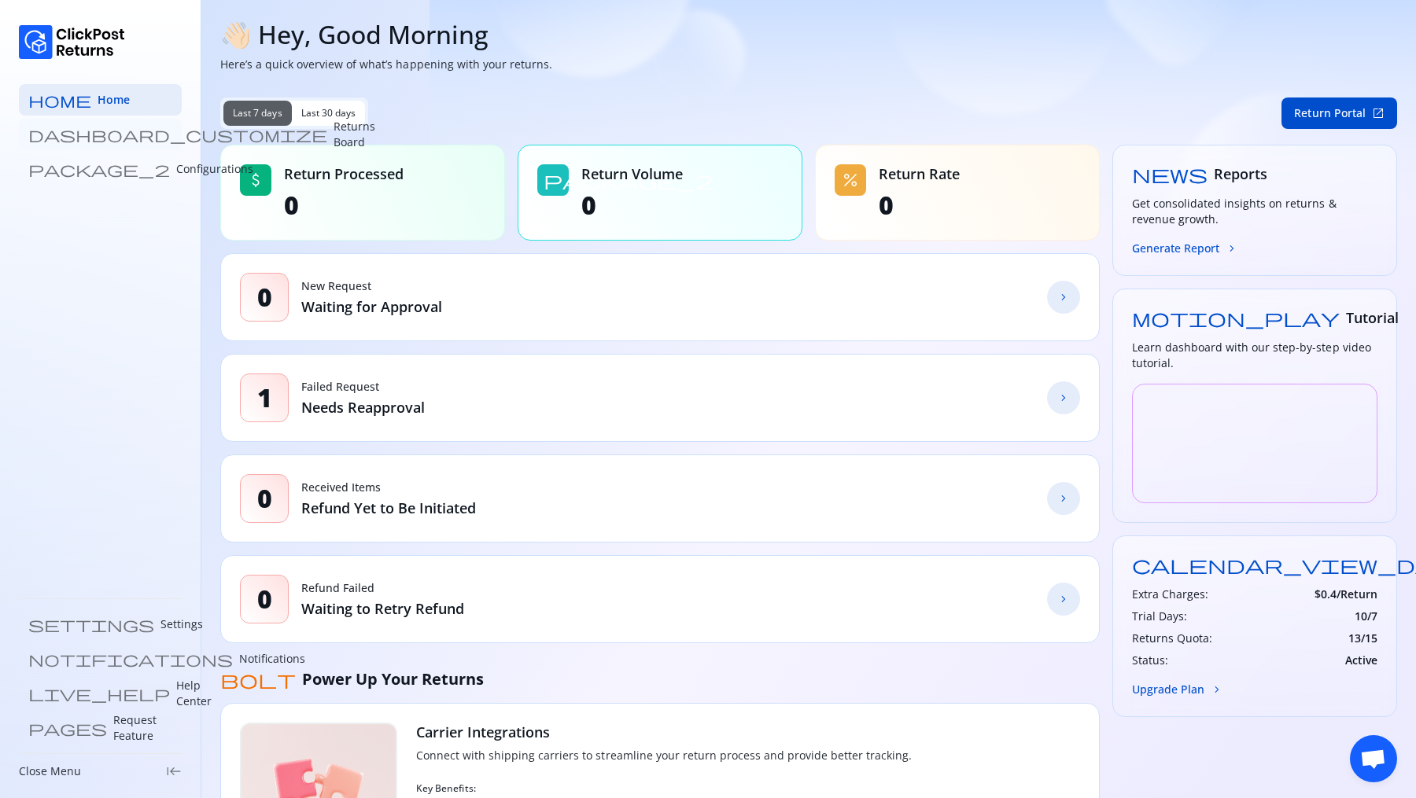
click at [334, 135] on p "Returns Board" at bounding box center [355, 134] width 42 height 31
click at [97, 124] on link "dashboard_customize Returns Board" at bounding box center [100, 134] width 163 height 31
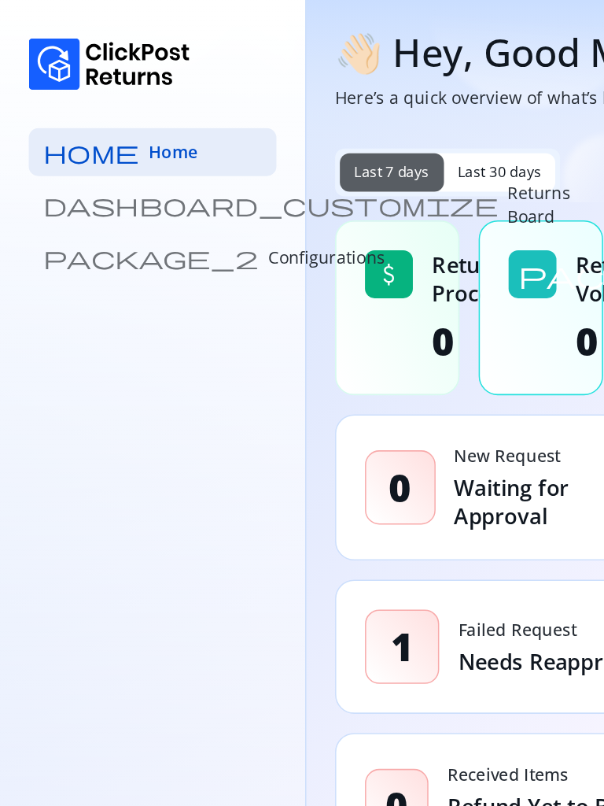
click at [334, 134] on p "Returns Board" at bounding box center [355, 134] width 42 height 31
